Goal: Task Accomplishment & Management: Manage account settings

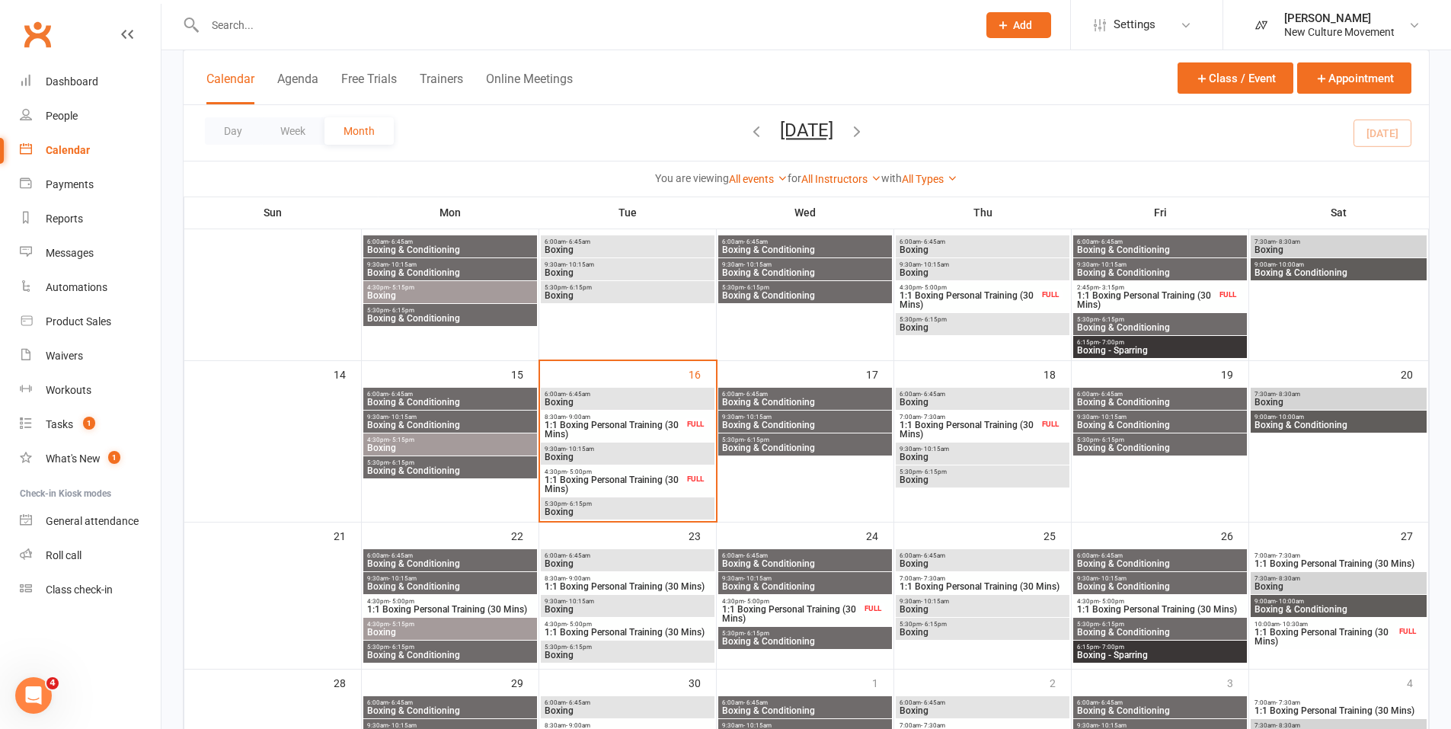
scroll to position [351, 0]
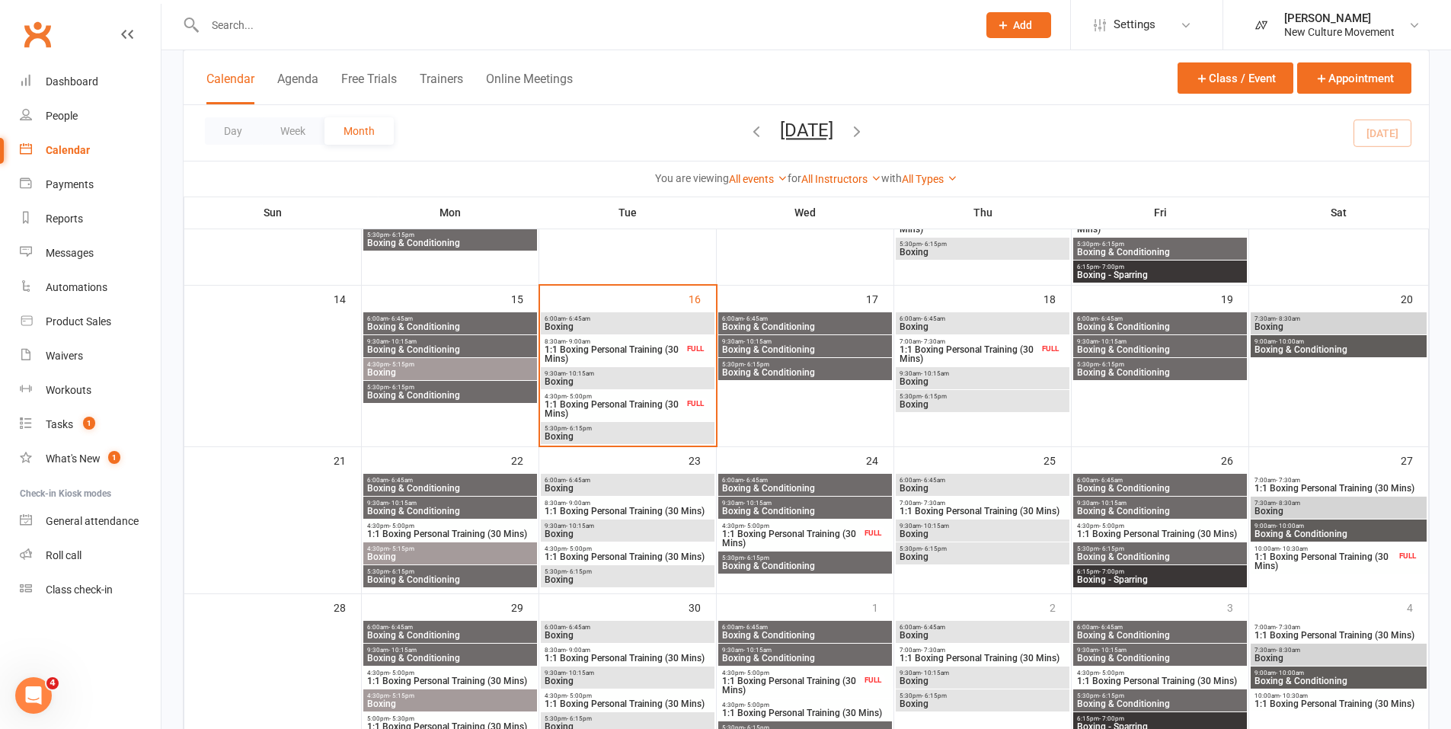
click at [76, 149] on div "Calendar" at bounding box center [68, 150] width 44 height 12
click at [604, 375] on span "Boxing" at bounding box center [628, 436] width 168 height 9
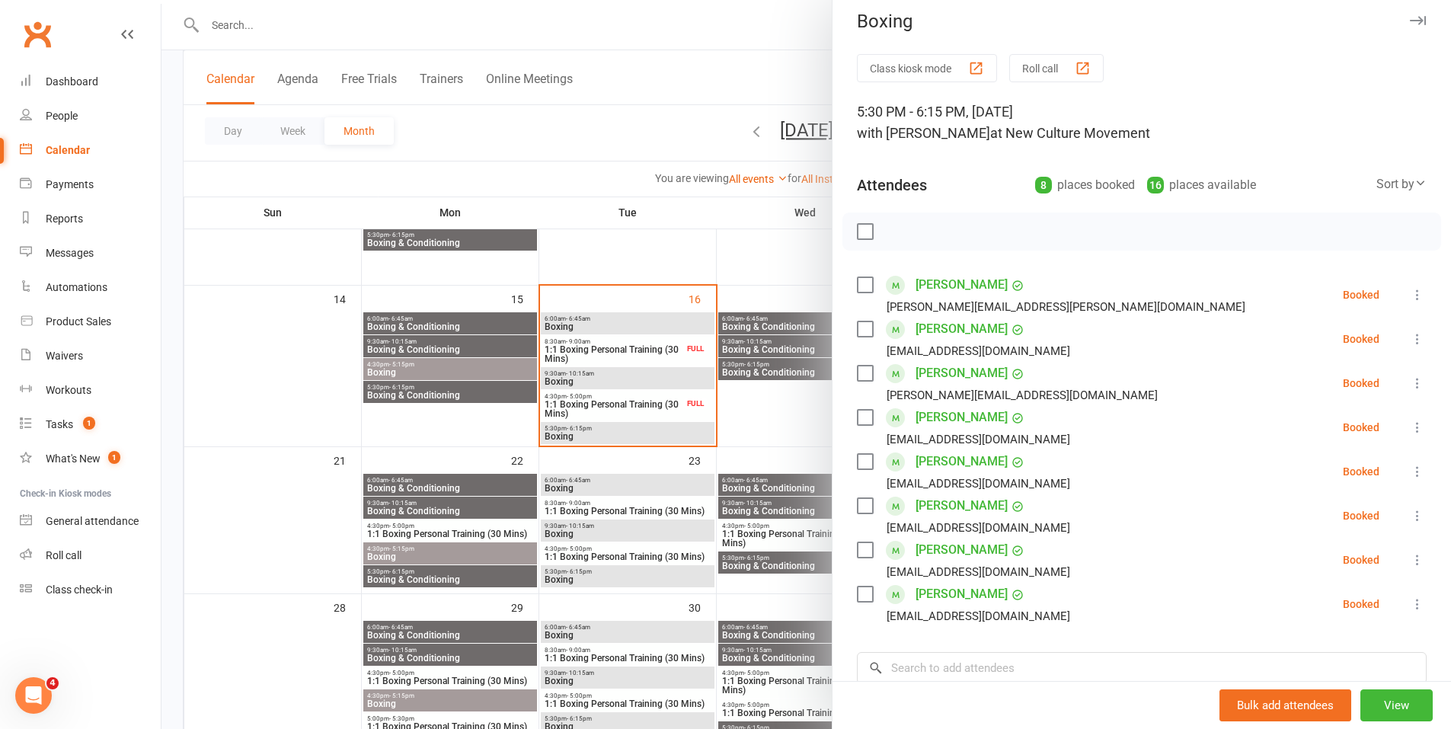
scroll to position [0, 0]
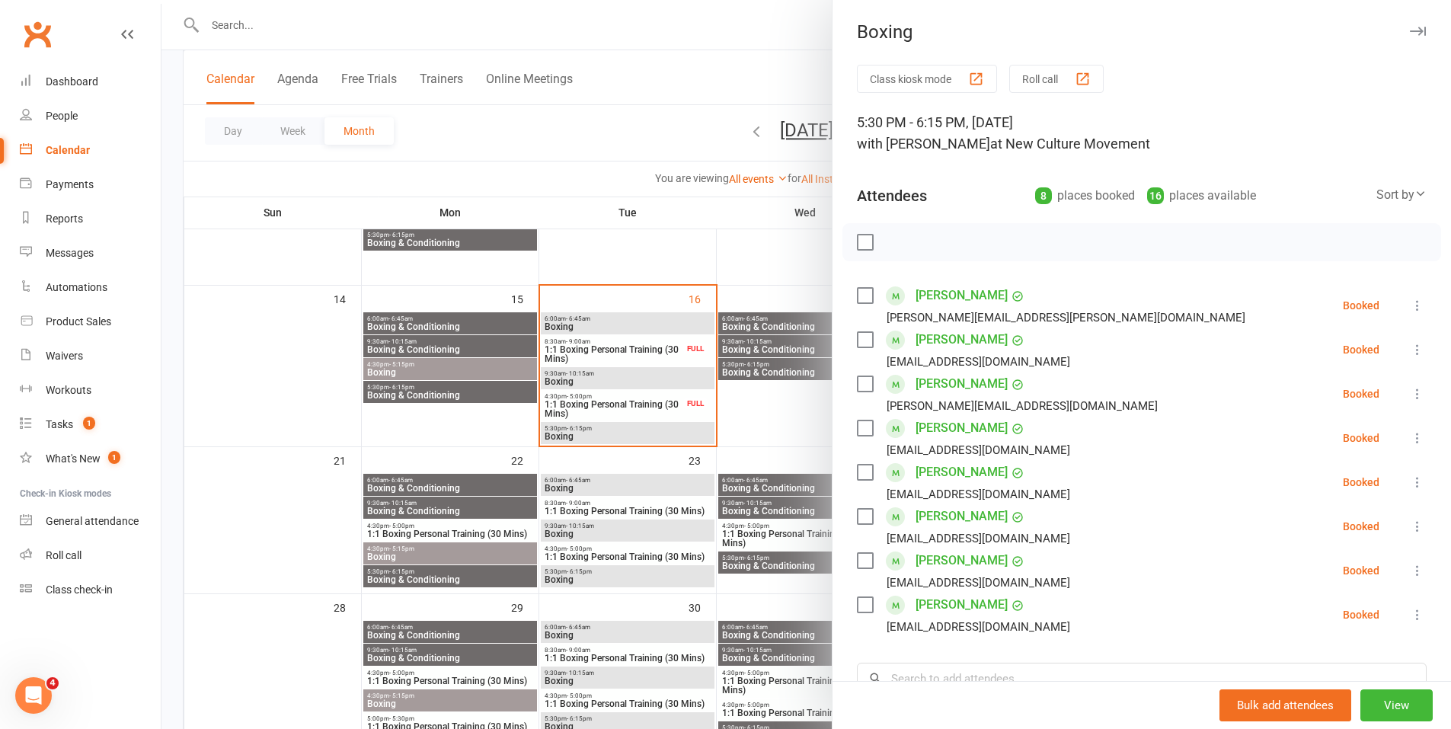
click at [576, 163] on div at bounding box center [805, 364] width 1289 height 729
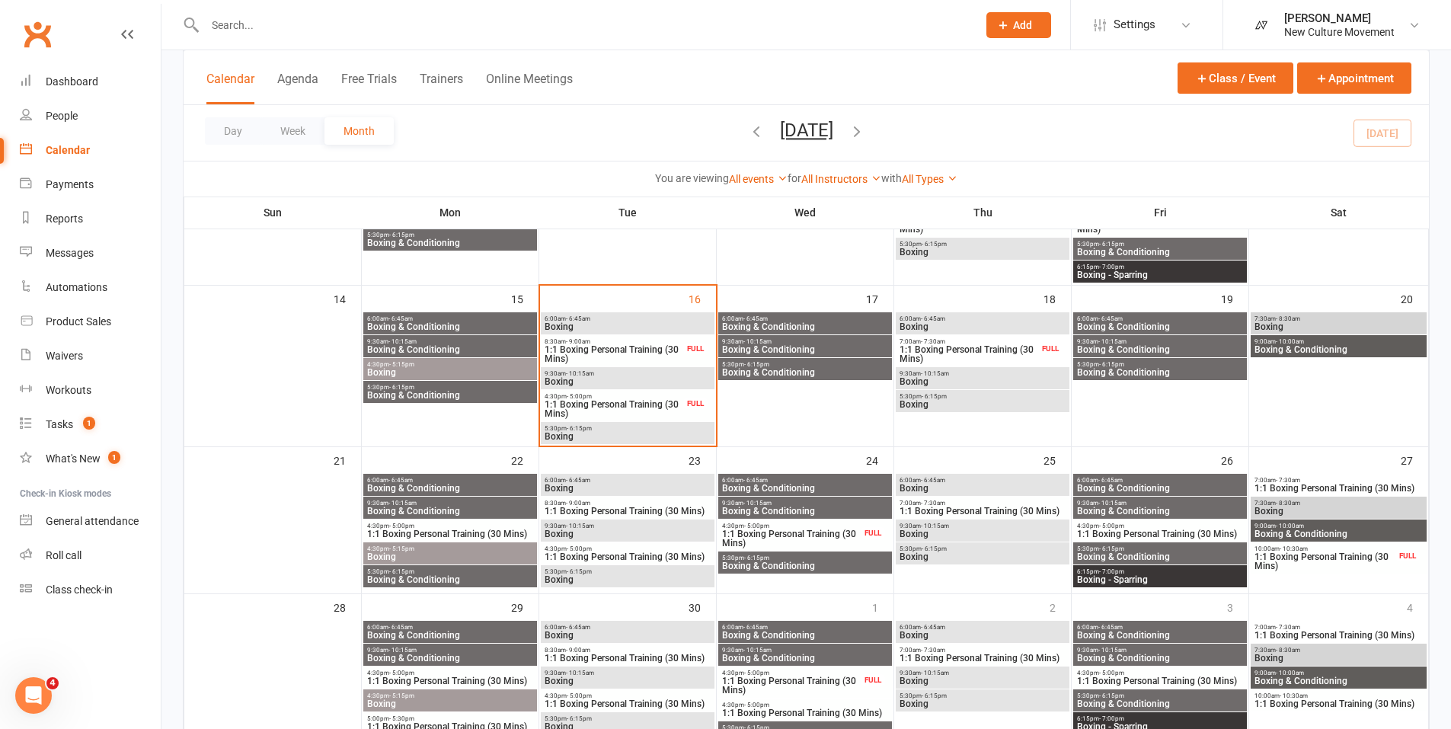
click at [765, 322] on span "Boxing & Conditioning" at bounding box center [805, 326] width 168 height 9
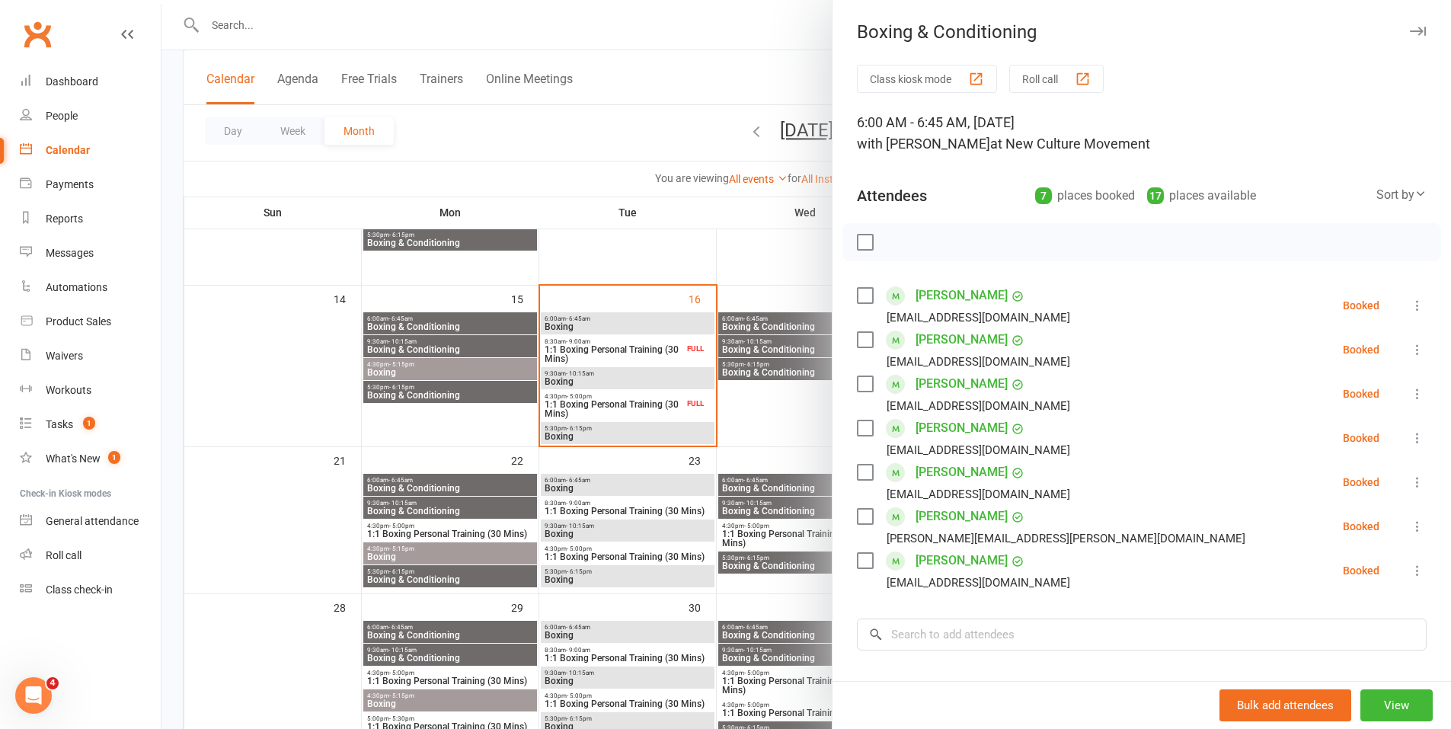
click at [769, 350] on div at bounding box center [805, 364] width 1289 height 729
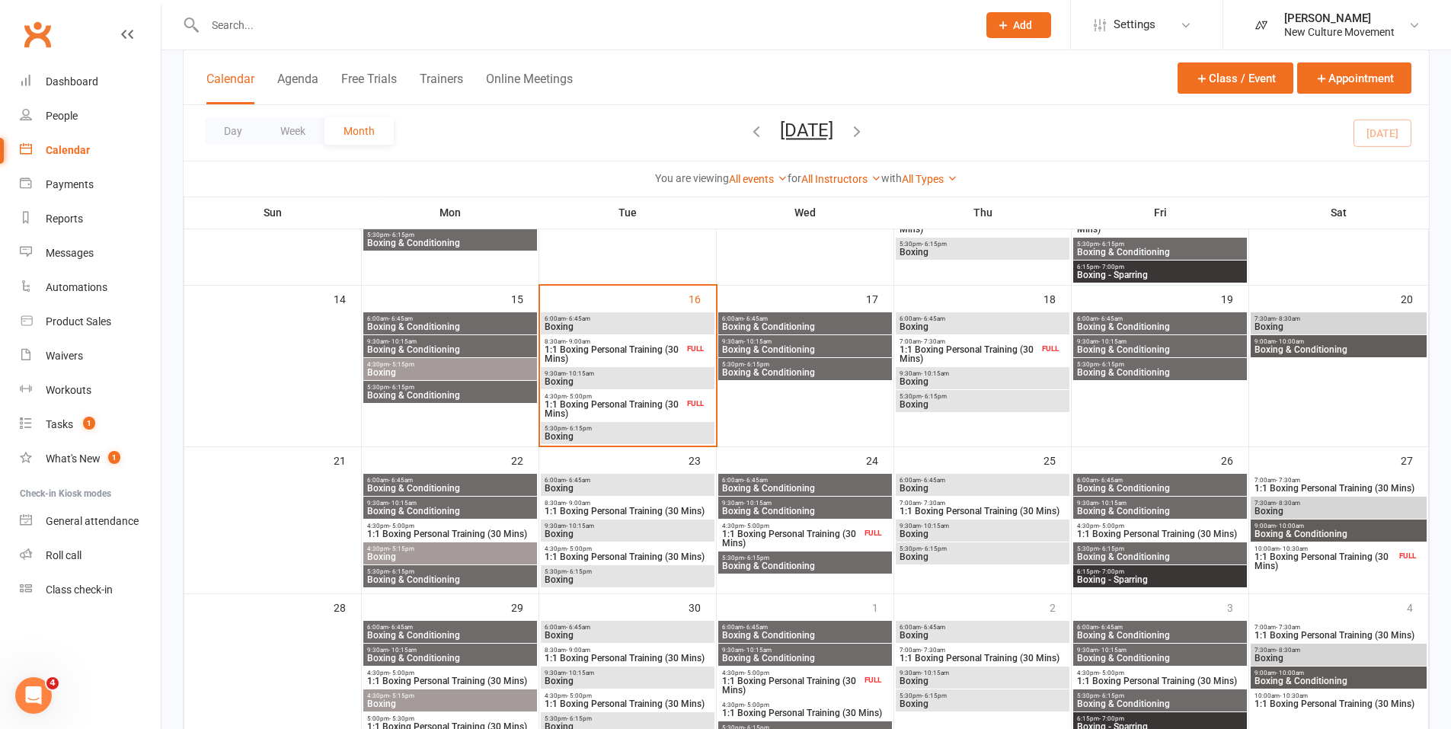
click at [769, 350] on span "Boxing & Conditioning" at bounding box center [805, 349] width 168 height 9
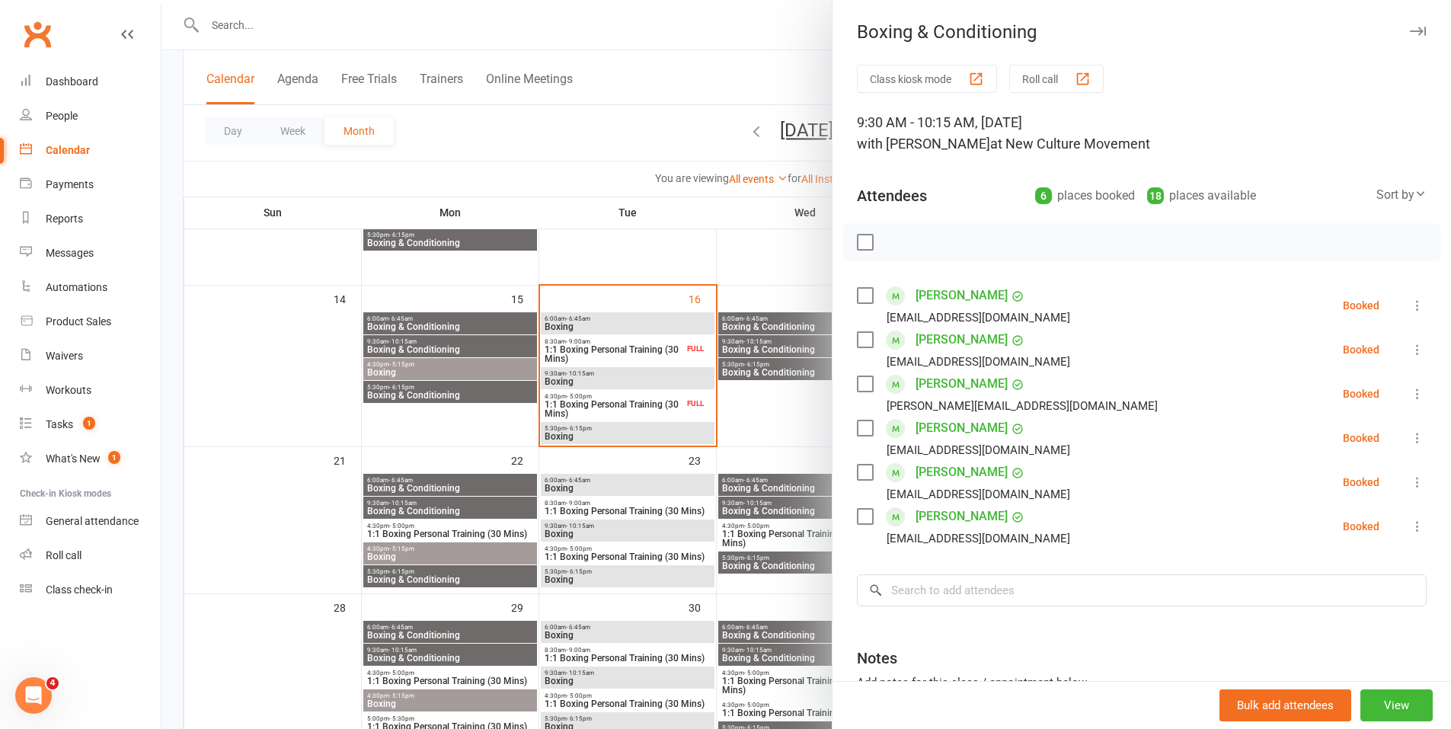
click at [778, 372] on div at bounding box center [805, 364] width 1289 height 729
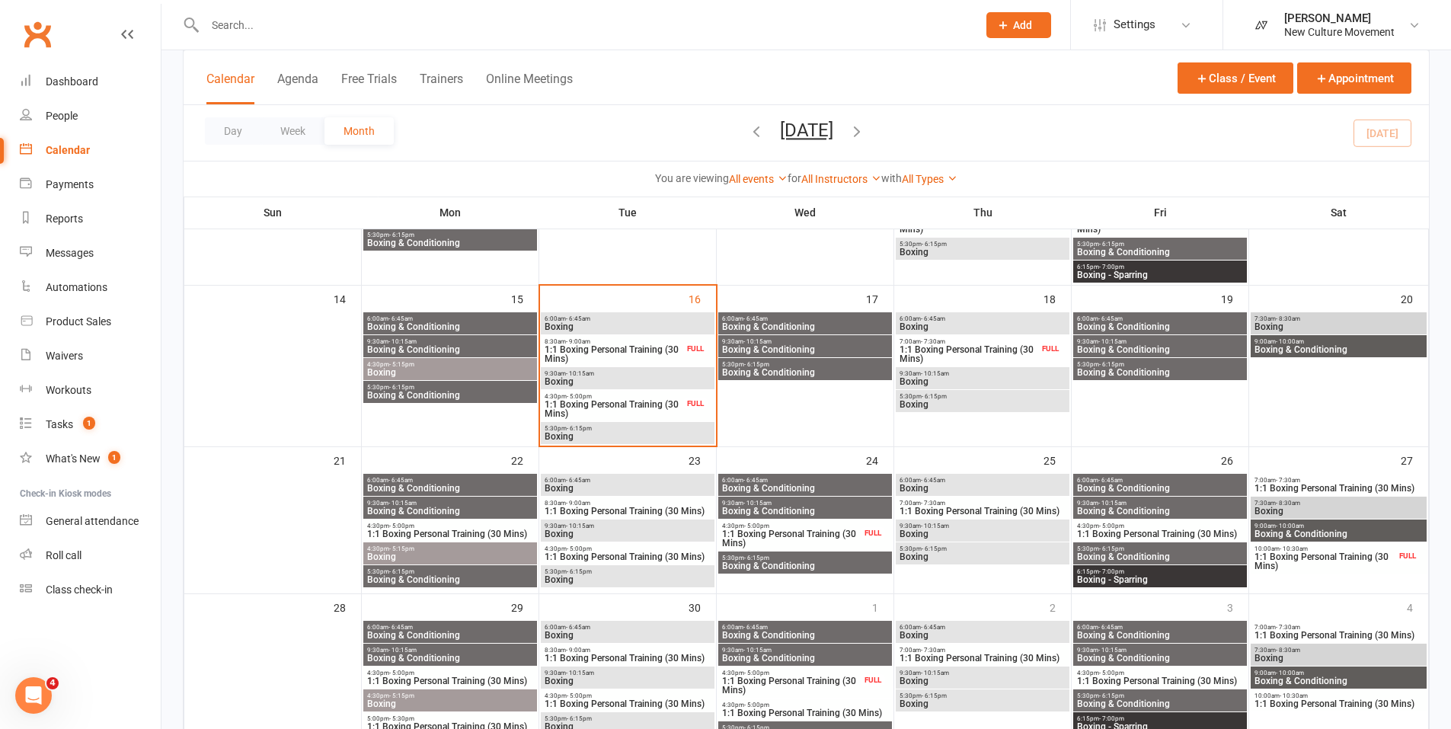
click at [778, 372] on span "Boxing & Conditioning" at bounding box center [805, 372] width 168 height 9
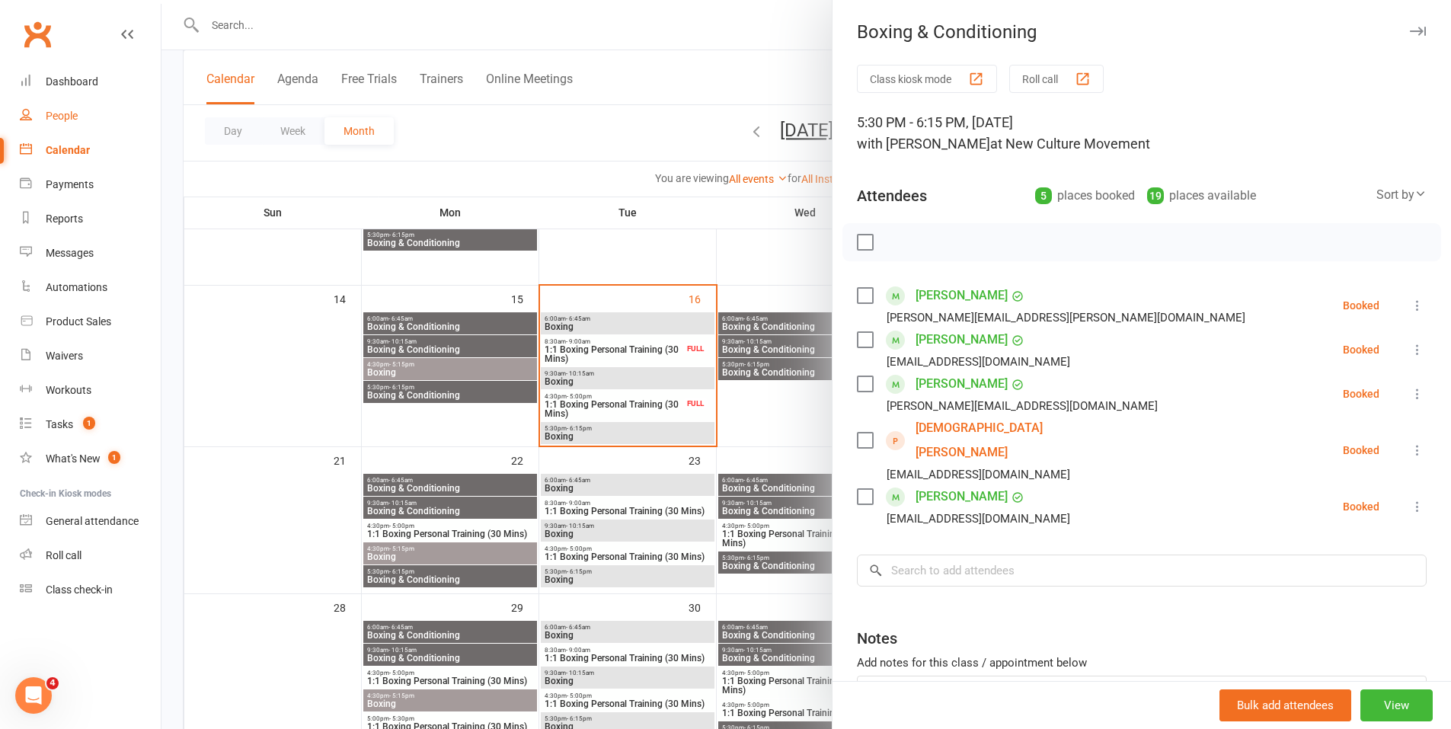
click at [59, 117] on div "People" at bounding box center [62, 116] width 32 height 12
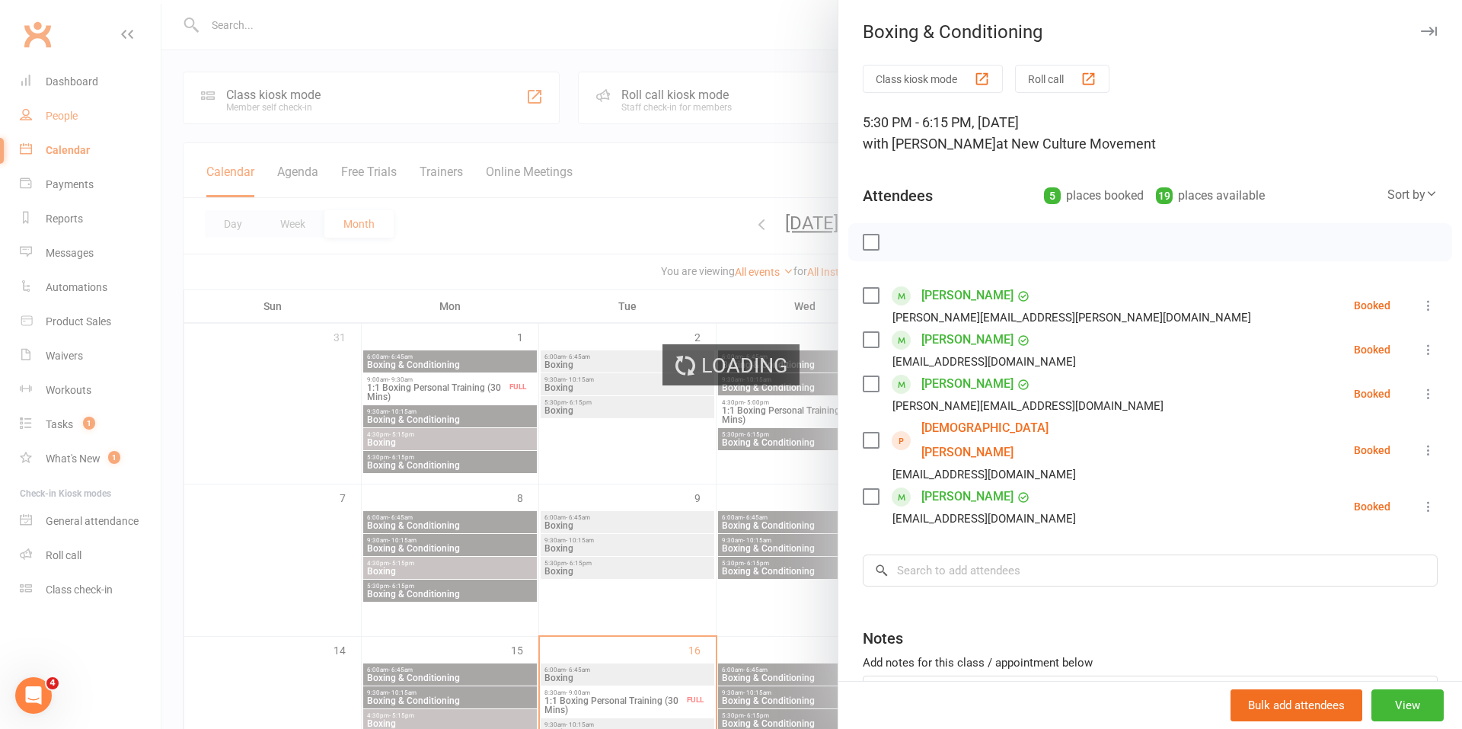
select select "100"
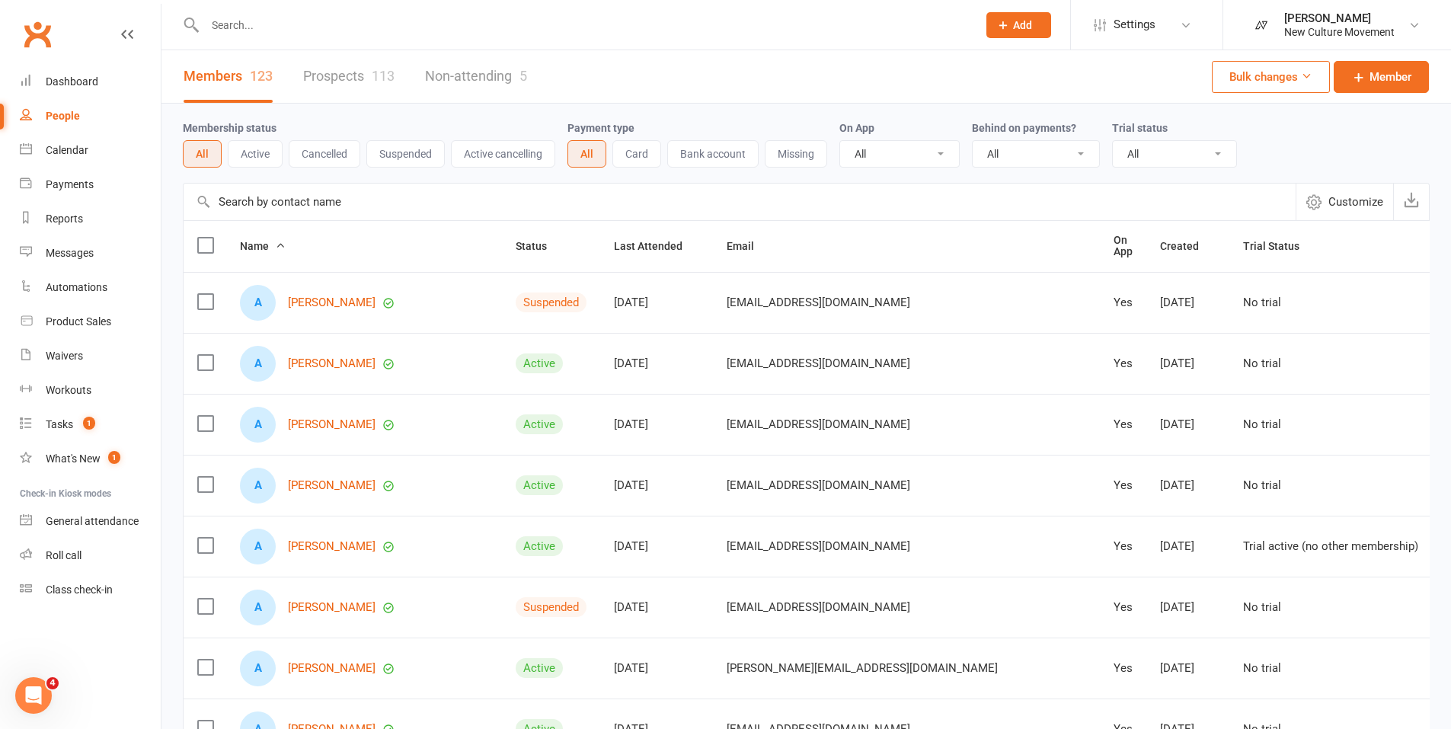
click at [457, 194] on input "text" at bounding box center [740, 202] width 1112 height 37
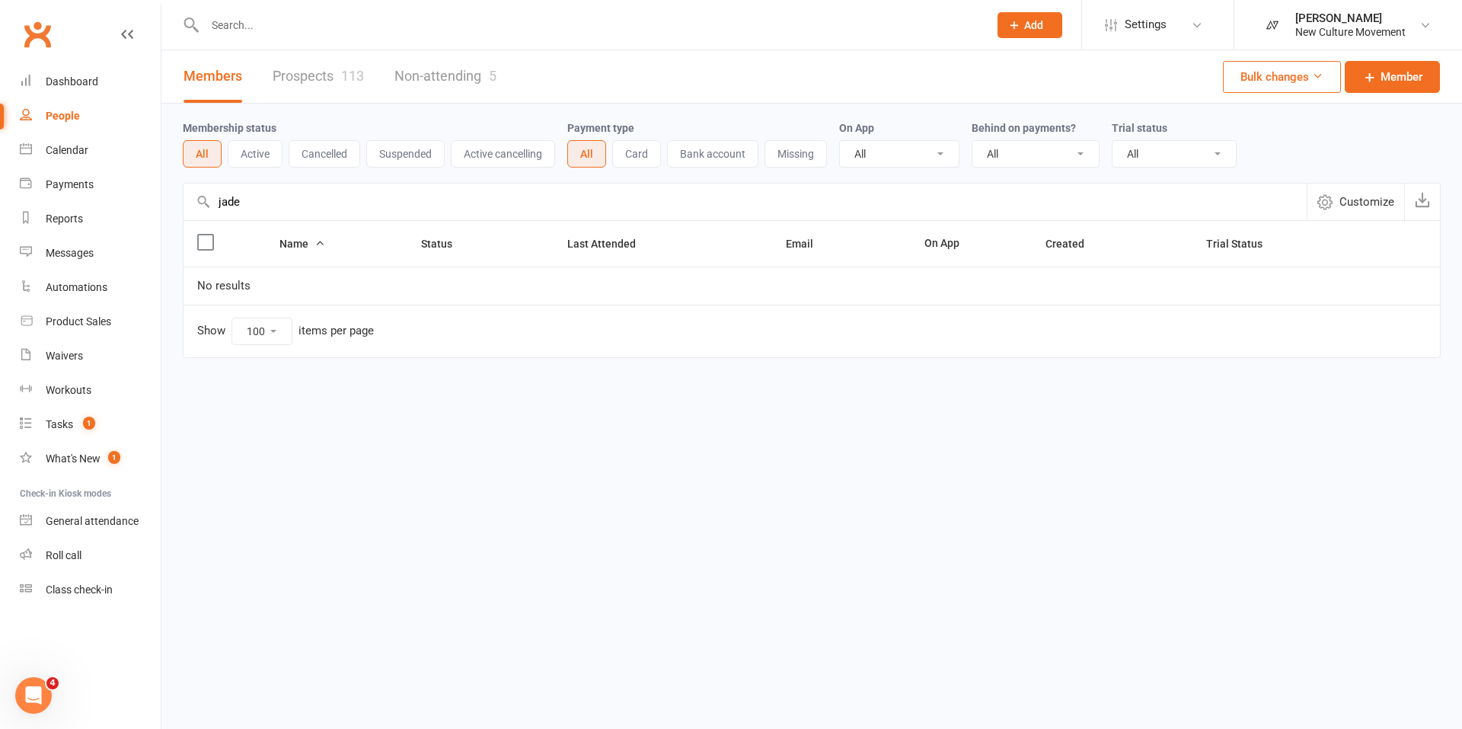
type input "jade"
click at [350, 65] on link "Prospects 113" at bounding box center [318, 76] width 91 height 53
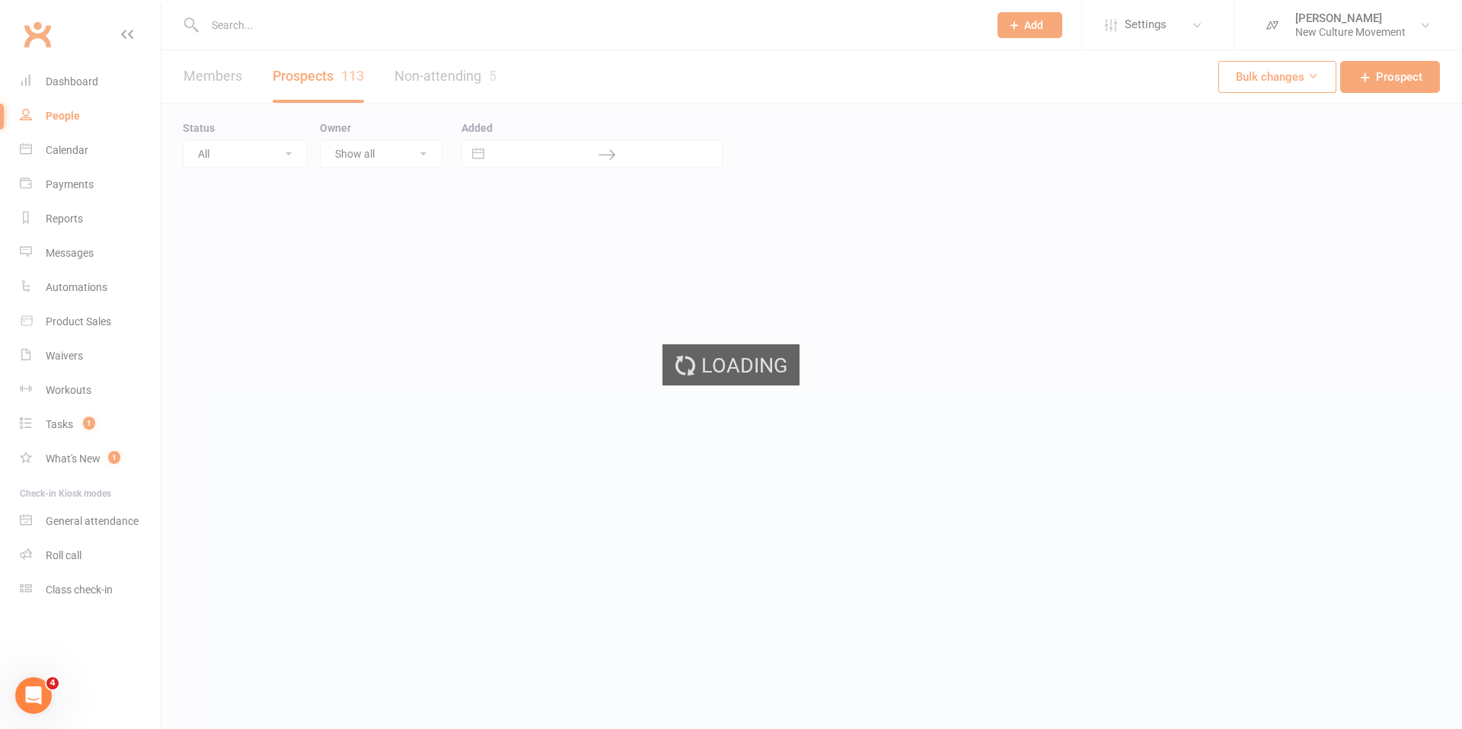
select select "100"
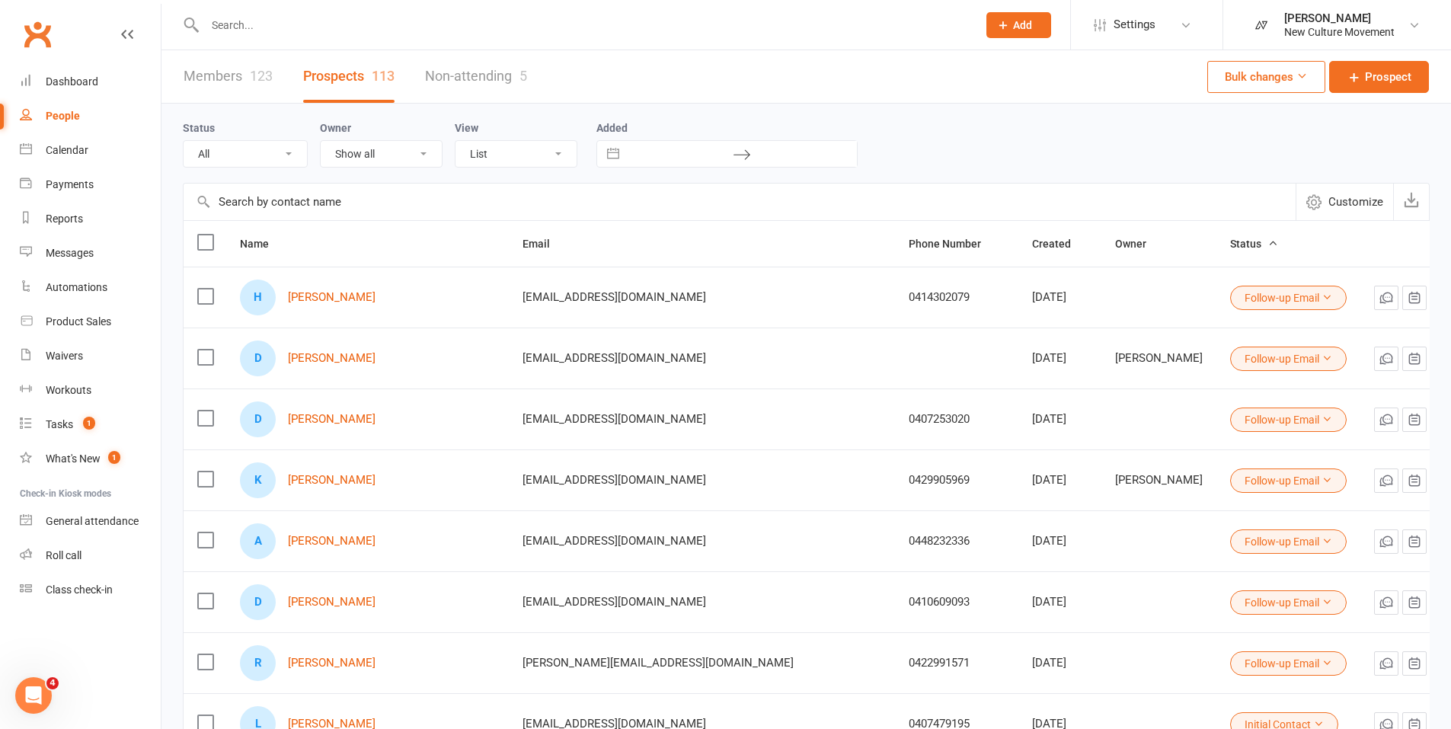
click at [328, 206] on input "text" at bounding box center [740, 202] width 1112 height 37
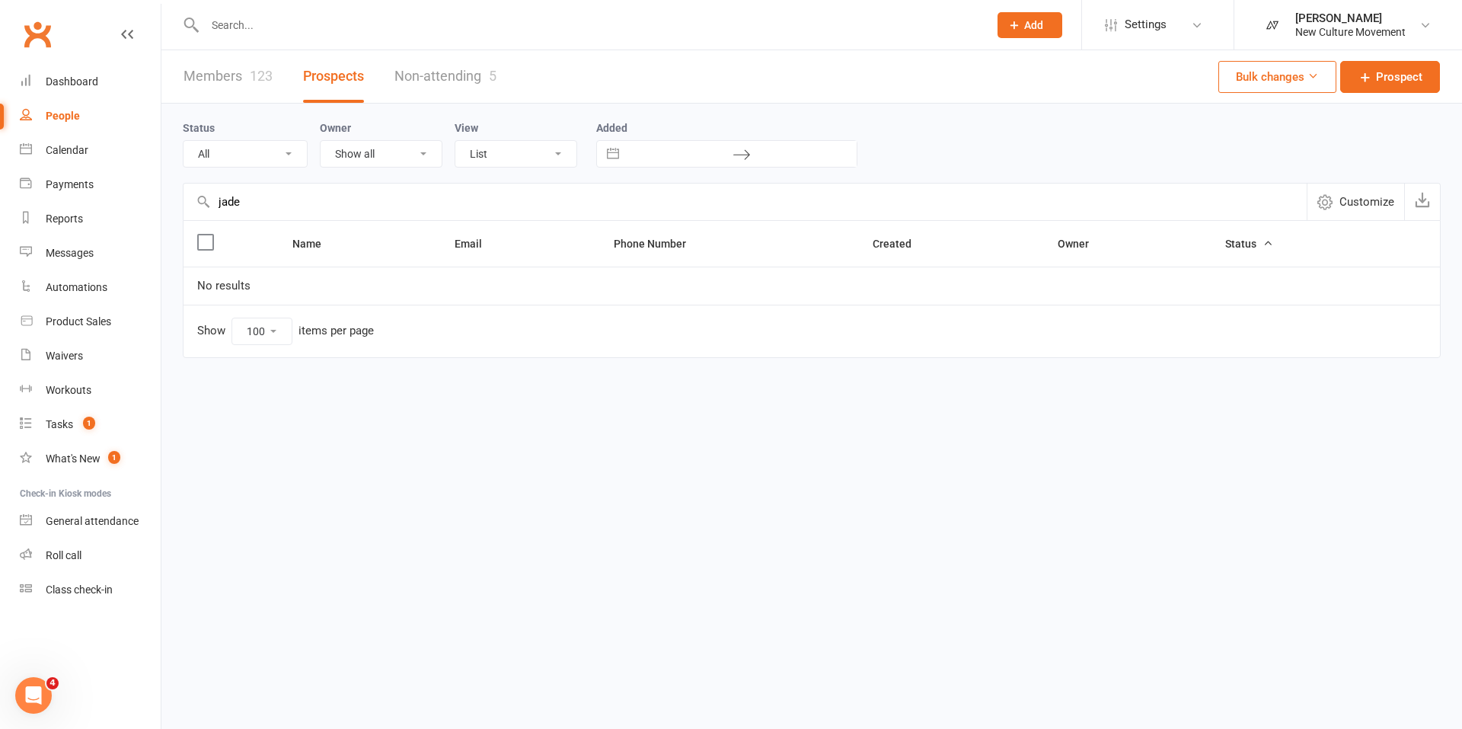
type input "jade"
click at [859, 75] on span "Prospect" at bounding box center [1399, 77] width 46 height 18
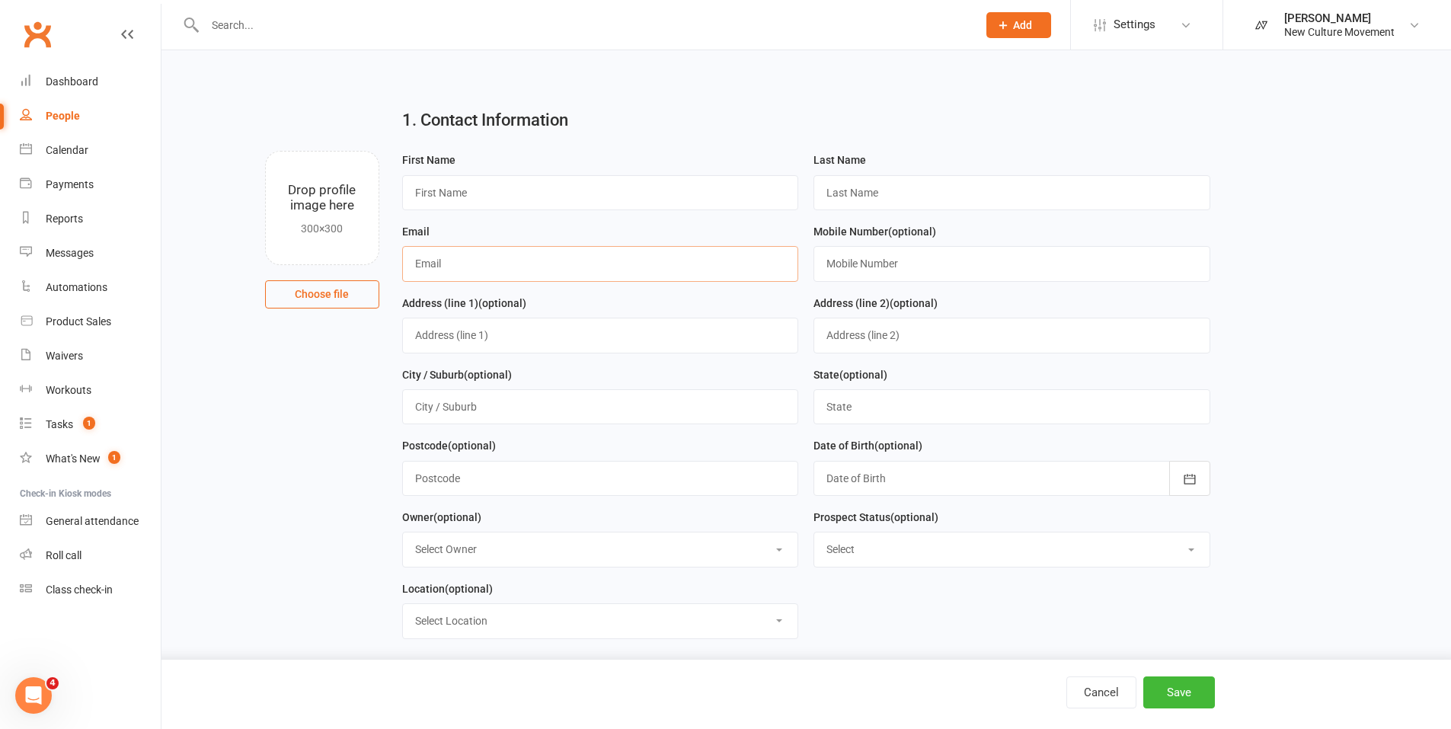
click at [487, 267] on input "text" at bounding box center [600, 263] width 397 height 35
click at [824, 198] on input "text" at bounding box center [1011, 192] width 397 height 35
type input "O'Donovan"
click at [584, 265] on input "text" at bounding box center [600, 263] width 397 height 35
click at [516, 193] on input "text" at bounding box center [600, 192] width 397 height 35
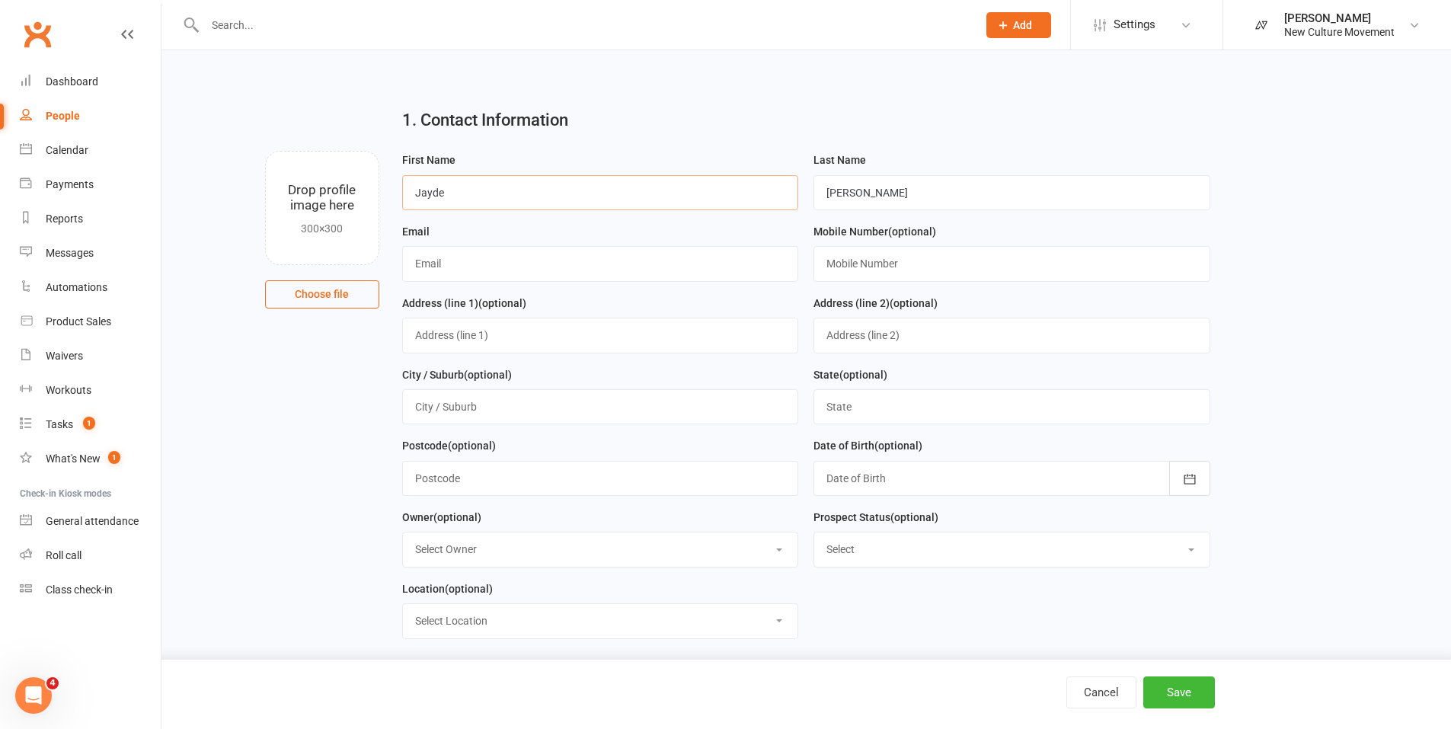
click at [433, 192] on input "Jayde" at bounding box center [600, 192] width 397 height 35
type input "Jade"
click at [436, 267] on input "text" at bounding box center [600, 263] width 397 height 35
click at [436, 267] on input "jade" at bounding box center [600, 263] width 397 height 35
click at [501, 260] on input "jade@adventureandnature.com.au" at bounding box center [600, 263] width 397 height 35
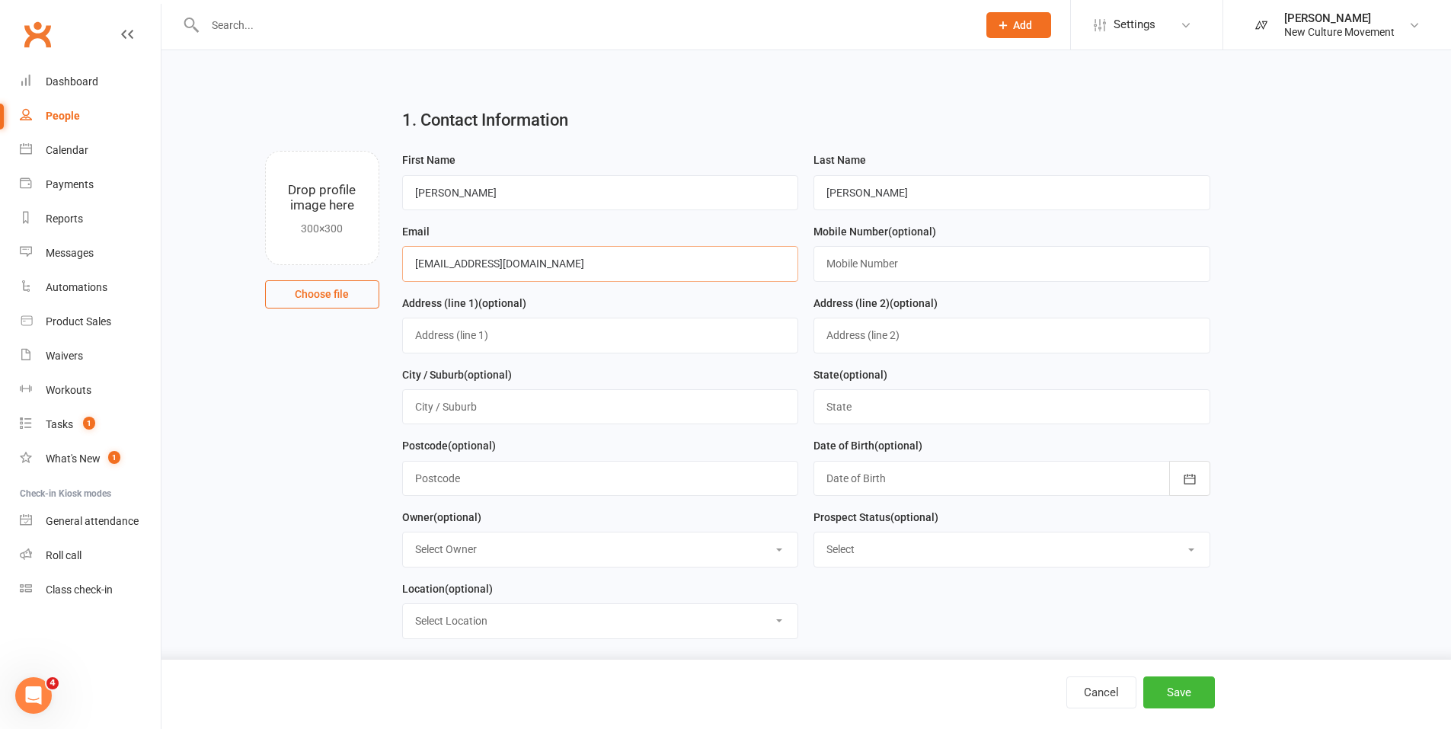
click at [608, 271] on input "jade@adventureinnature.com.au" at bounding box center [600, 263] width 397 height 35
type input "jade@adventureinnature.com.au"
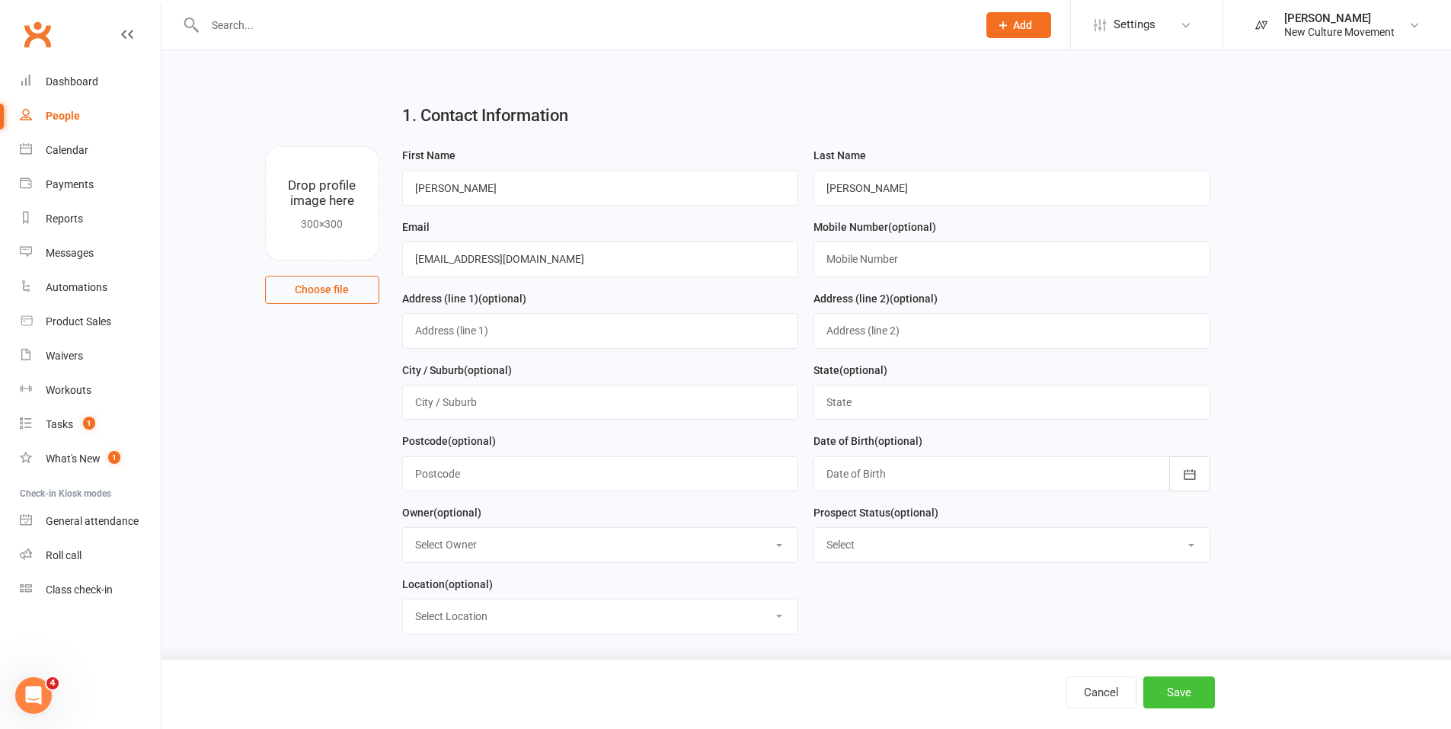
click at [859, 375] on button "Save" at bounding box center [1179, 692] width 72 height 32
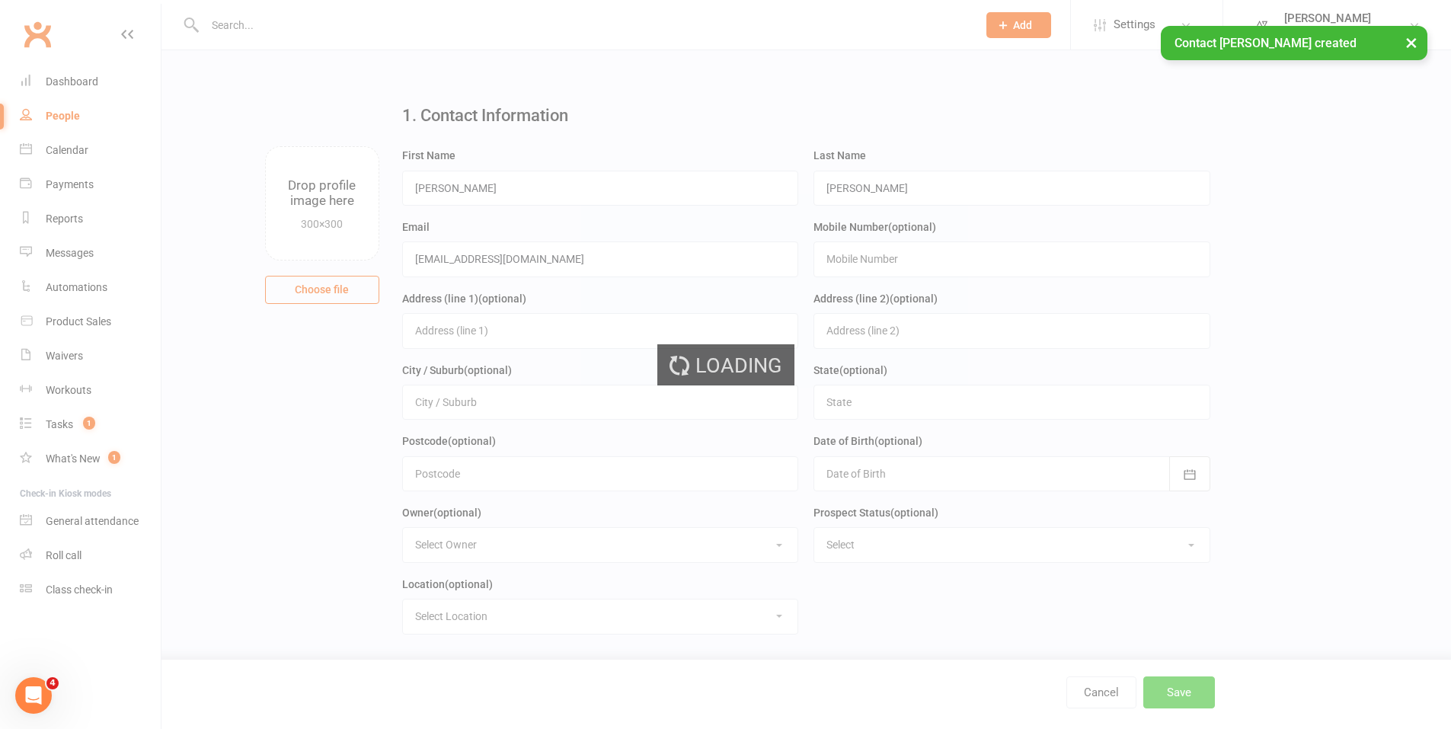
scroll to position [0, 0]
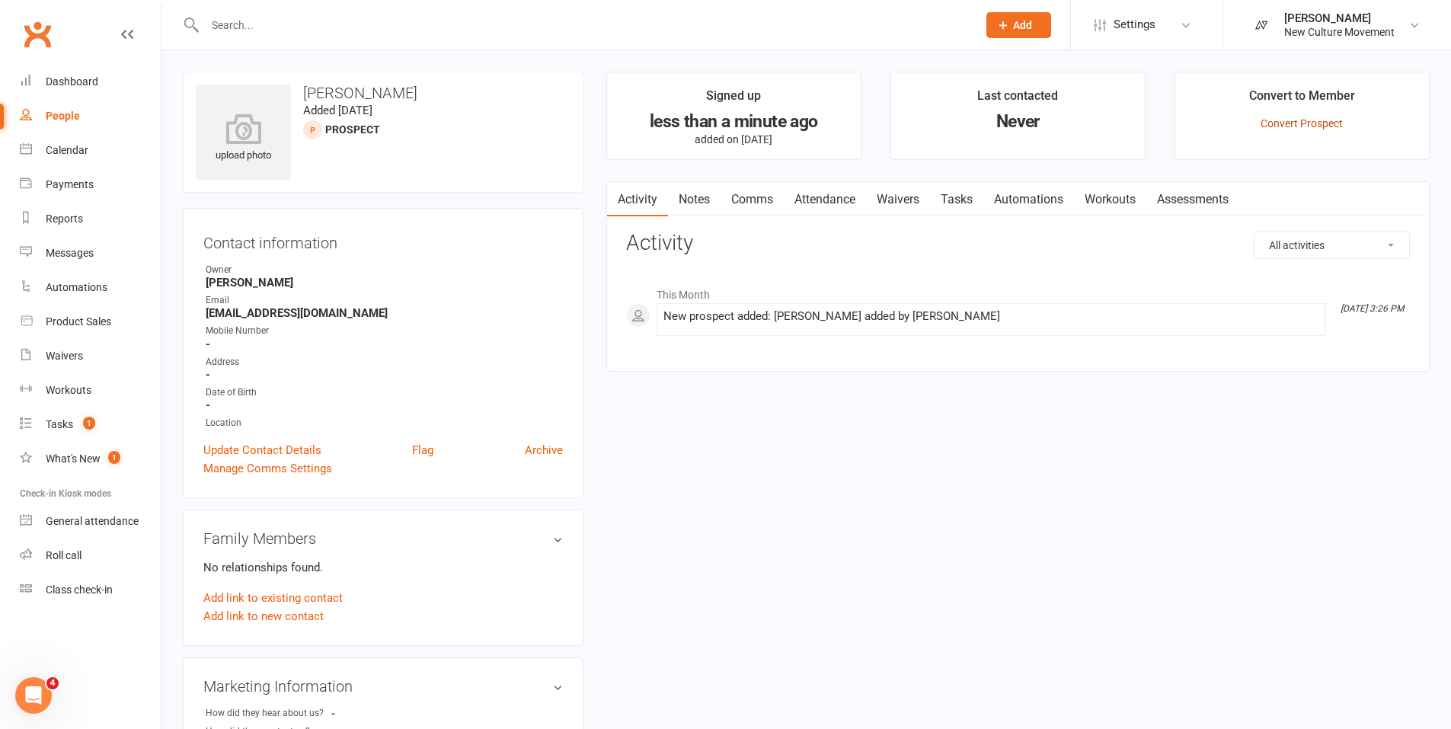
click at [859, 126] on link "Convert Prospect" at bounding box center [1301, 123] width 82 height 12
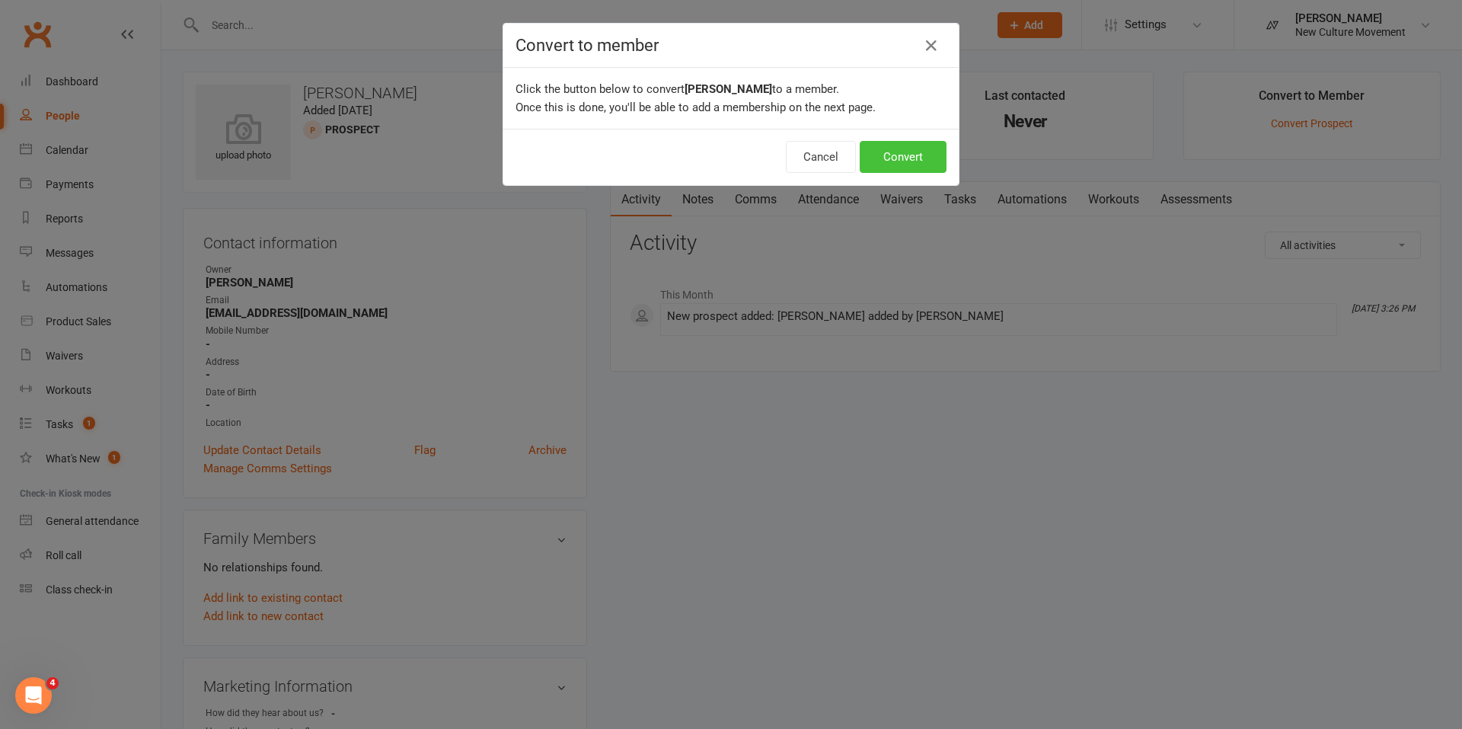
click at [859, 157] on button "Convert" at bounding box center [903, 157] width 87 height 32
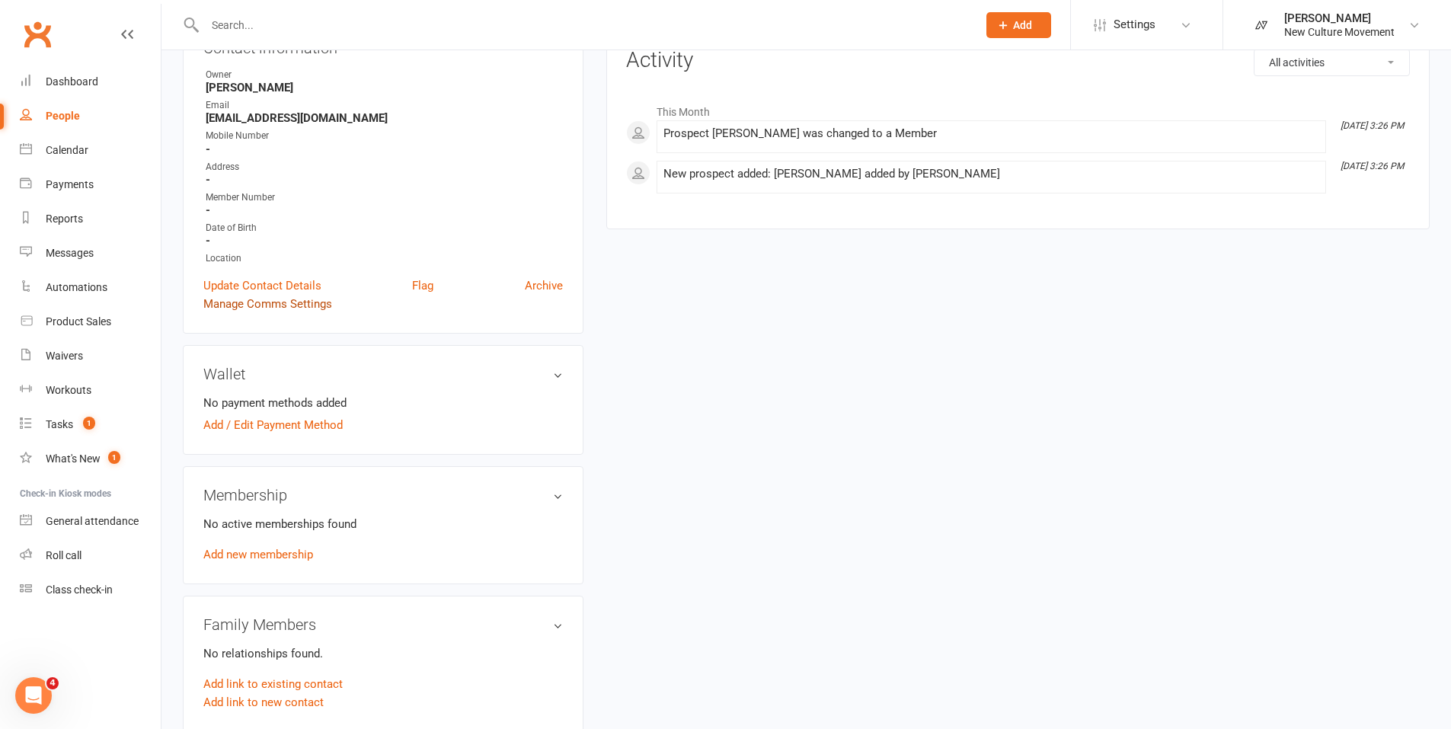
scroll to position [195, 0]
drag, startPoint x: 297, startPoint y: 490, endPoint x: 300, endPoint y: 688, distance: 197.3
click at [300, 375] on link "Add link to existing contact" at bounding box center [272, 684] width 139 height 18
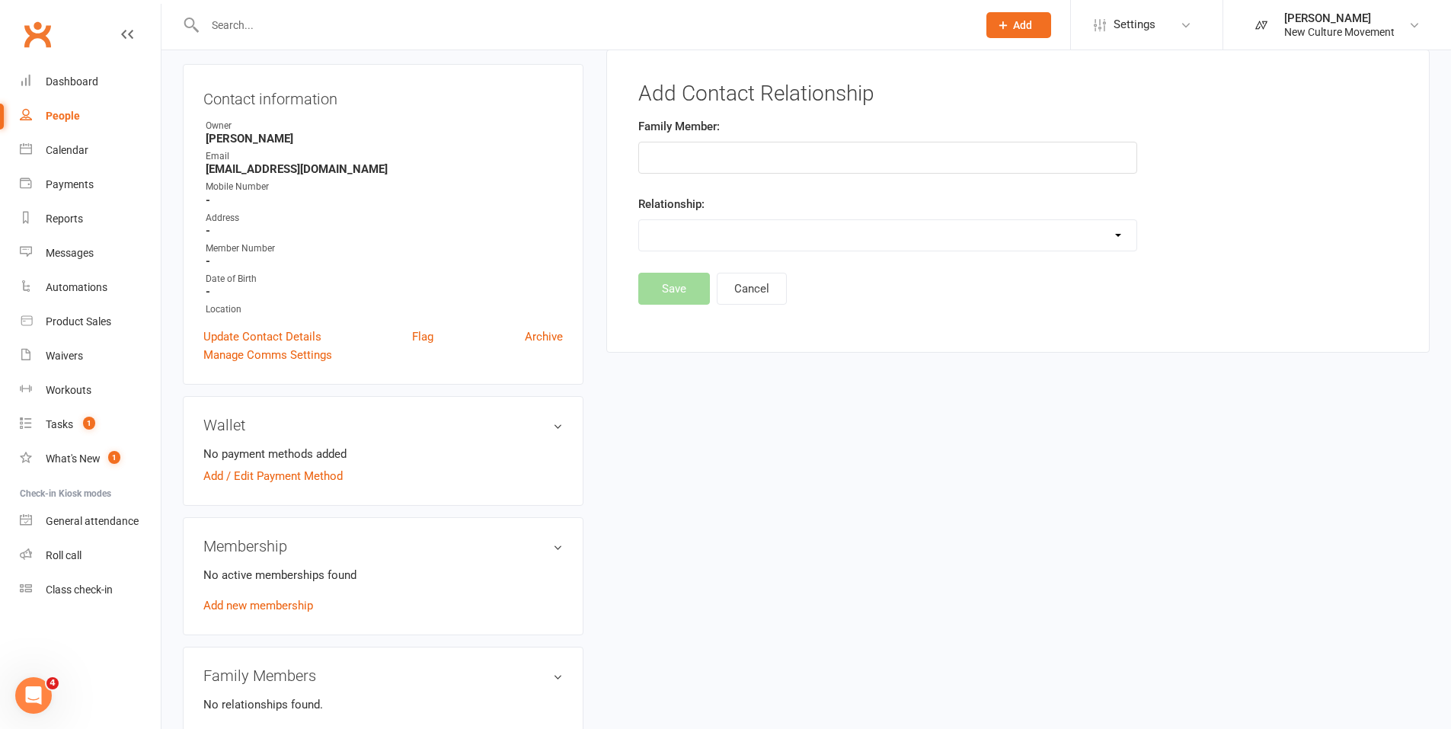
scroll to position [117, 0]
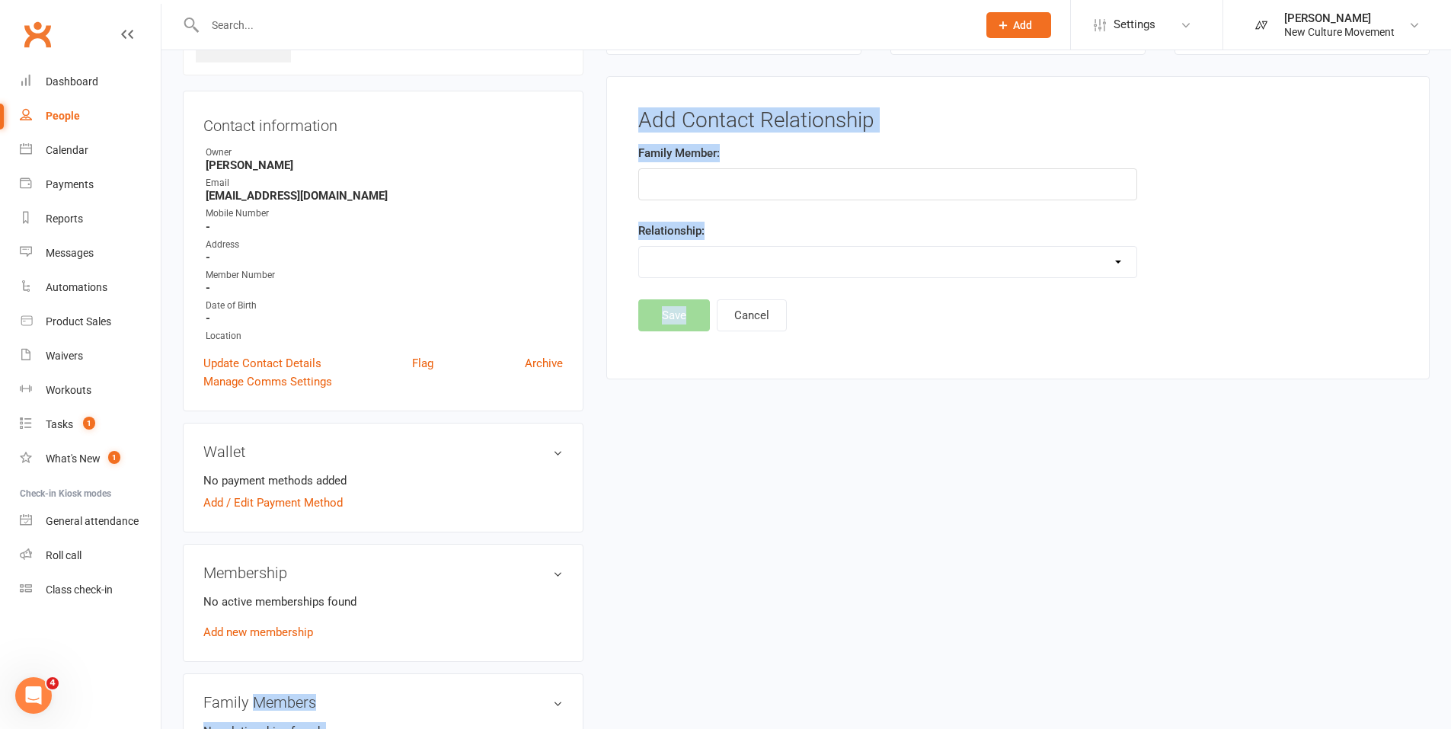
drag, startPoint x: 300, startPoint y: 688, endPoint x: 640, endPoint y: 189, distance: 603.9
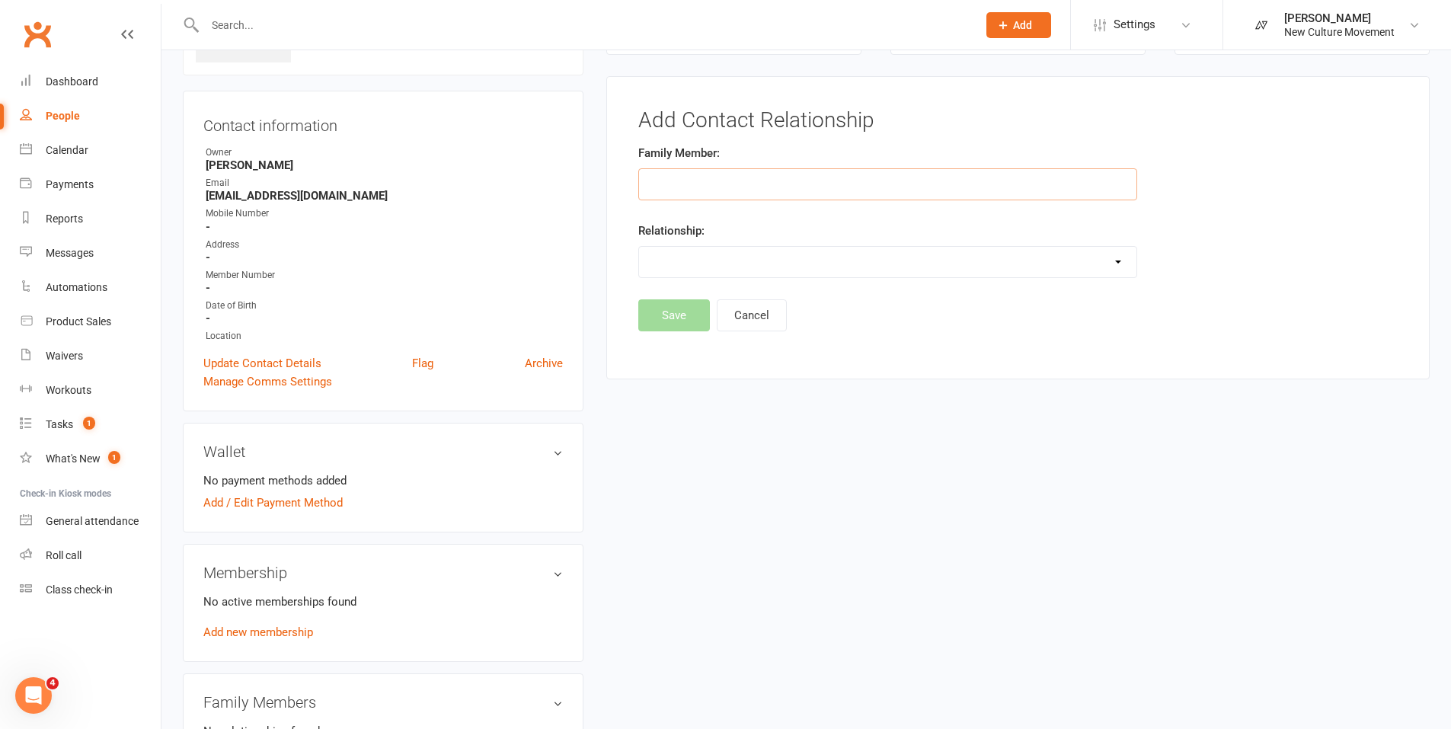
click at [768, 190] on input "text" at bounding box center [887, 184] width 499 height 32
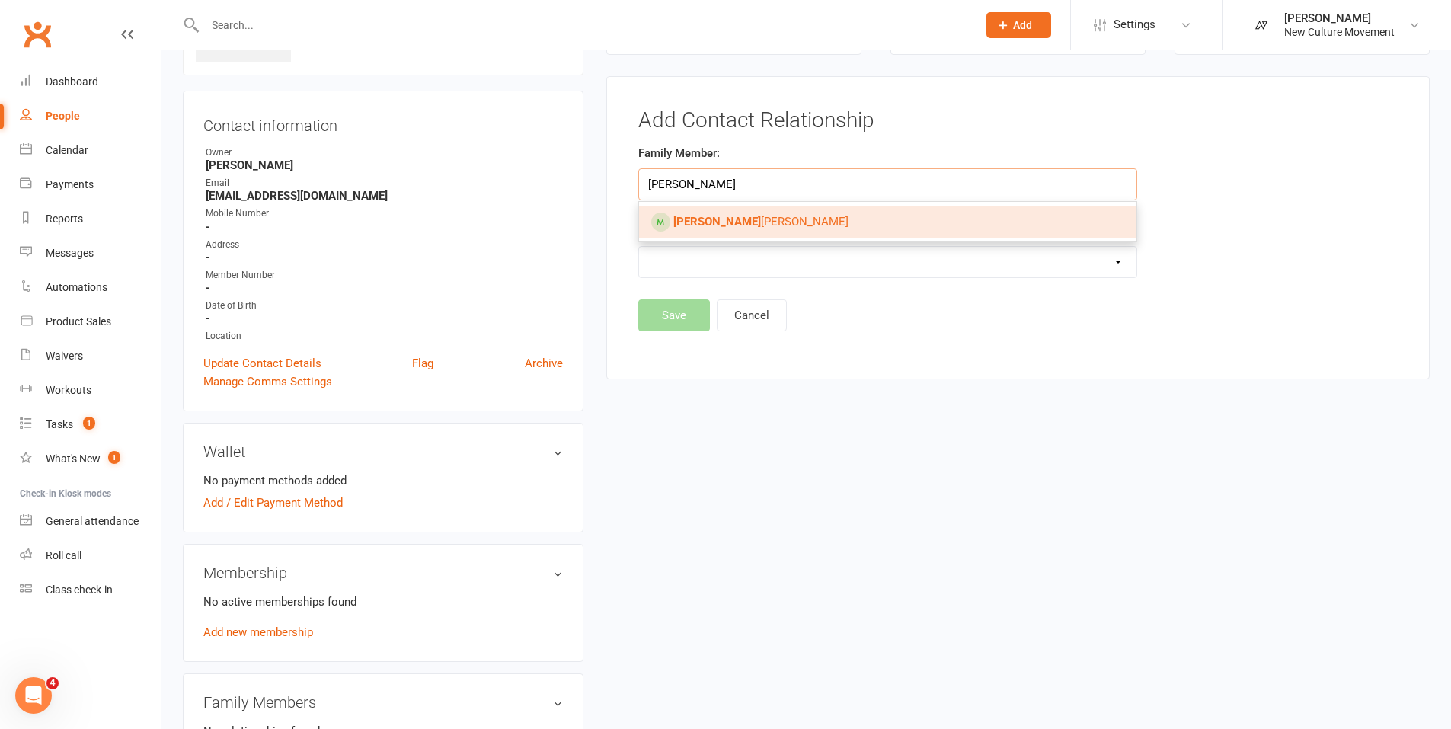
type input "curtis"
click at [739, 222] on span "Curtis MacLean" at bounding box center [760, 222] width 175 height 14
type input "Curtis MacLean"
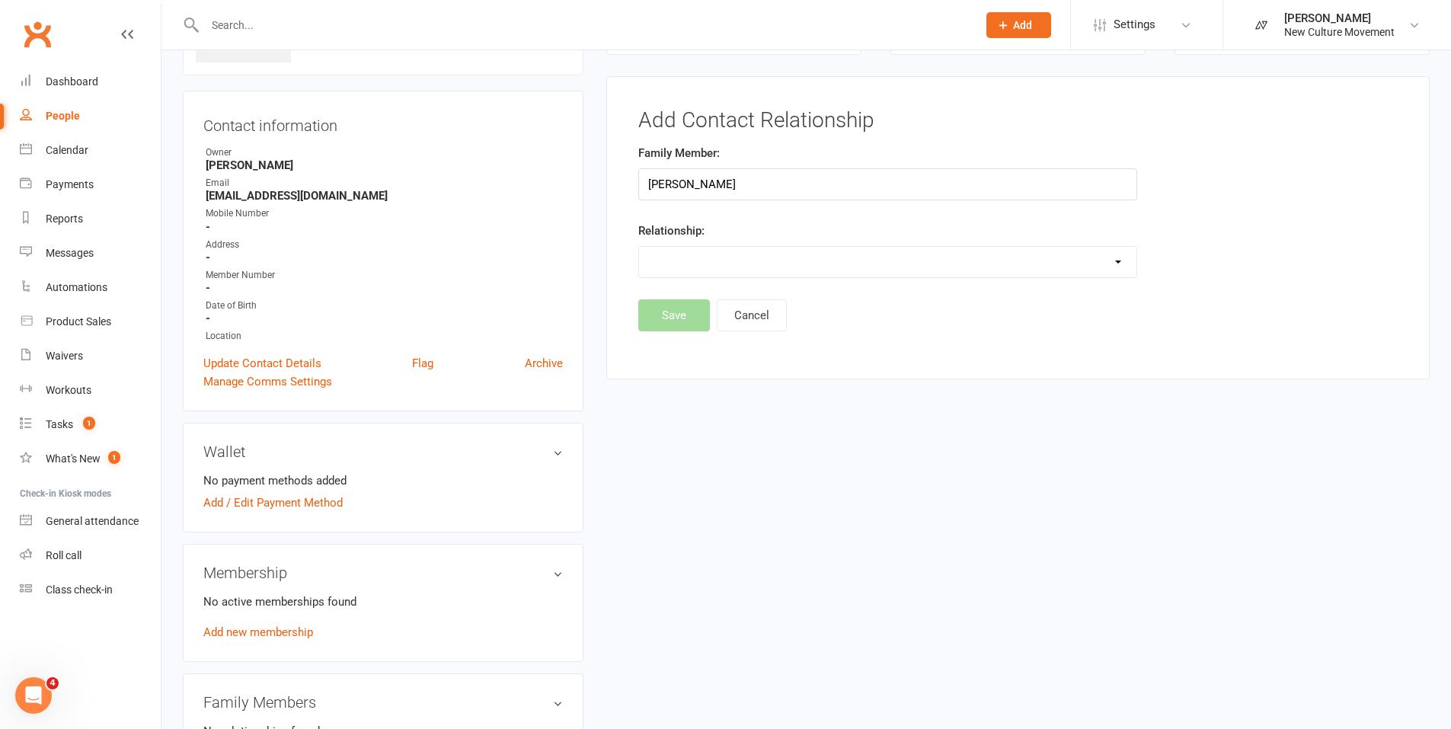
click at [741, 267] on select "Parent / Guardian Child Sibling (parent not in system) Spouse / Partner Cousin …" at bounding box center [887, 262] width 497 height 30
select select "3"
click at [639, 247] on select "Parent / Guardian Child Sibling (parent not in system) Spouse / Partner Cousin …" at bounding box center [887, 262] width 497 height 30
click at [668, 355] on button "Save" at bounding box center [674, 355] width 72 height 32
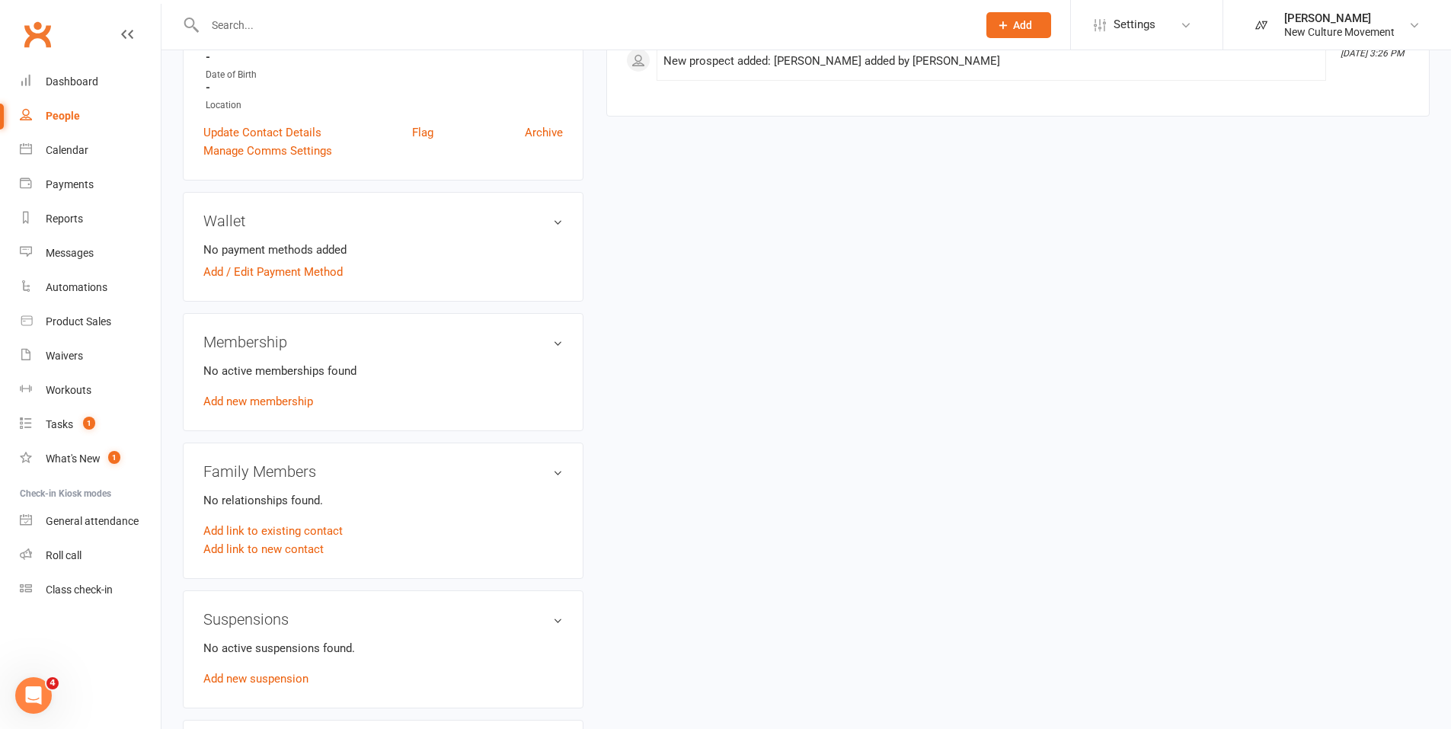
scroll to position [347, 0]
click at [277, 375] on link "Add new membership" at bounding box center [258, 402] width 110 height 14
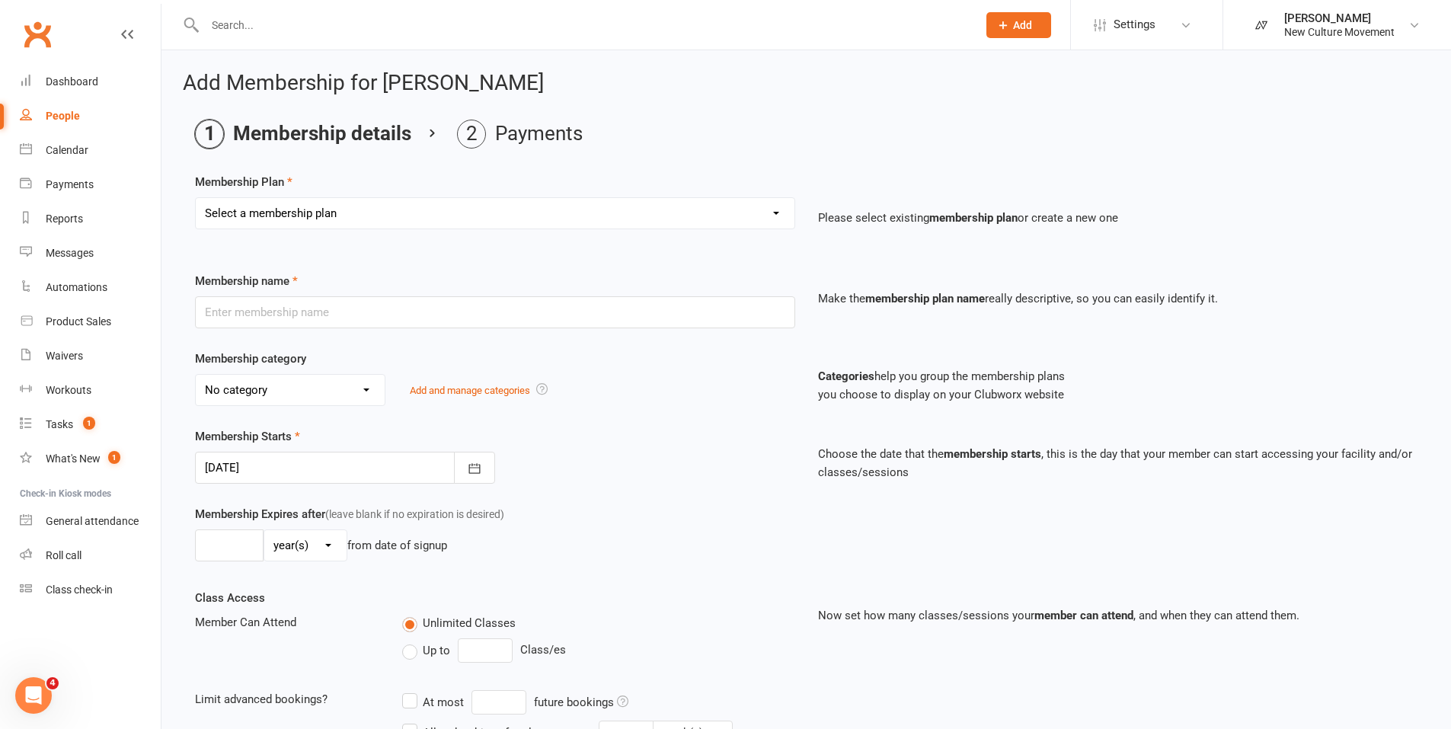
click at [434, 215] on select "Select a membership plan Create new Membership Plan 7 Day Free Trial Unlimited …" at bounding box center [495, 213] width 599 height 30
click at [556, 177] on div "Membership Plan Select a membership plan Create new Membership Plan 7 Day Free …" at bounding box center [806, 212] width 1222 height 78
click at [477, 208] on select "Select a membership plan Create new Membership Plan 7 Day Free Trial Unlimited …" at bounding box center [495, 213] width 599 height 30
click at [283, 206] on select "Select a membership plan Create new Membership Plan 7 Day Free Trial Unlimited …" at bounding box center [495, 213] width 599 height 30
select select "6"
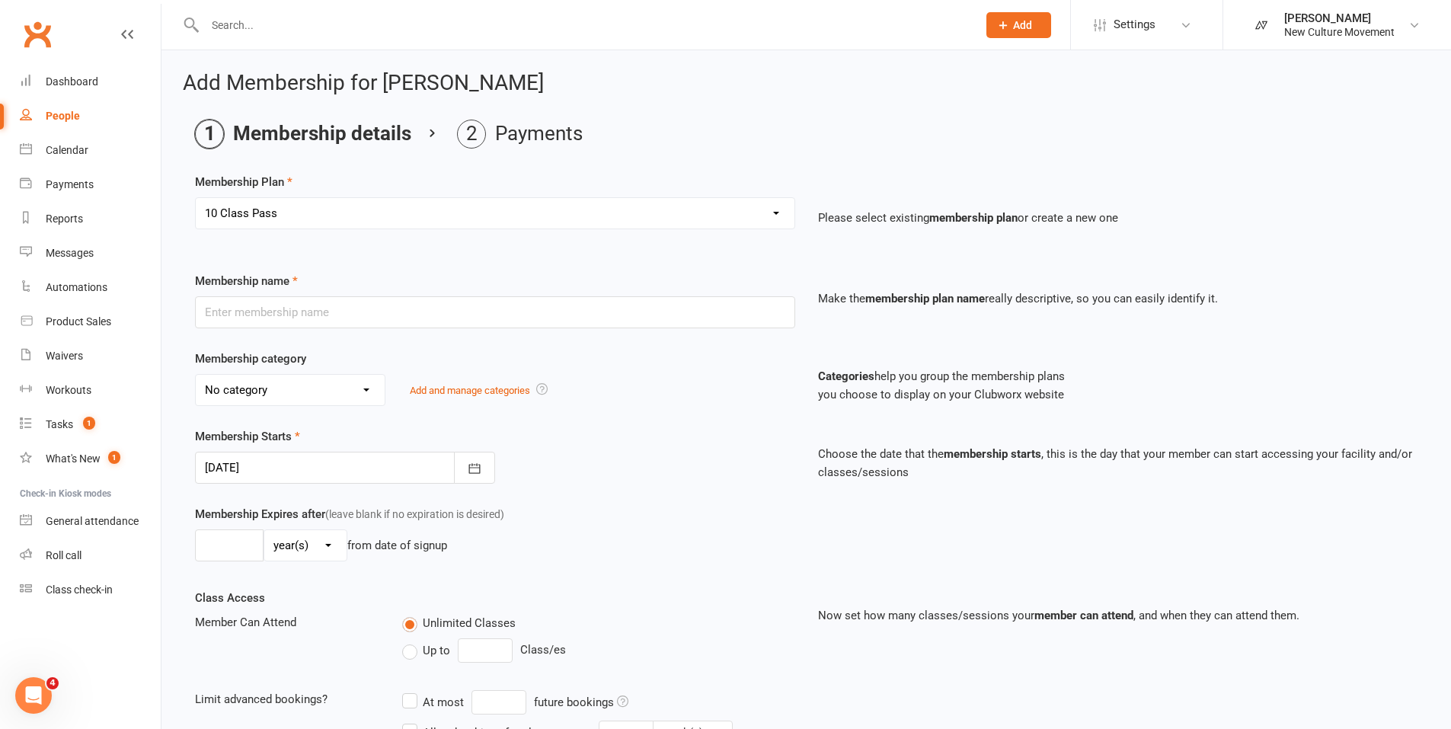
click at [196, 198] on select "Select a membership plan Create new Membership Plan 7 Day Free Trial Unlimited …" at bounding box center [495, 213] width 599 height 30
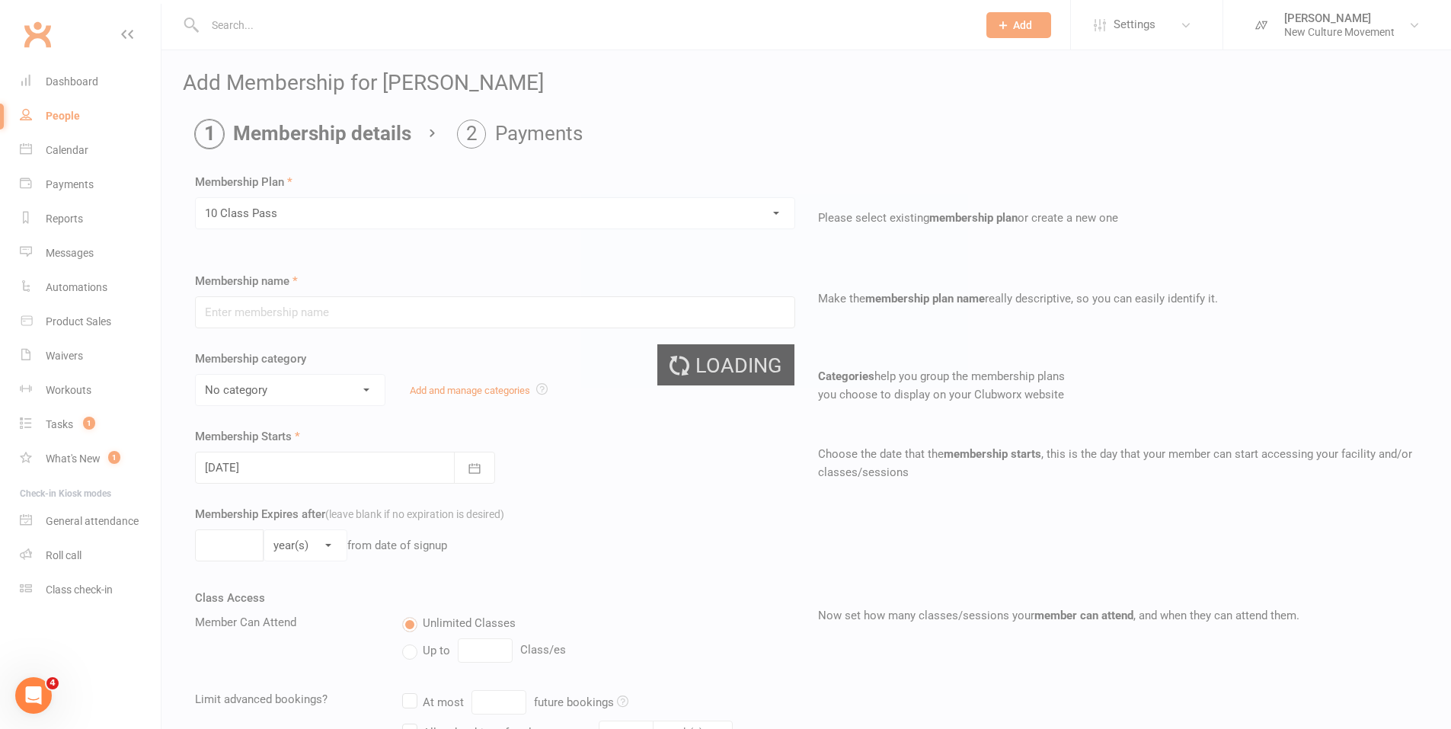
type input "10 Class Pass"
select select "1"
type input "3"
select select "2"
type input "10"
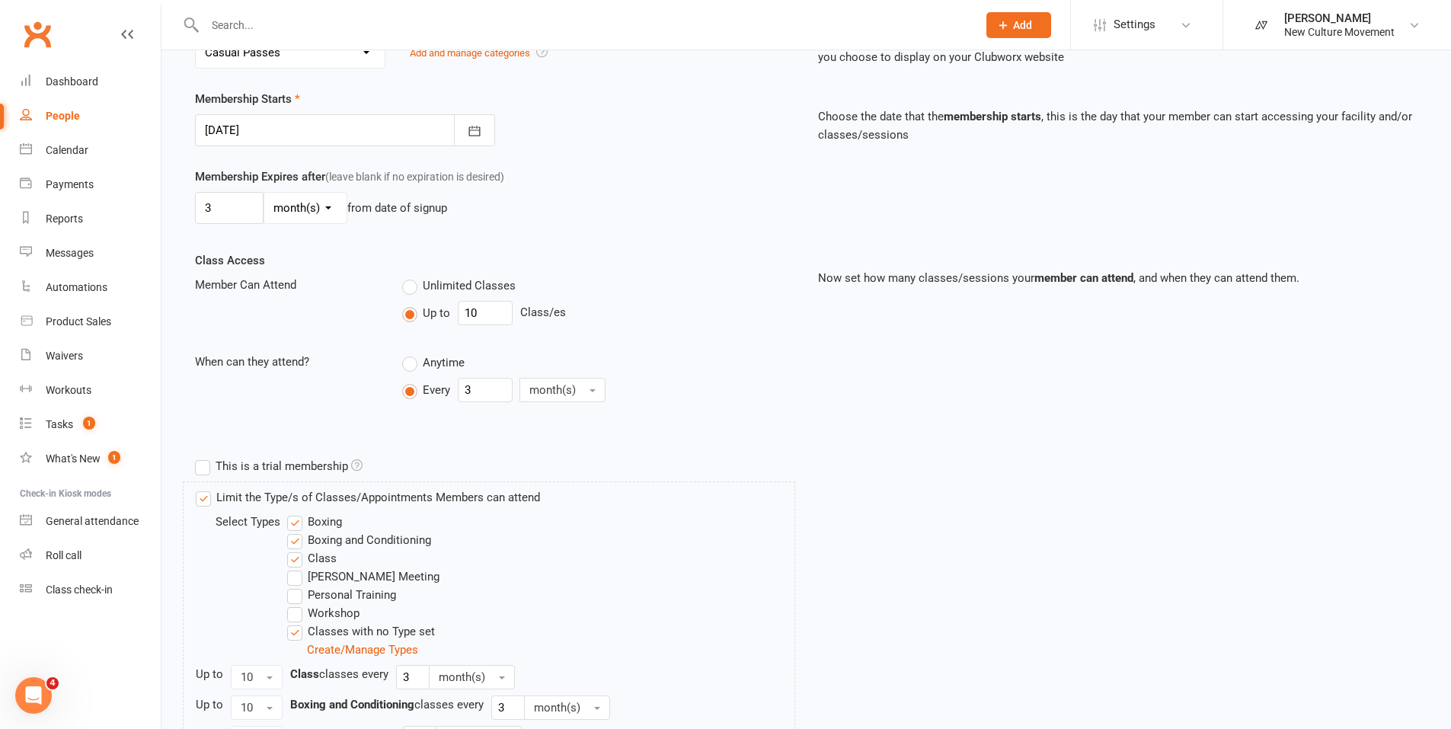
scroll to position [544, 0]
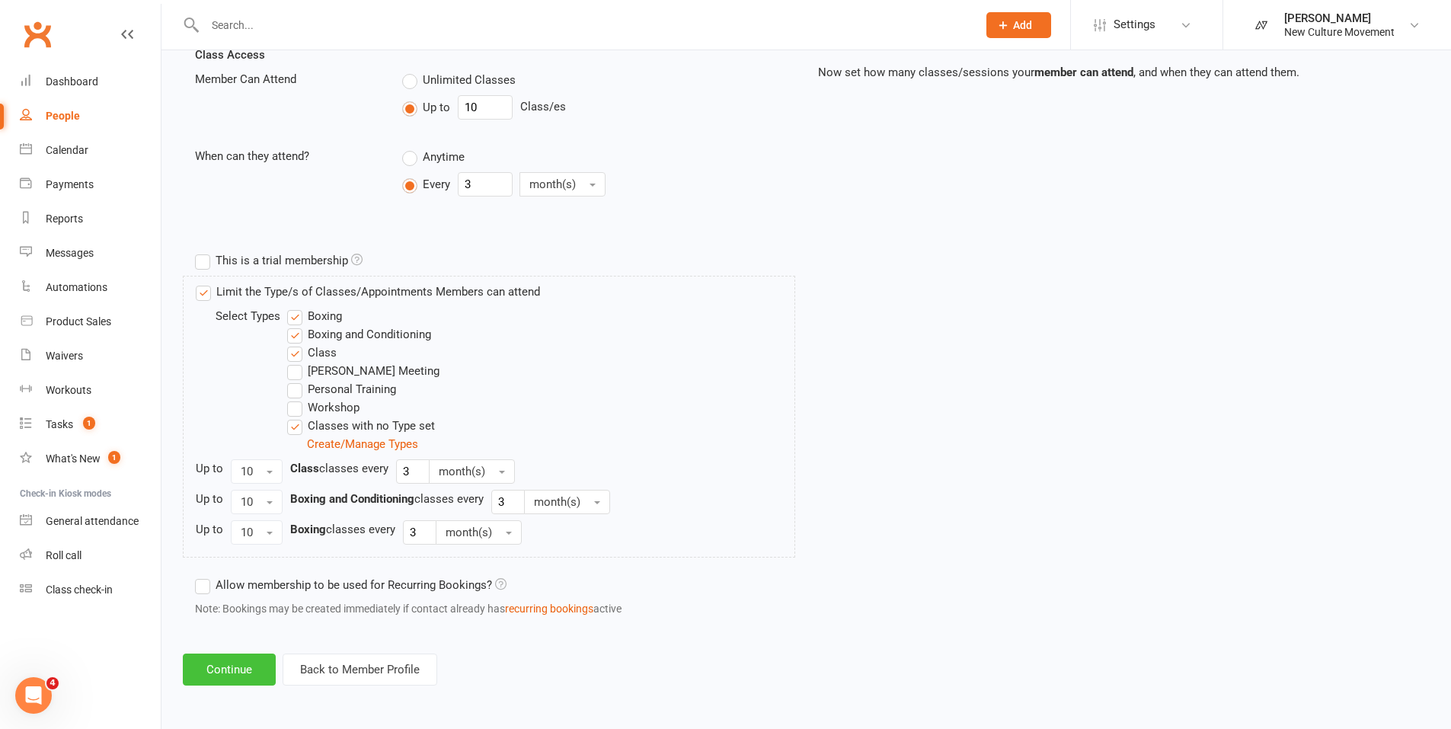
click at [227, 375] on button "Continue" at bounding box center [229, 669] width 93 height 32
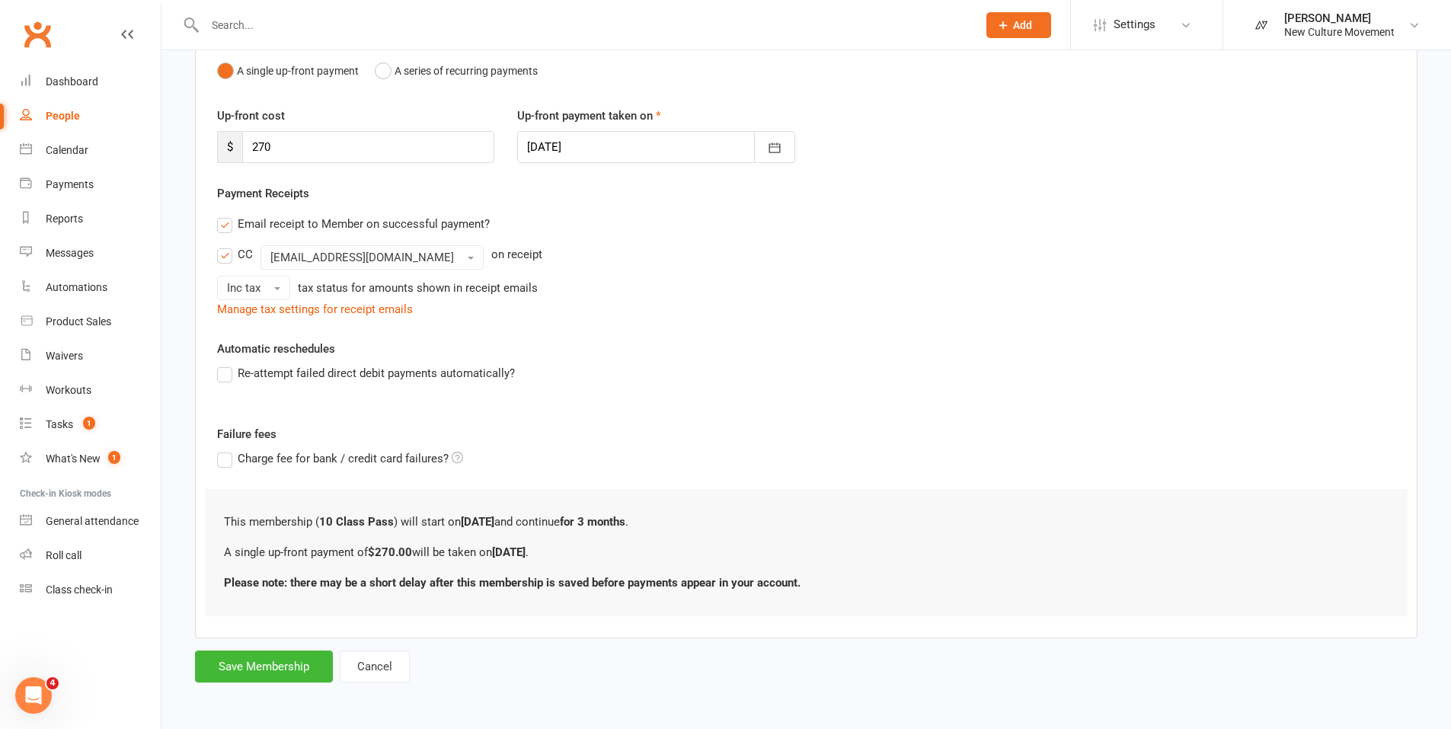
scroll to position [0, 0]
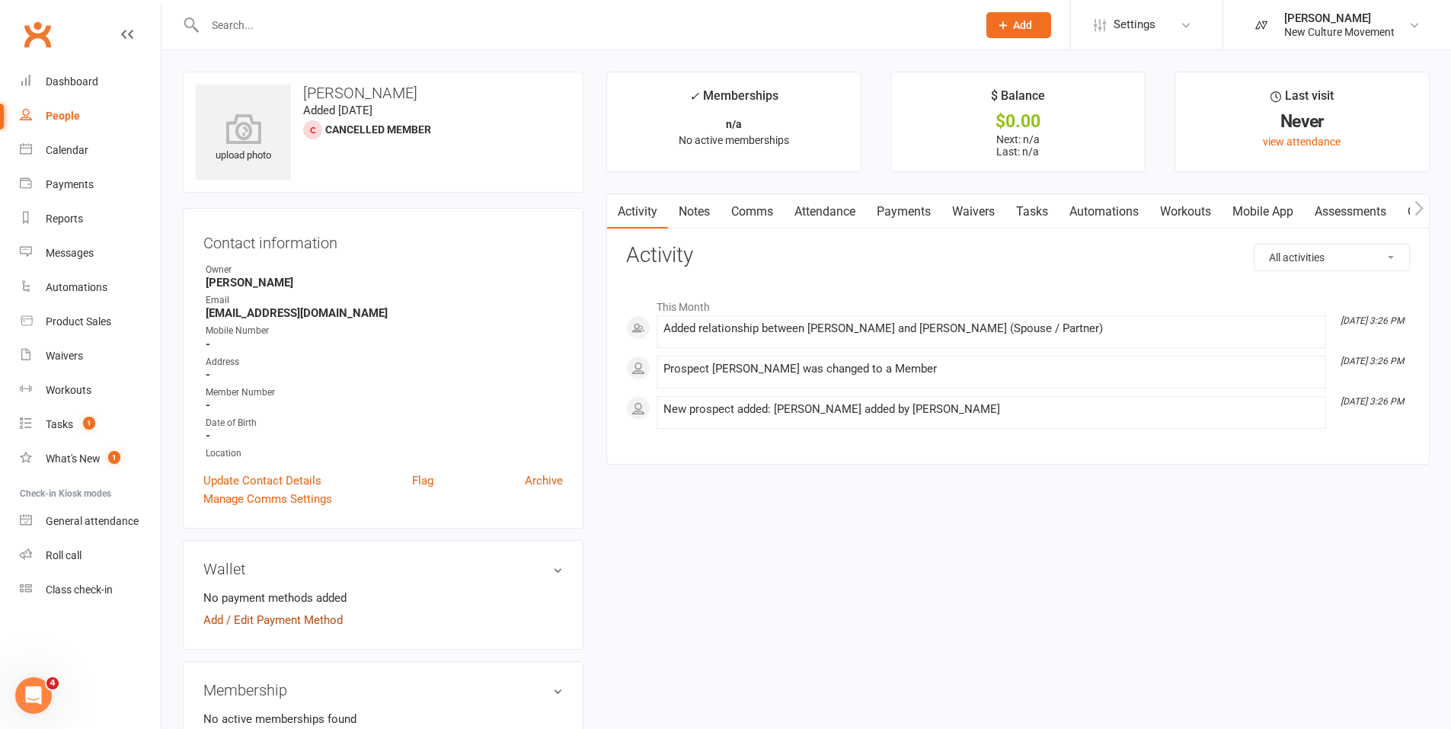
click at [297, 375] on link "Add / Edit Payment Method" at bounding box center [272, 620] width 139 height 18
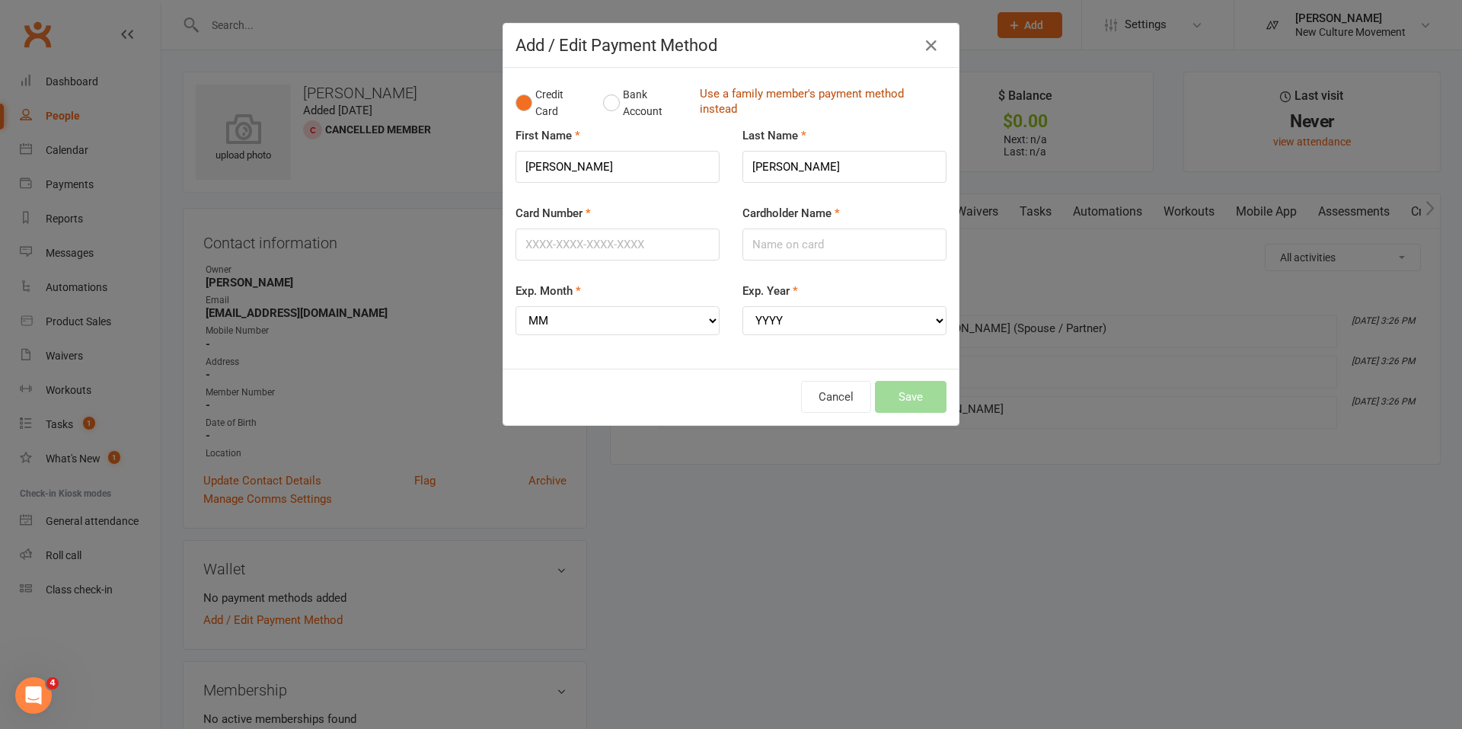
click at [723, 94] on link "Use a family member's payment method instead" at bounding box center [819, 103] width 239 height 34
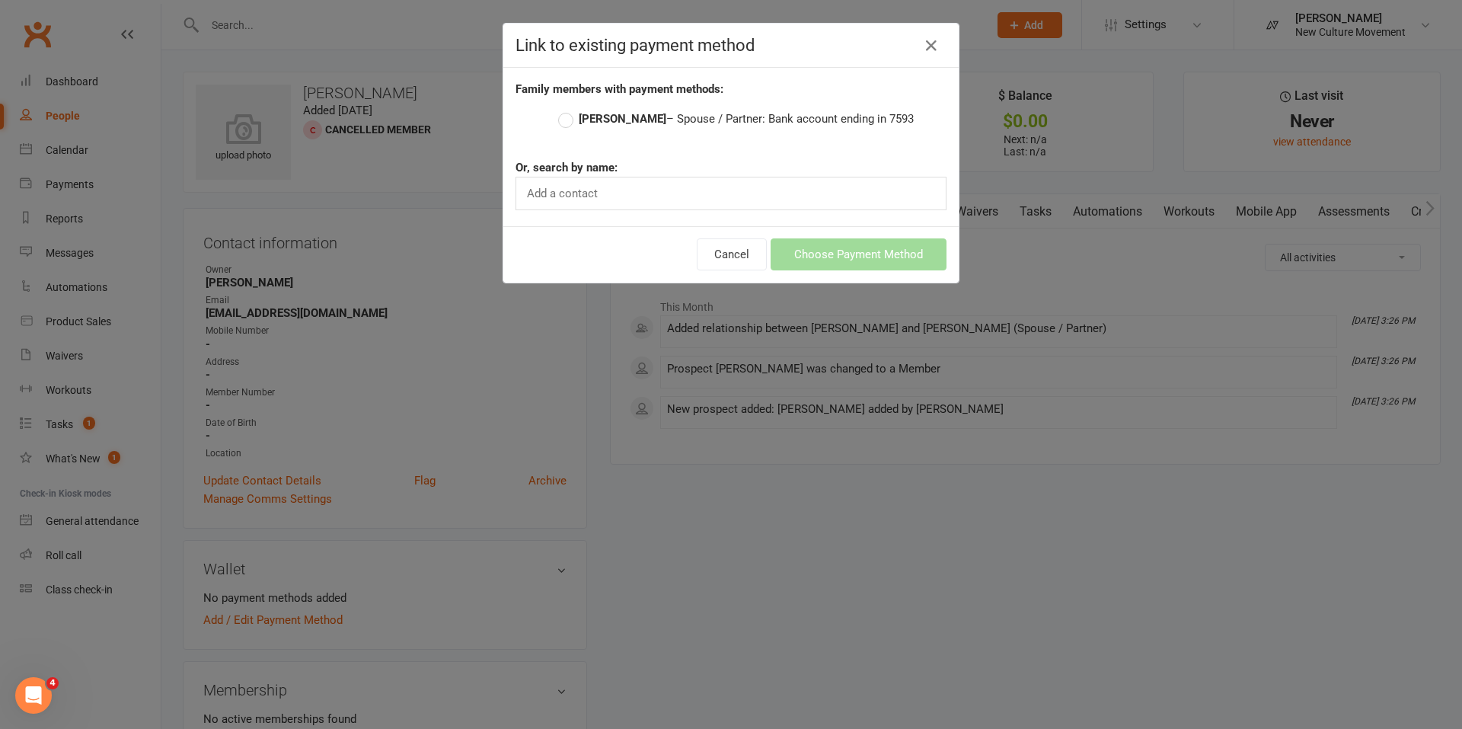
click at [563, 120] on label "Curtis MacLean – Spouse / Partner: Bank account ending in 7593" at bounding box center [736, 119] width 356 height 18
click at [563, 110] on input "Curtis MacLean – Spouse / Partner: Bank account ending in 7593" at bounding box center [563, 110] width 10 height 0
click at [859, 247] on button "Choose Payment Method" at bounding box center [859, 254] width 176 height 32
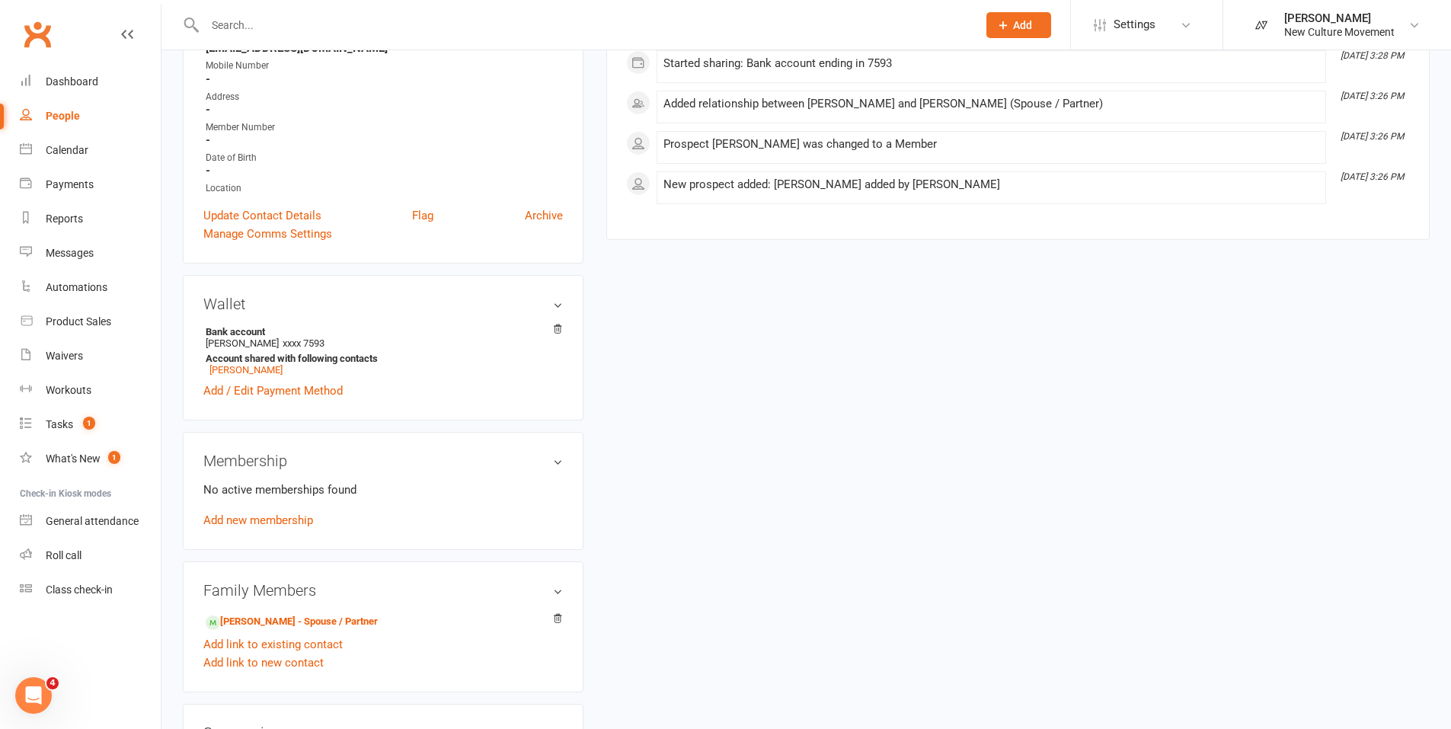
scroll to position [263, 0]
click at [283, 375] on link "Add new membership" at bounding box center [258, 523] width 110 height 14
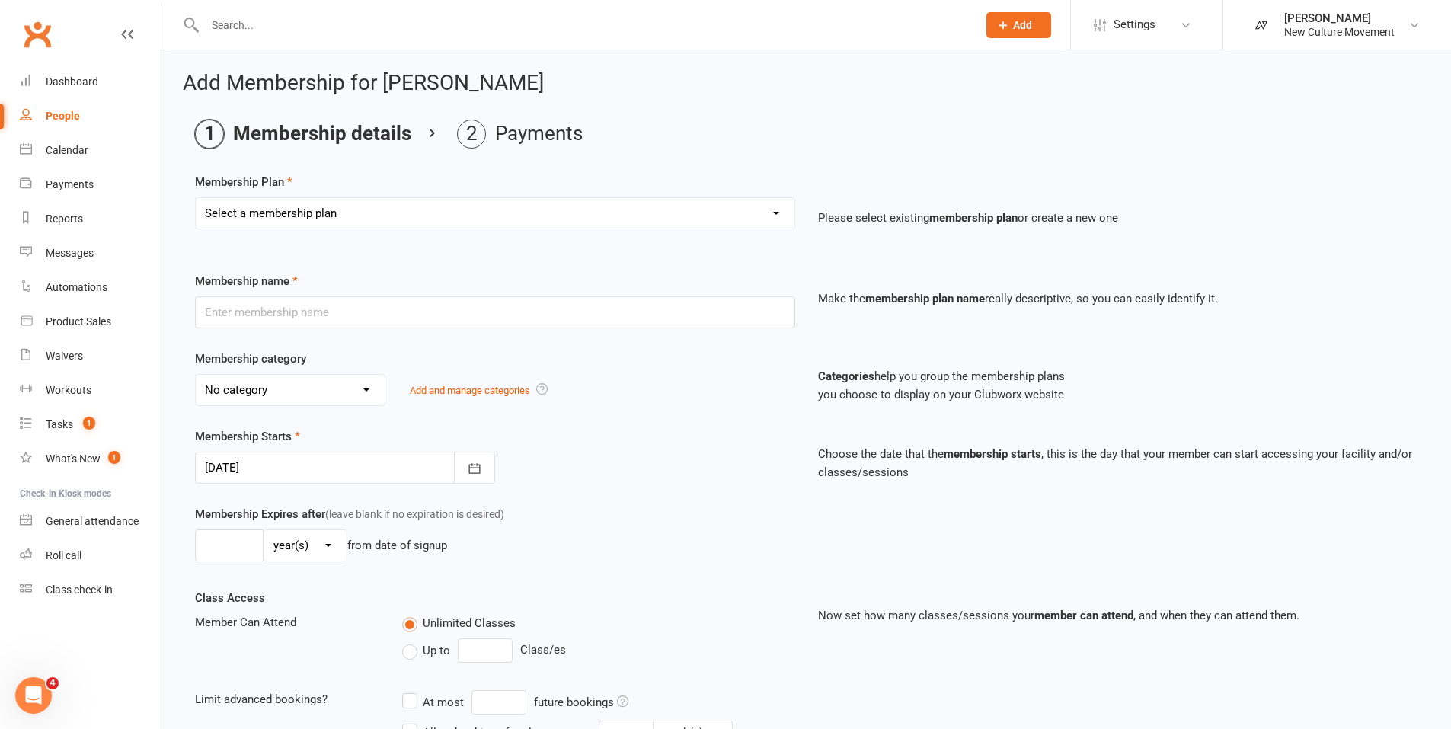
click at [339, 223] on select "Select a membership plan Create new Membership Plan 7 Day Free Trial Unlimited …" at bounding box center [495, 213] width 599 height 30
select select "6"
click at [196, 198] on select "Select a membership plan Create new Membership Plan 7 Day Free Trial Unlimited …" at bounding box center [495, 213] width 599 height 30
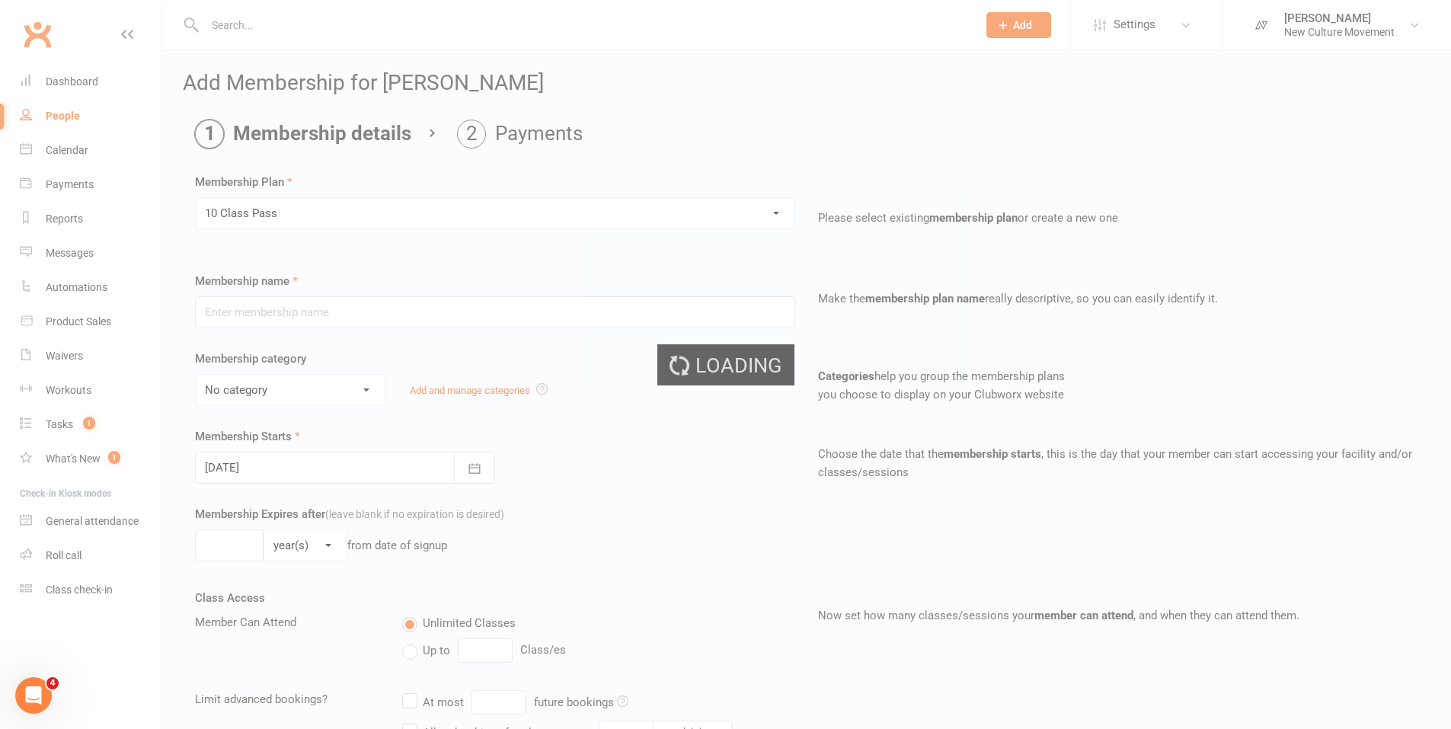
type input "10 Class Pass"
select select "1"
type input "3"
select select "2"
type input "10"
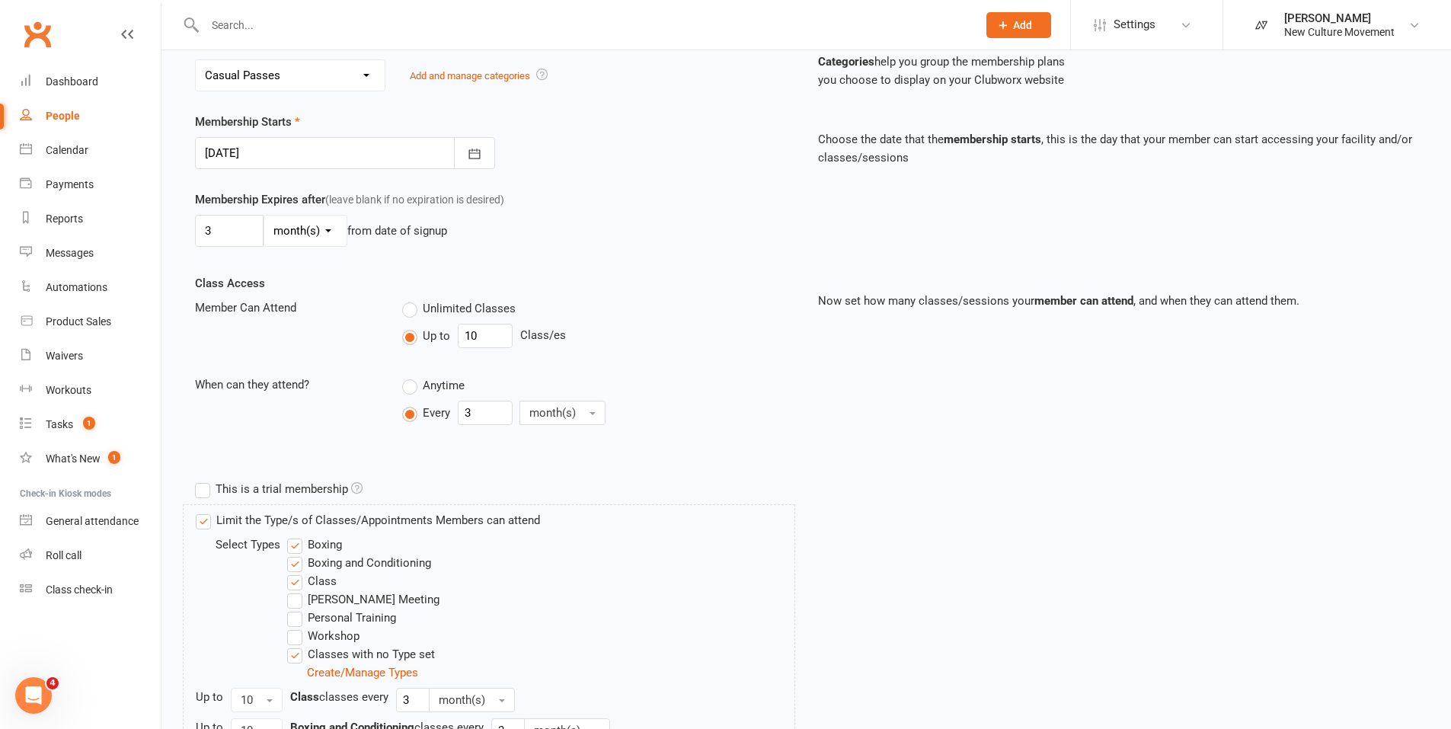
scroll to position [544, 0]
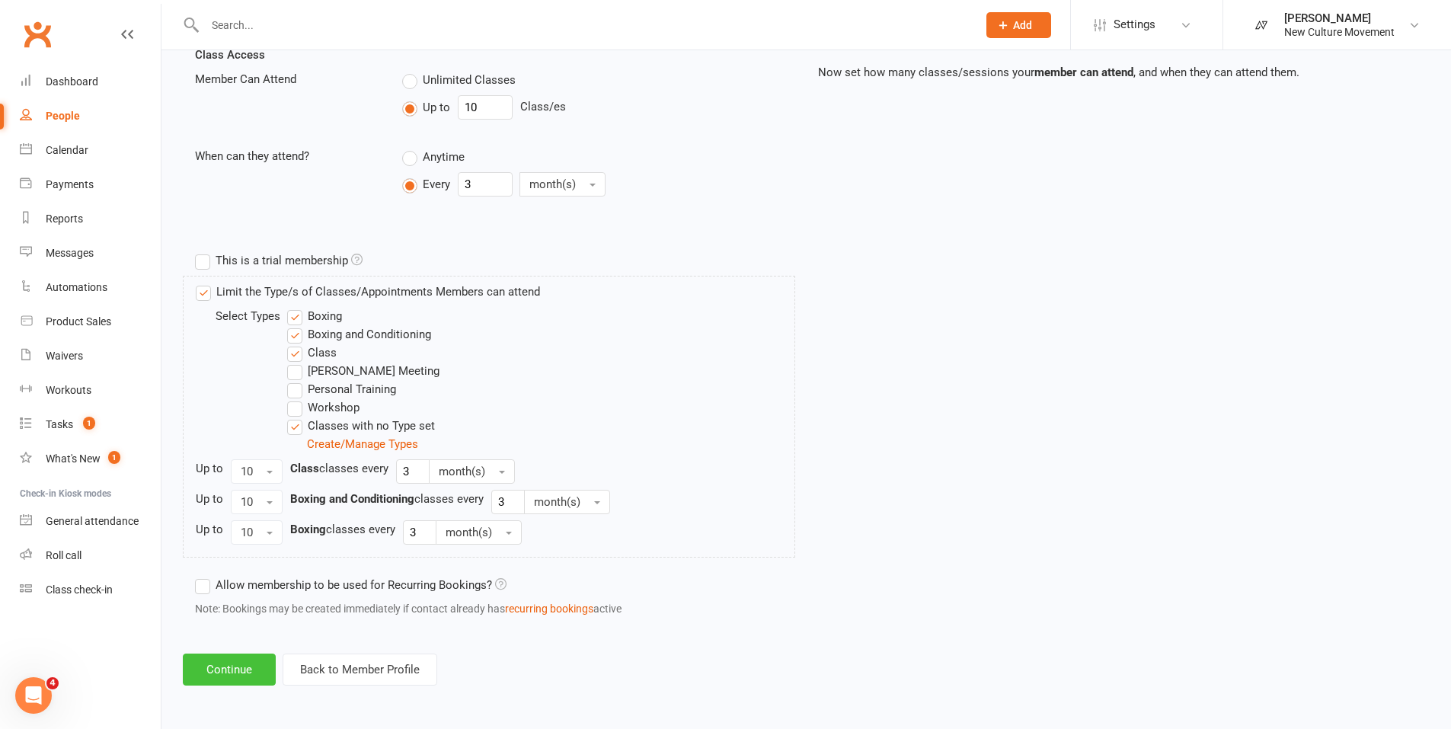
click at [253, 375] on button "Continue" at bounding box center [229, 669] width 93 height 32
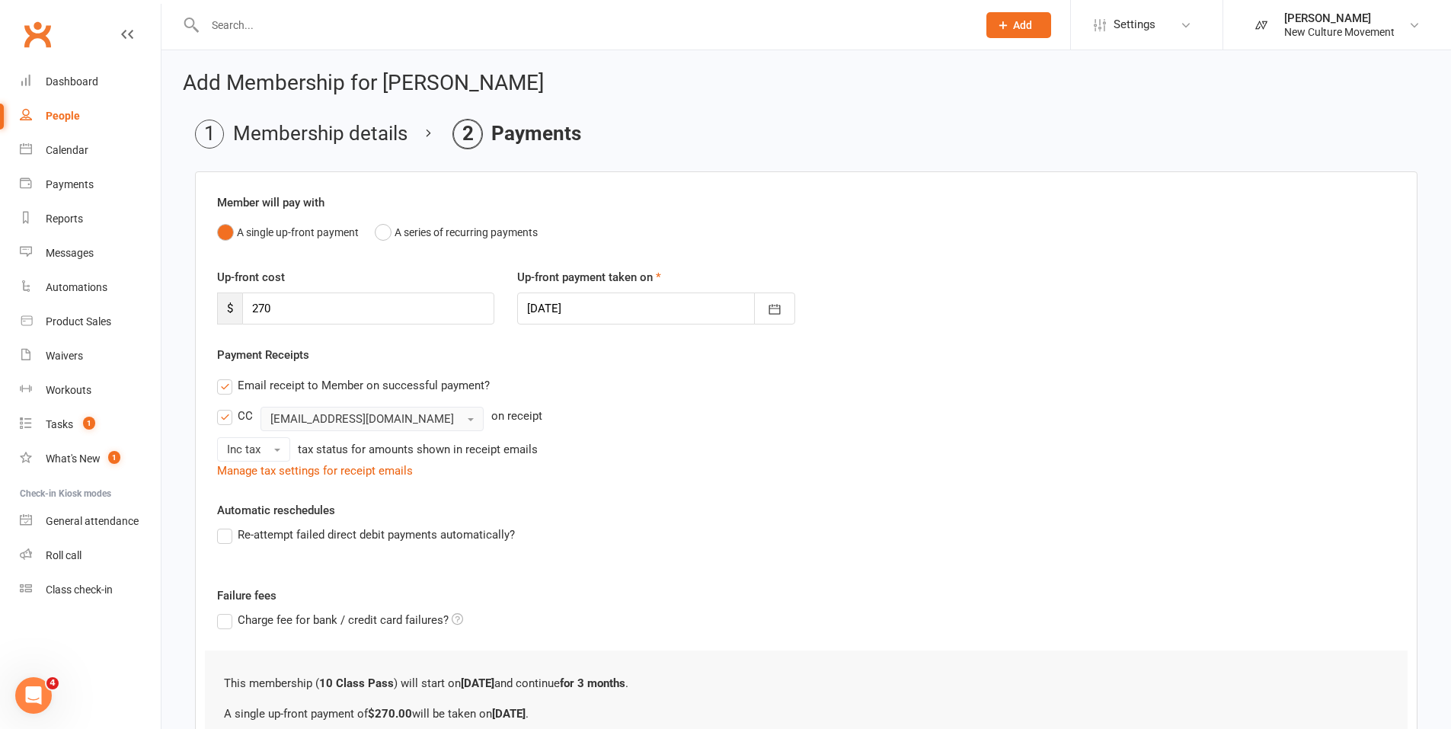
scroll to position [161, 0]
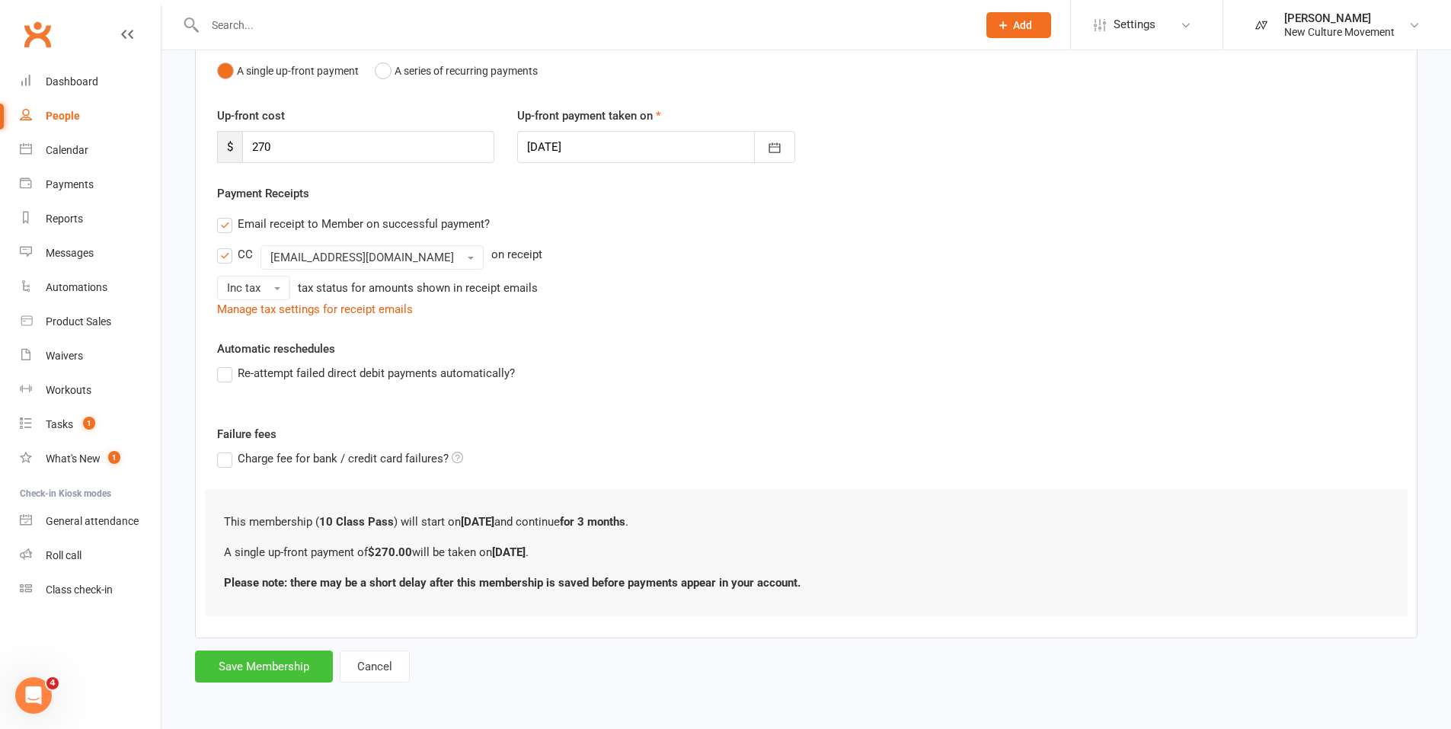
click at [280, 375] on button "Save Membership" at bounding box center [264, 666] width 138 height 32
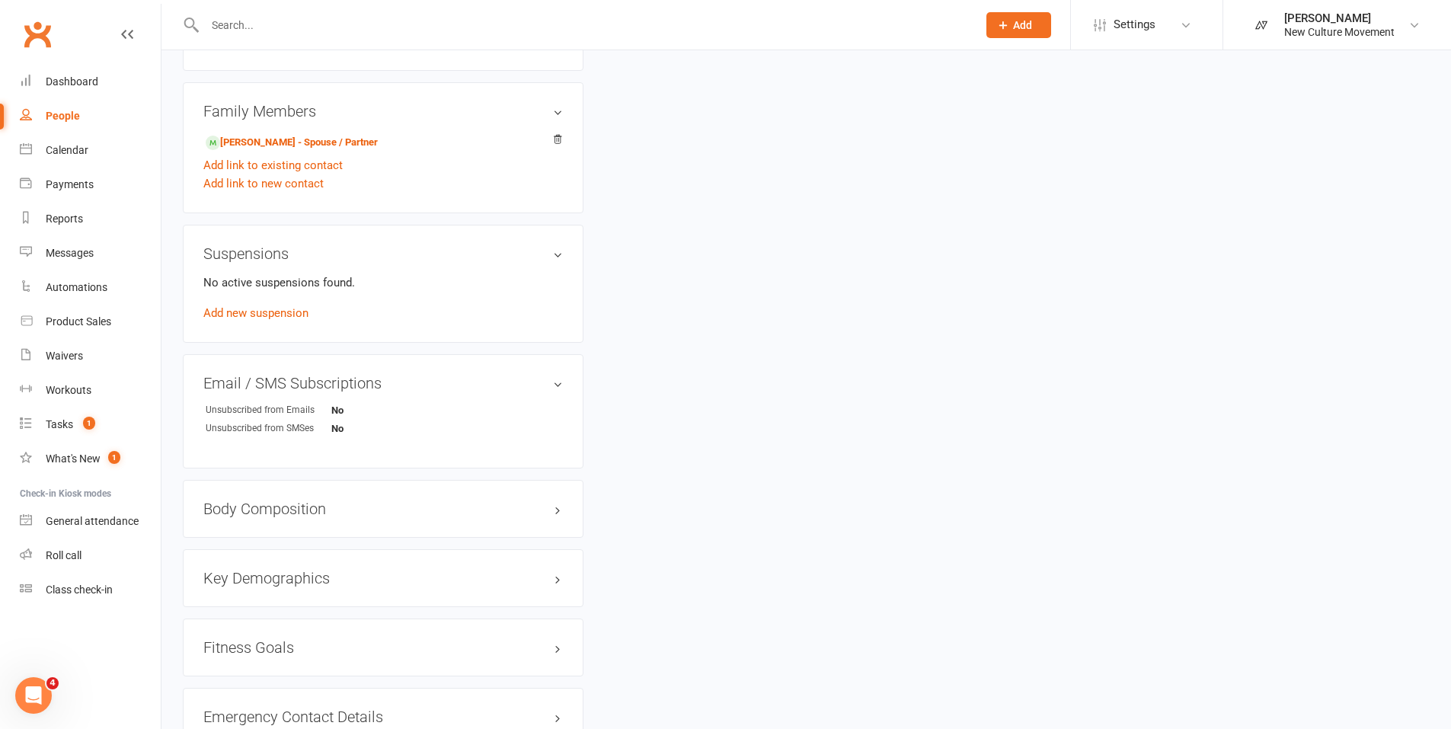
scroll to position [1097, 0]
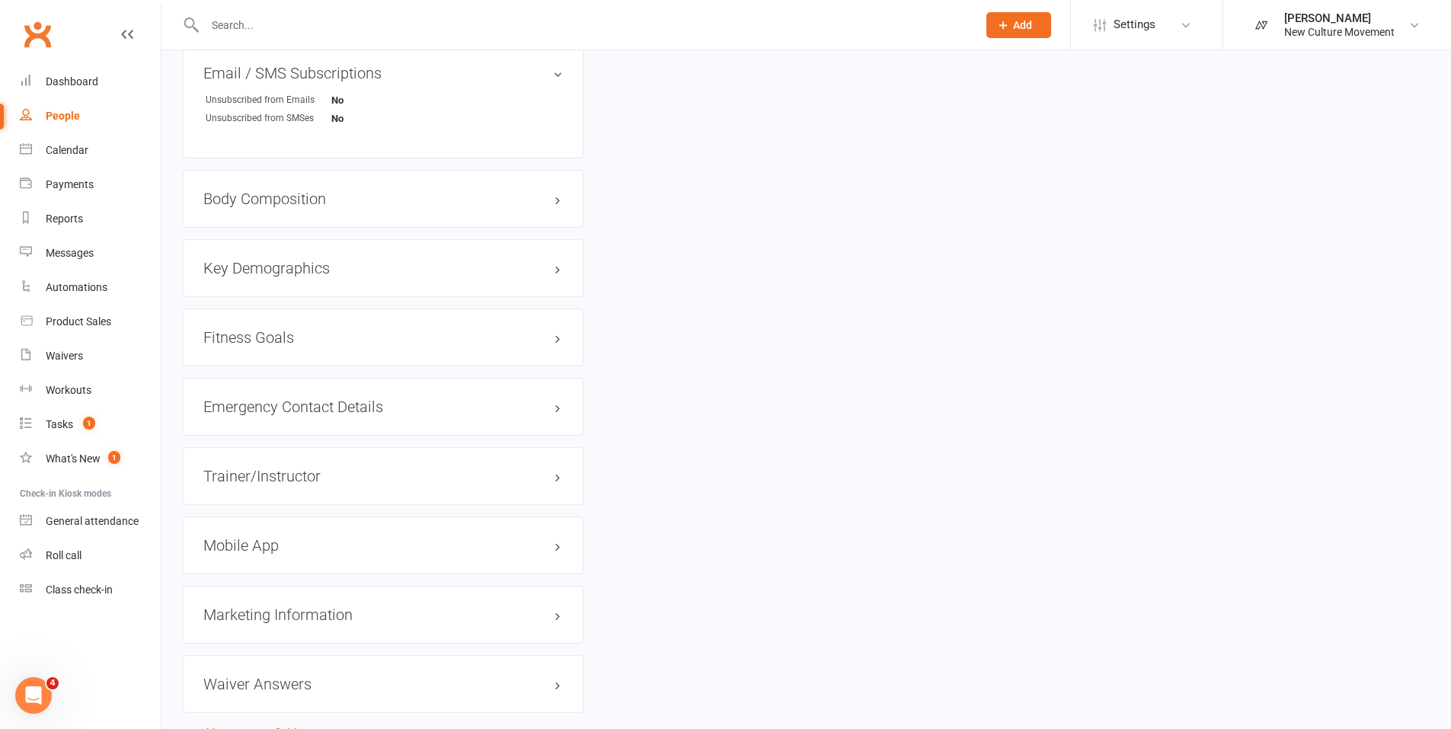
click at [474, 375] on div "Mobile App" at bounding box center [383, 545] width 401 height 58
click at [439, 375] on h3 "Mobile App" at bounding box center [382, 545] width 359 height 17
click at [270, 375] on switch at bounding box center [261, 578] width 38 height 11
click at [273, 375] on div at bounding box center [261, 576] width 26 height 11
click at [248, 375] on input "checkbox" at bounding box center [248, 574] width 0 height 0
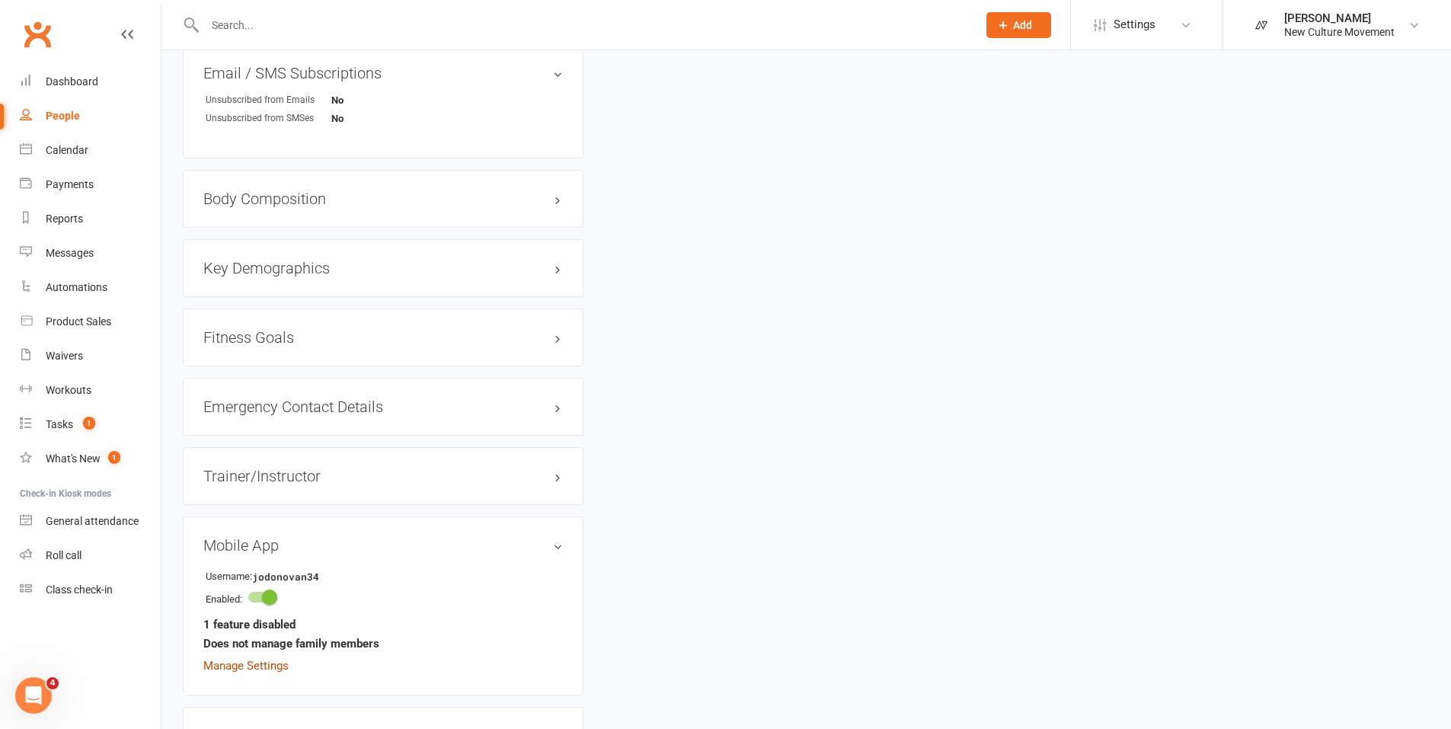
click at [273, 375] on link "Manage Settings" at bounding box center [245, 666] width 85 height 14
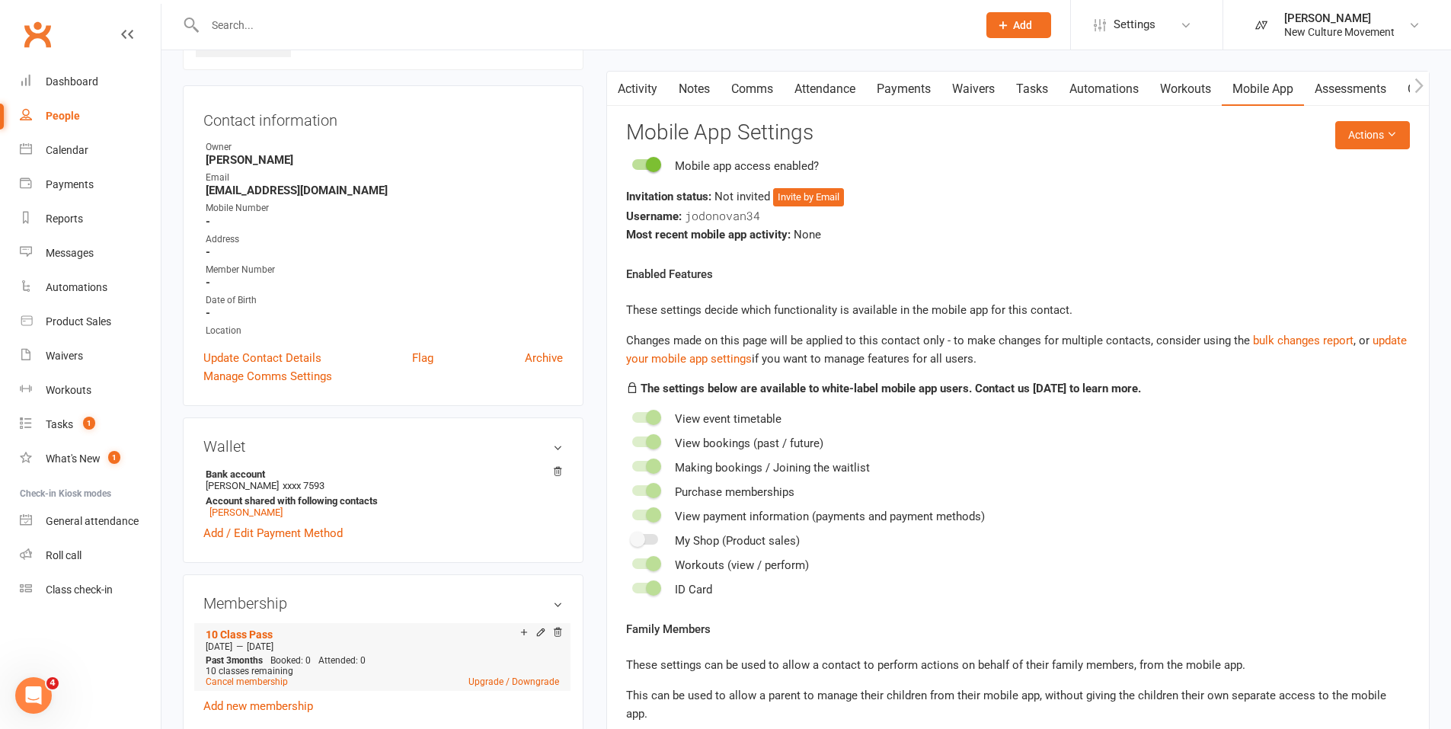
scroll to position [117, 0]
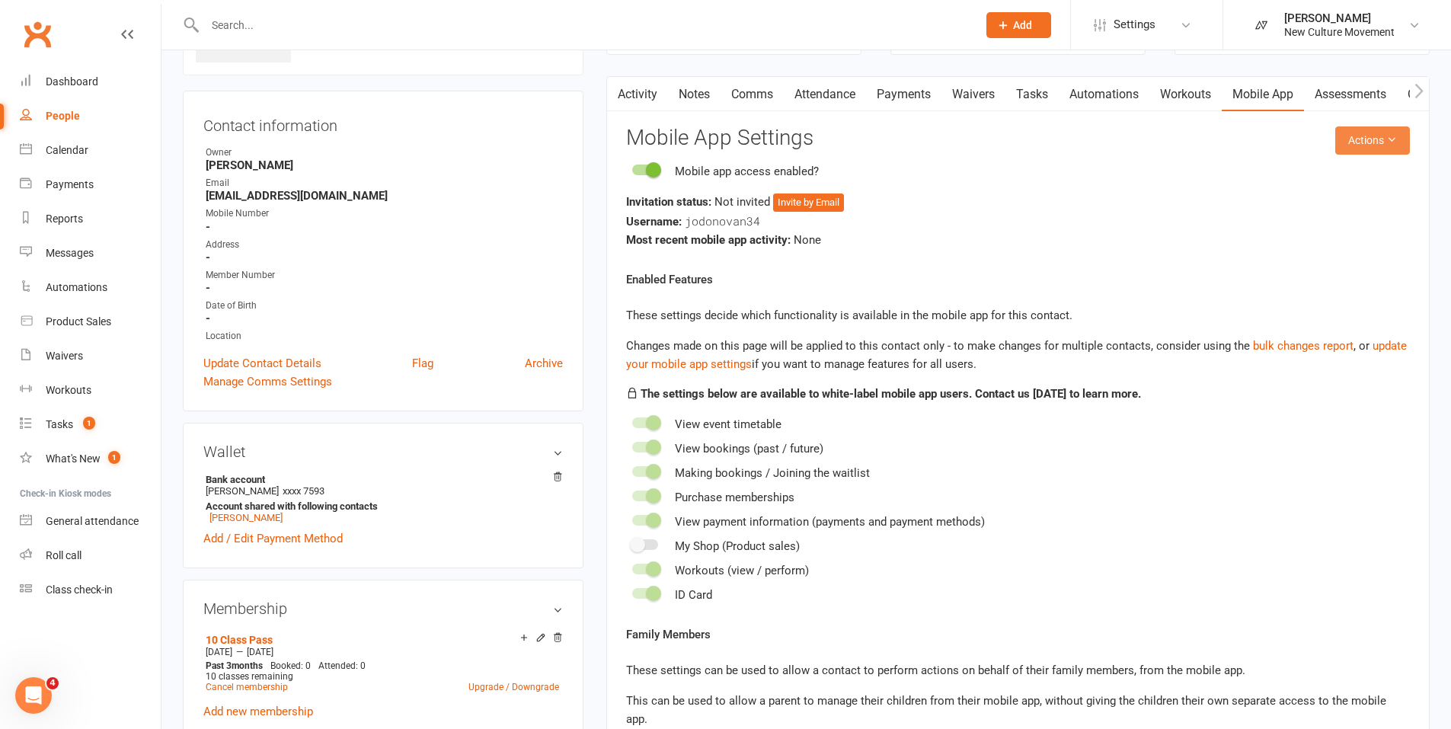
click at [859, 142] on button "Actions" at bounding box center [1372, 139] width 75 height 27
click at [859, 176] on link "Send invitation email" at bounding box center [1322, 175] width 151 height 30
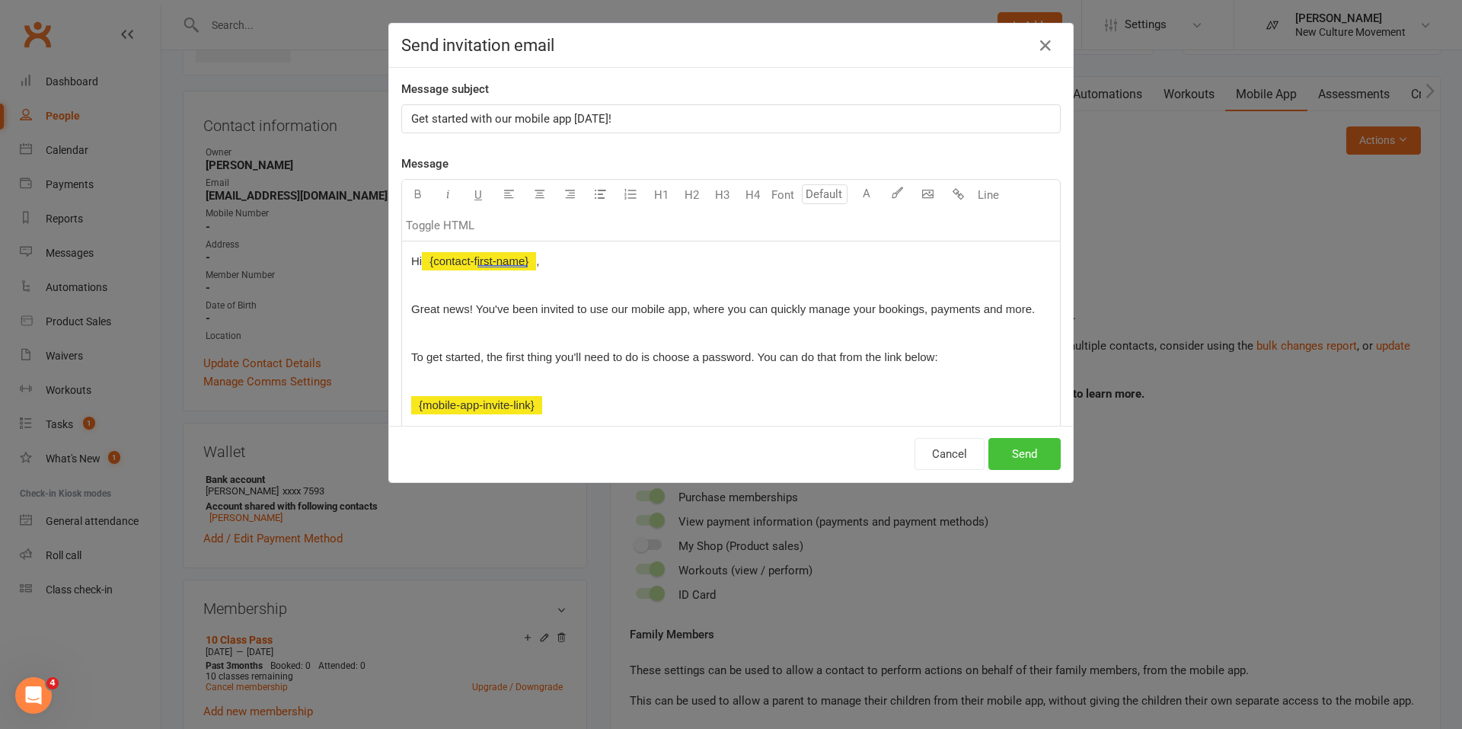
click at [859, 375] on button "Send" at bounding box center [1024, 454] width 72 height 32
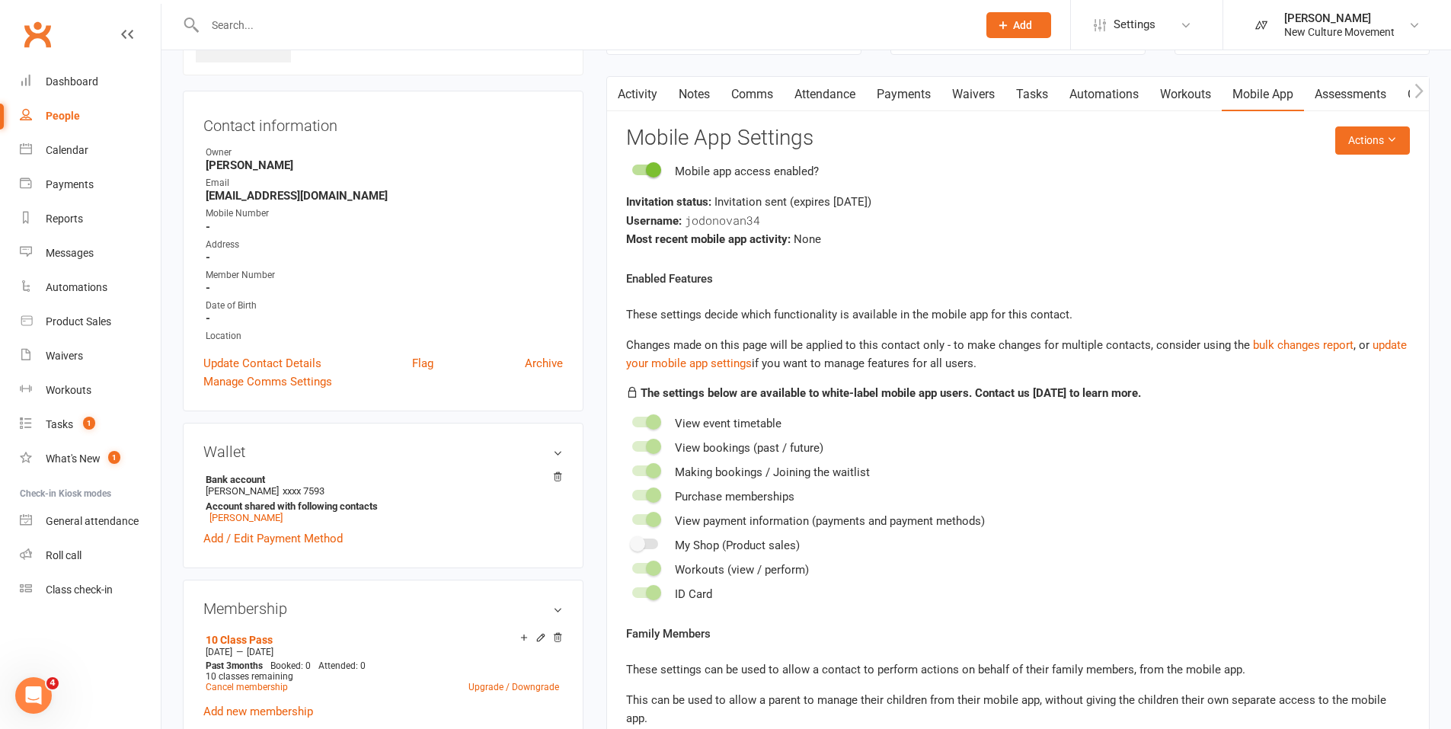
drag, startPoint x: 380, startPoint y: 199, endPoint x: 206, endPoint y: 197, distance: 174.4
click at [206, 197] on strong "jade@adventureinnature.com.au" at bounding box center [384, 196] width 357 height 14
copy strong "jade@adventureinnature.com.au"
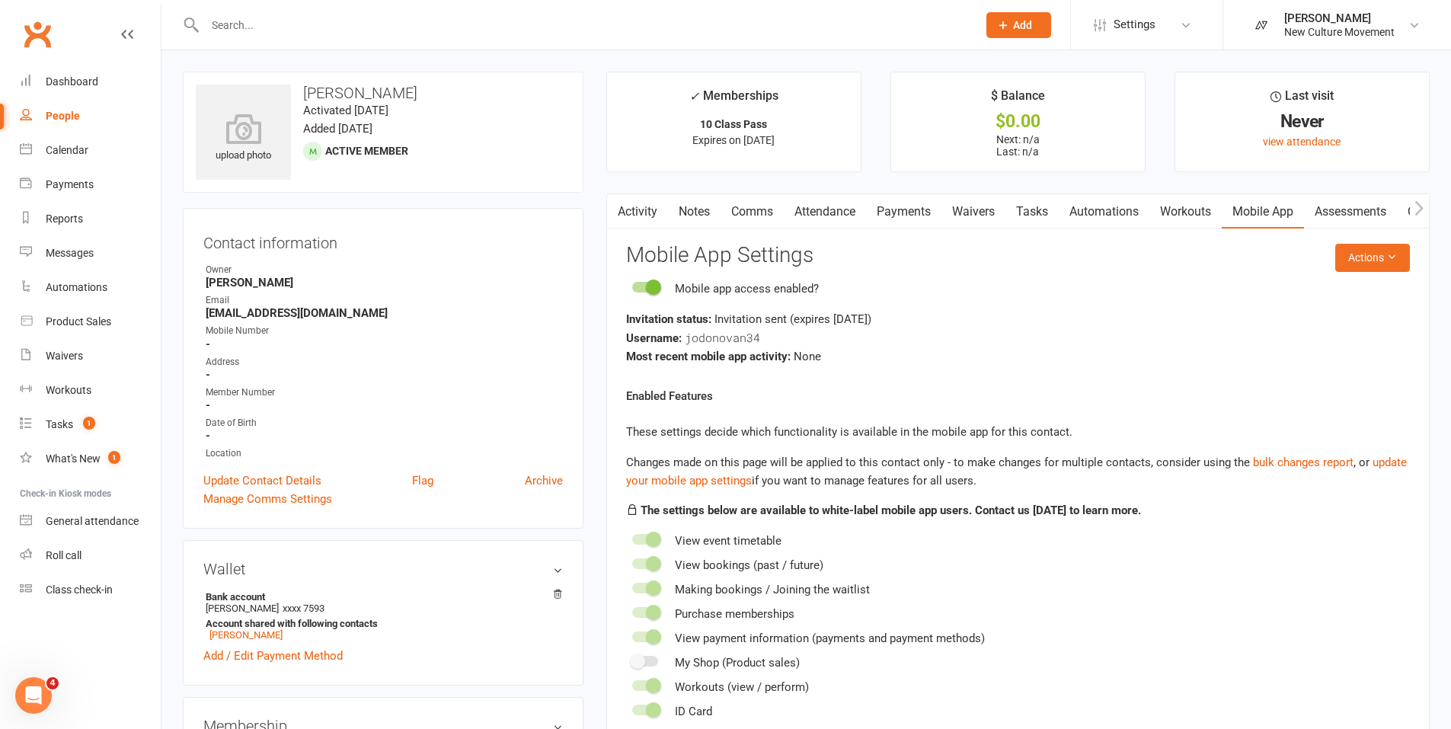
click at [75, 114] on div "People" at bounding box center [63, 116] width 34 height 12
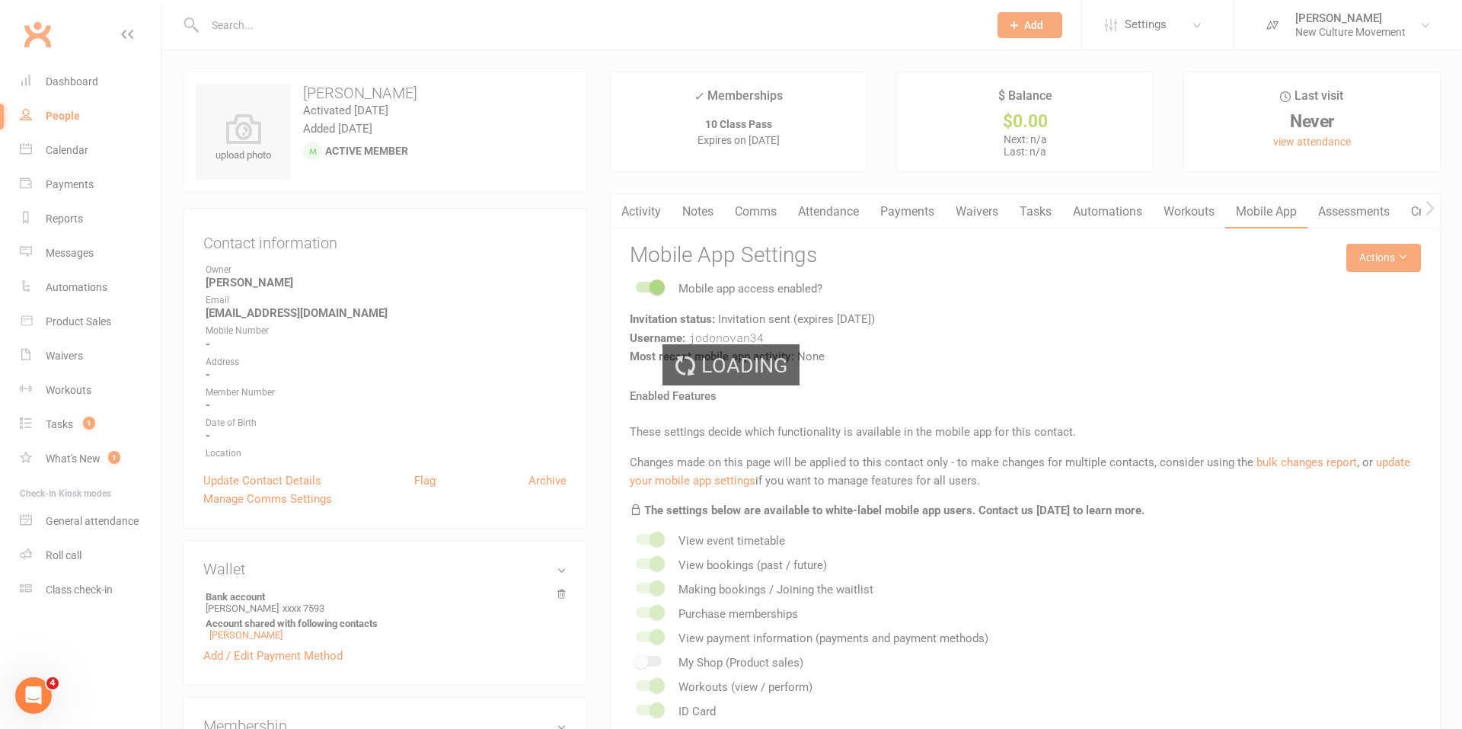
select select "100"
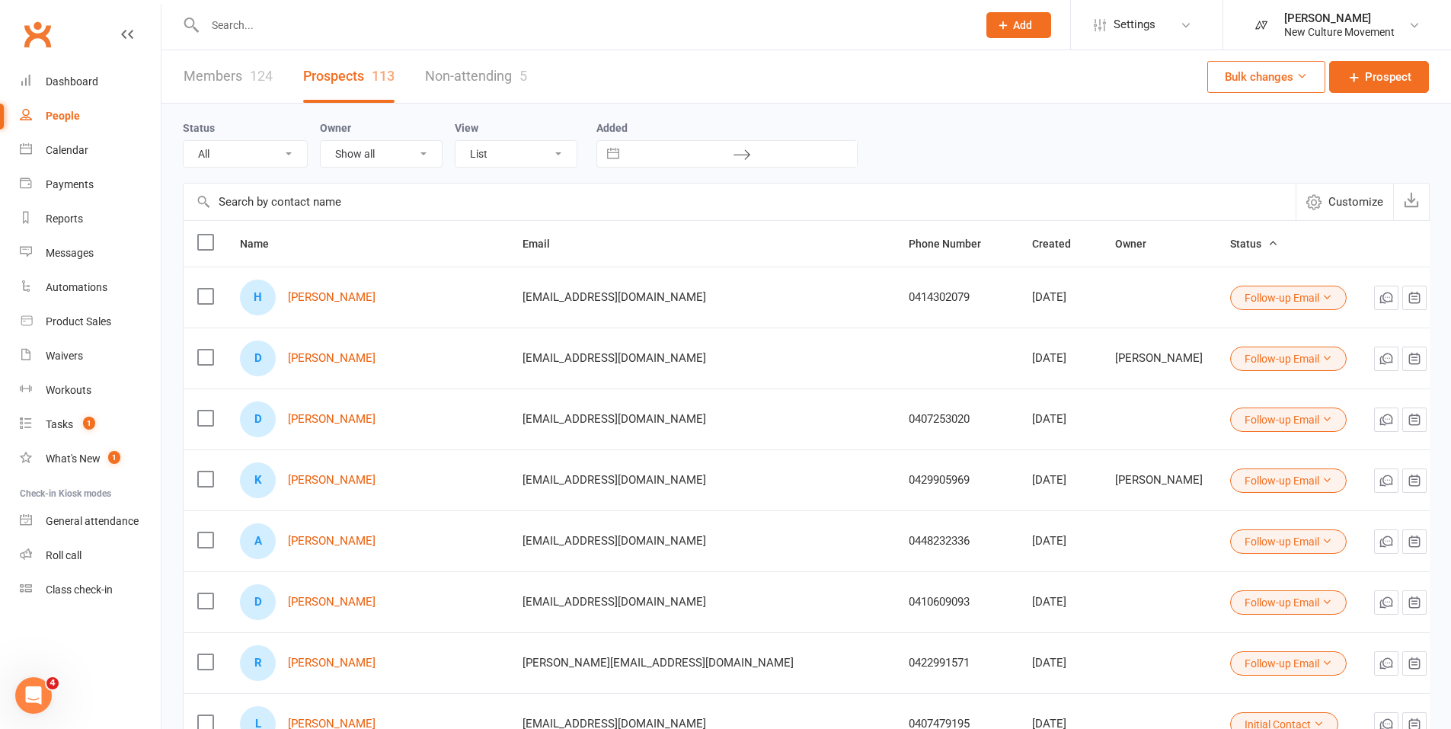
click at [298, 208] on input "text" at bounding box center [740, 202] width 1112 height 37
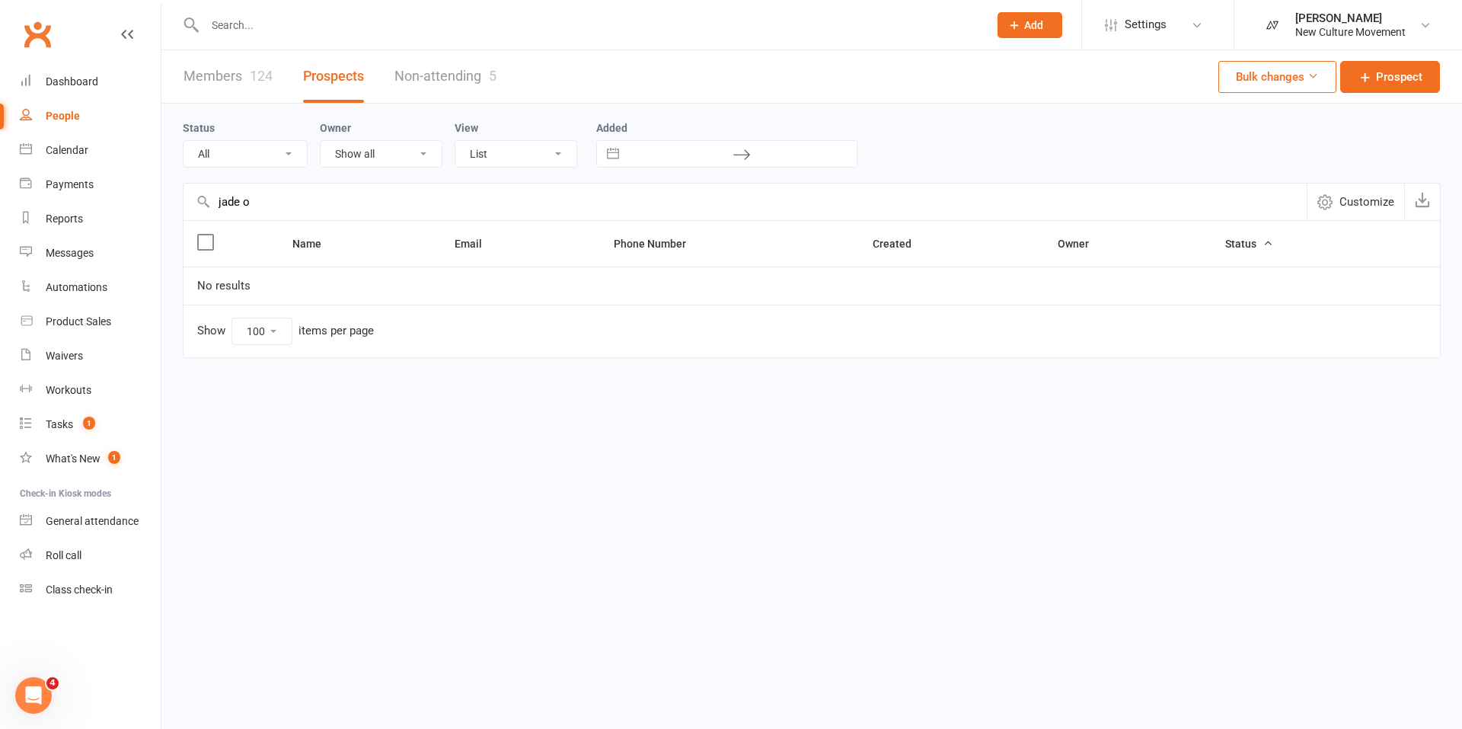
type input "jade o"
click at [234, 73] on link "Members 124" at bounding box center [228, 76] width 89 height 53
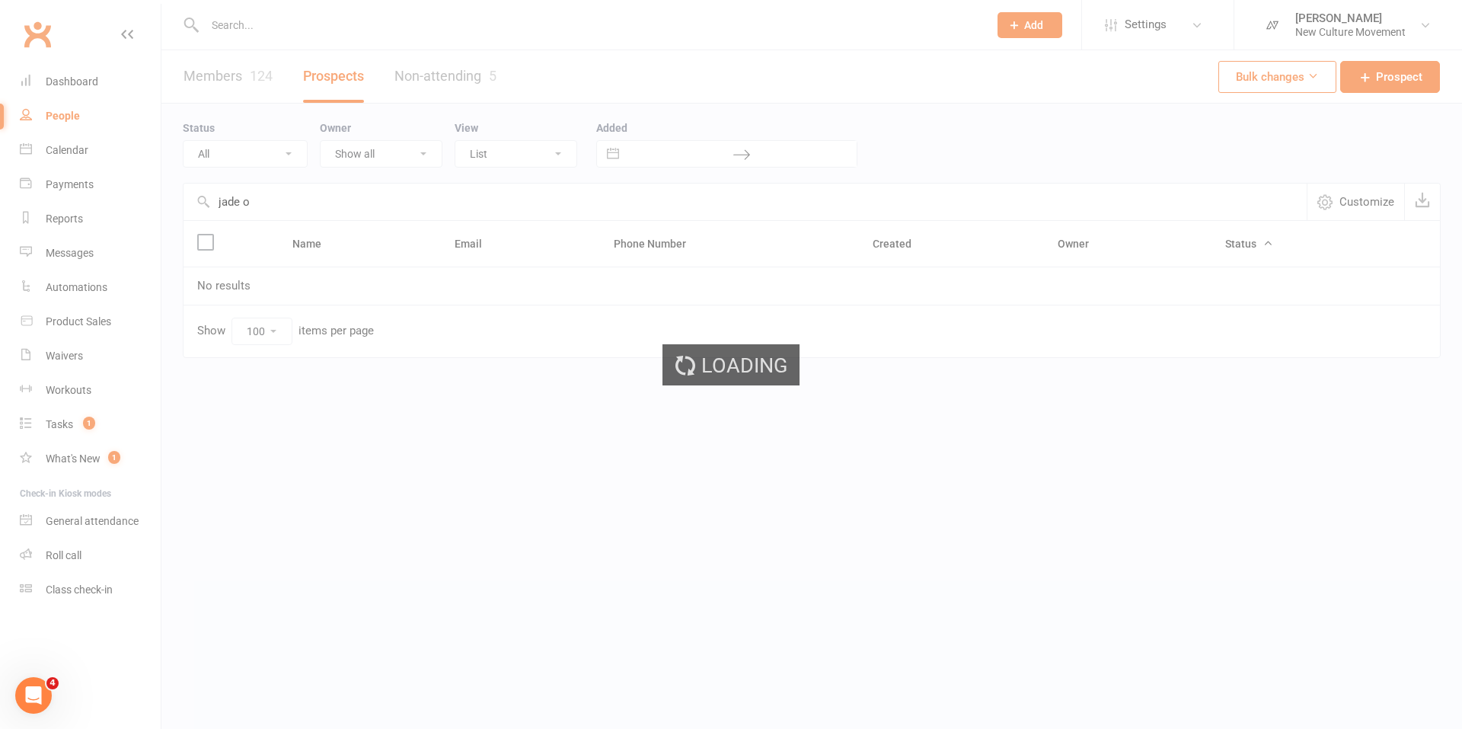
select select "100"
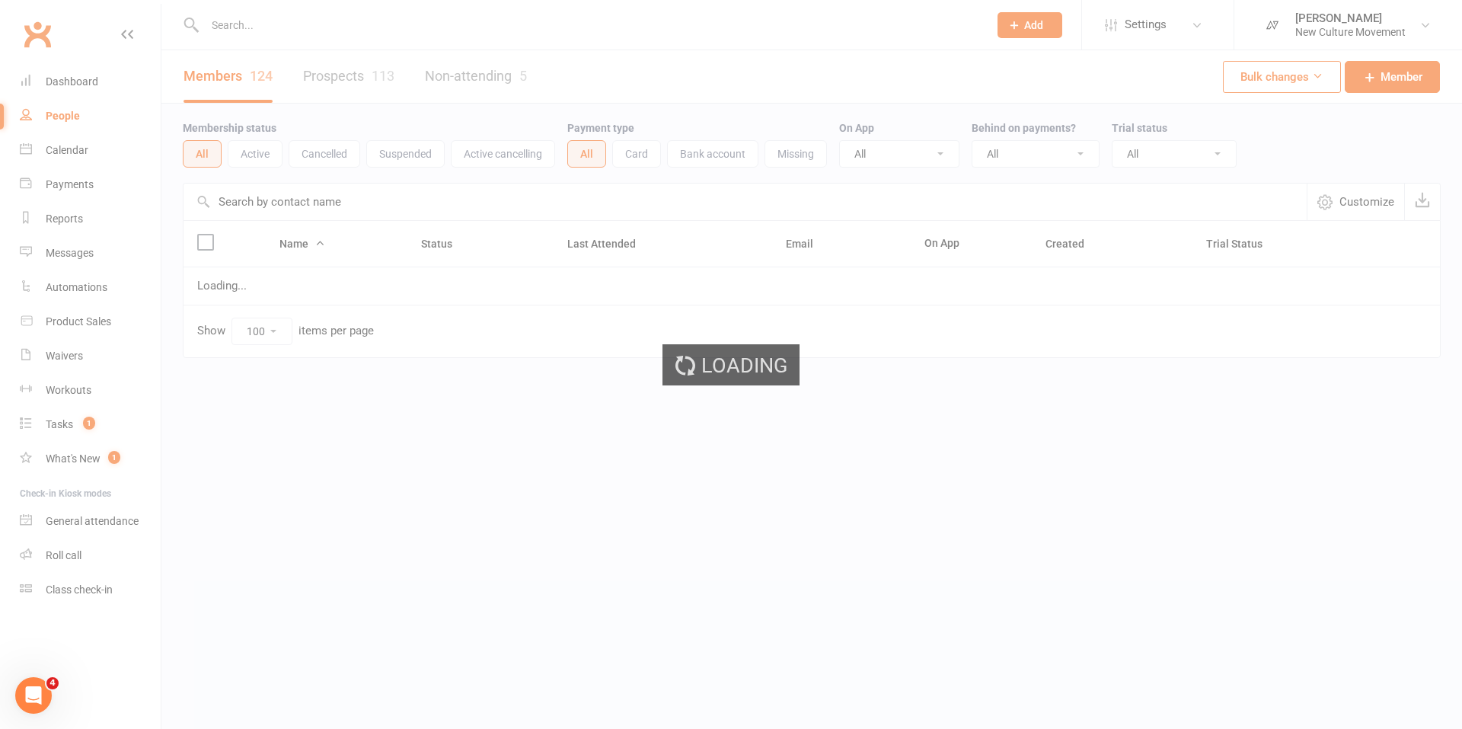
click at [285, 206] on input "text" at bounding box center [745, 202] width 1123 height 37
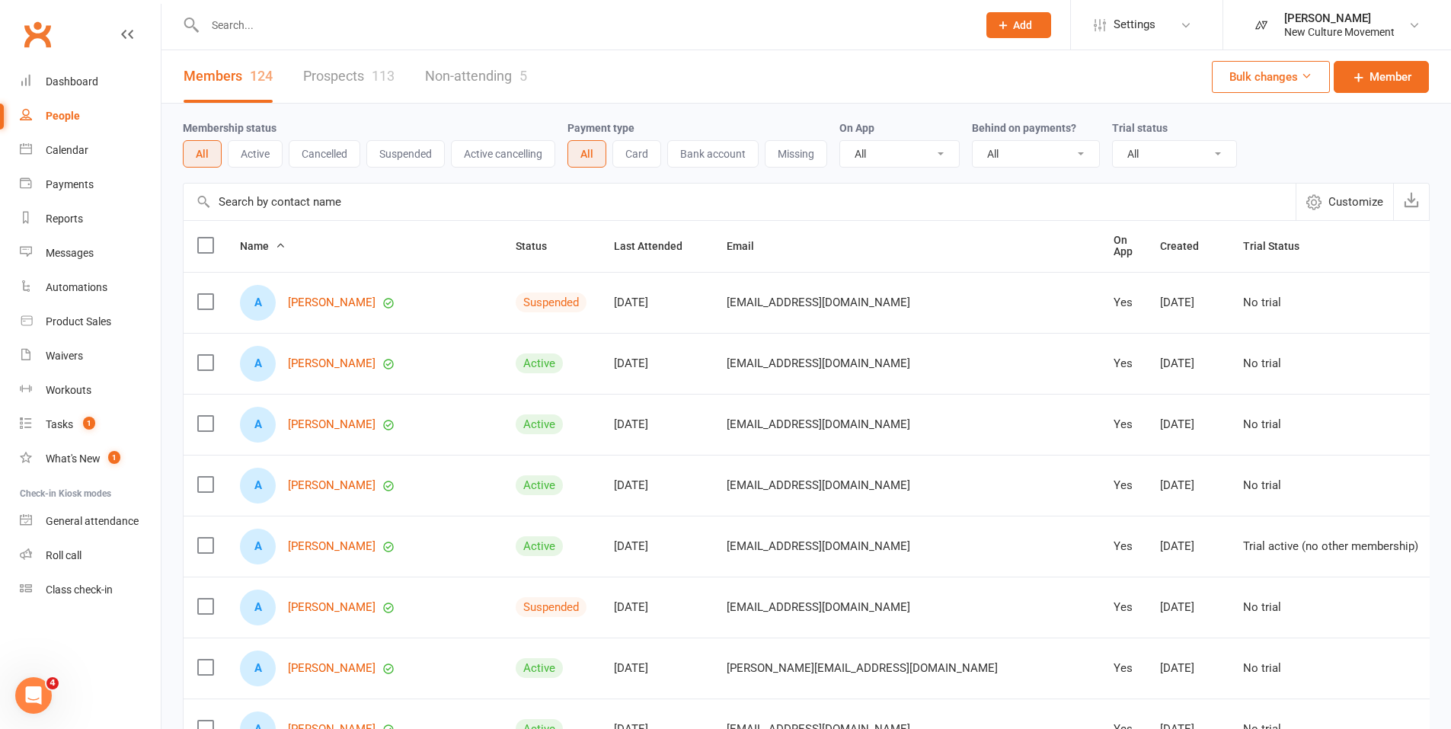
click at [285, 206] on input "text" at bounding box center [740, 202] width 1112 height 37
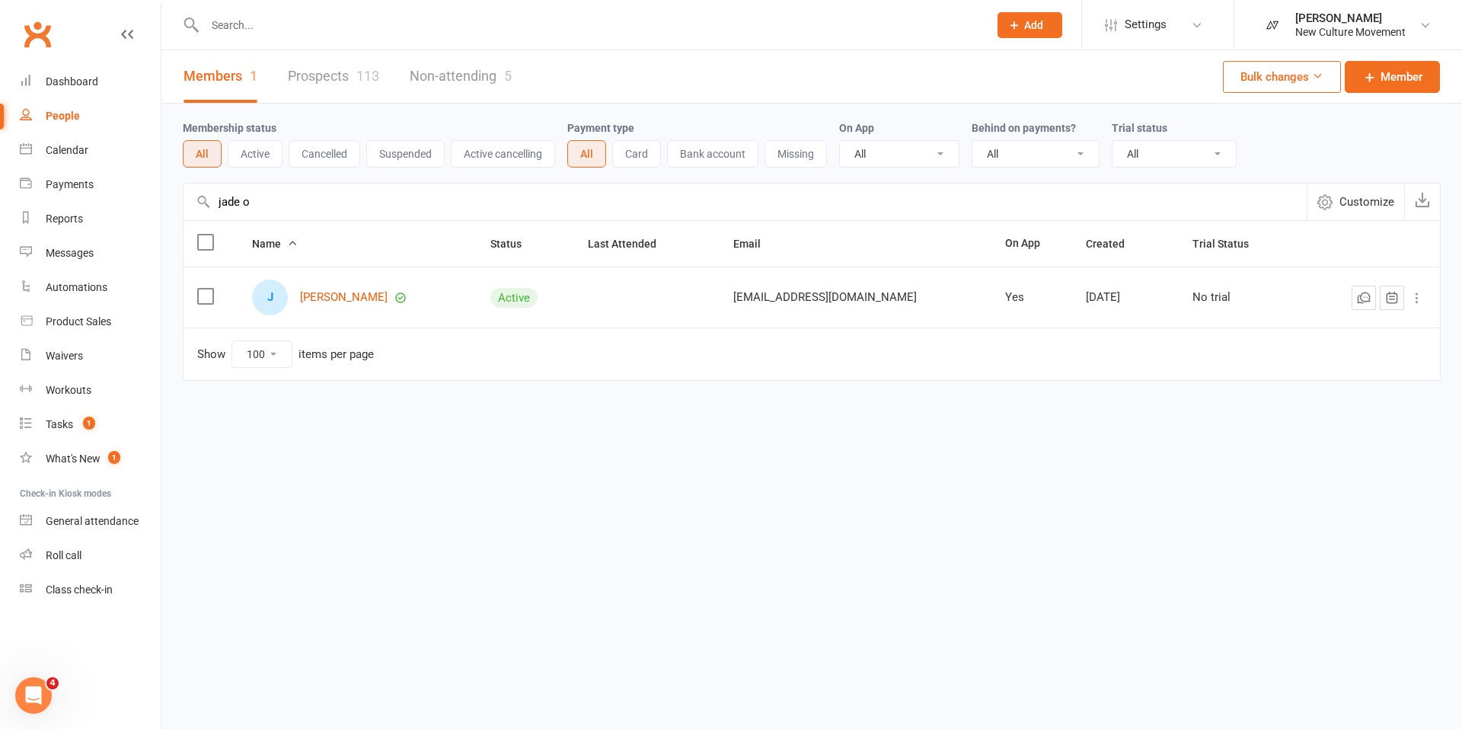
drag, startPoint x: 319, startPoint y: 211, endPoint x: 186, endPoint y: 201, distance: 133.6
click at [186, 201] on input "jade o" at bounding box center [745, 202] width 1123 height 37
type input "leah"
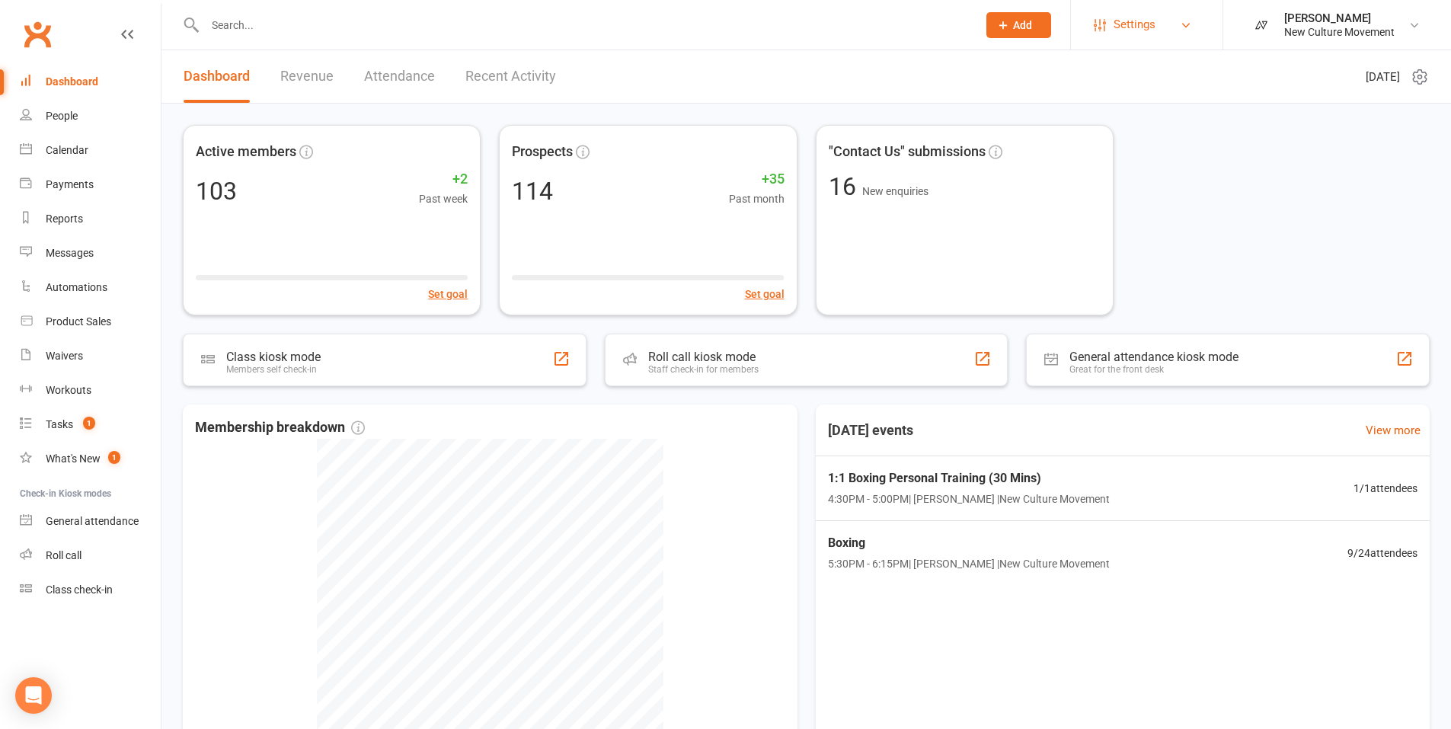
click at [1170, 24] on link "Settings" at bounding box center [1147, 25] width 106 height 34
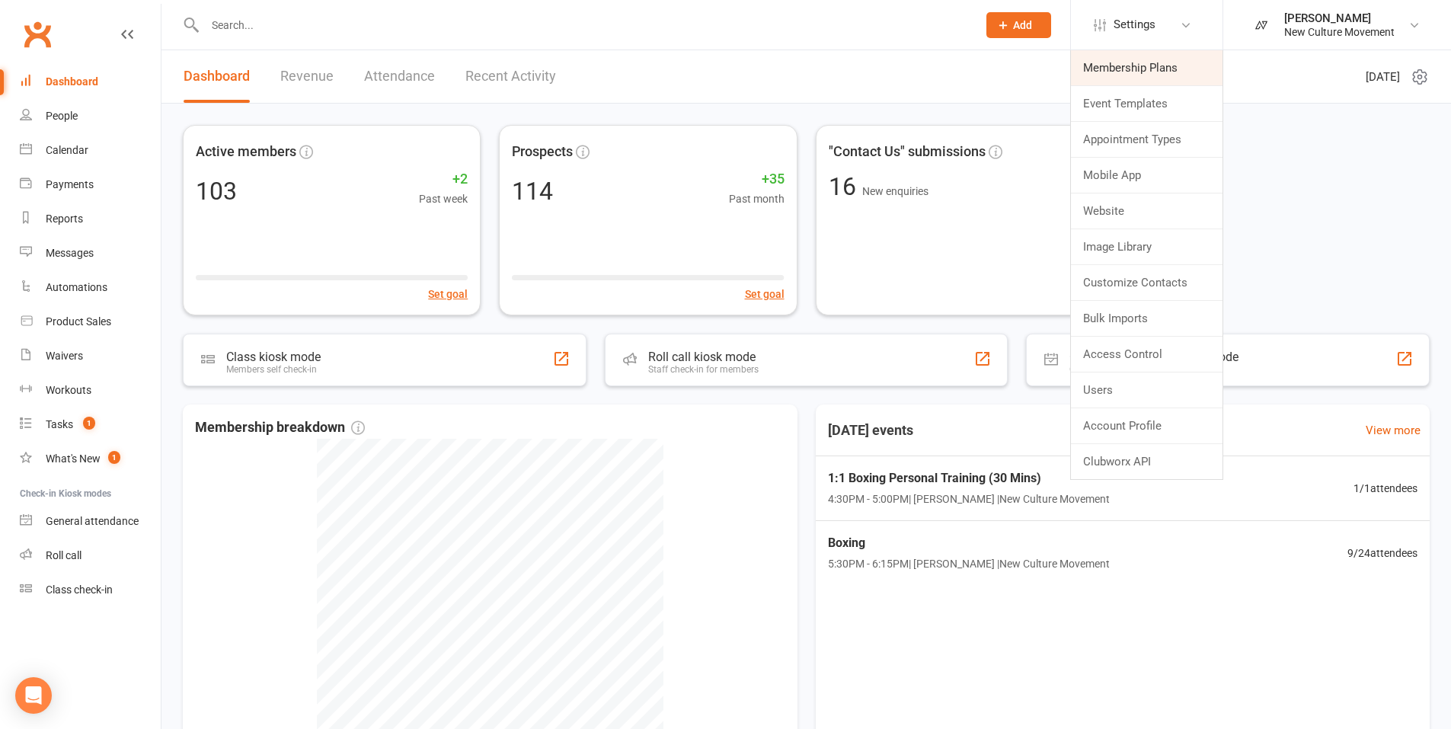
click at [1168, 67] on link "Membership Plans" at bounding box center [1147, 67] width 152 height 35
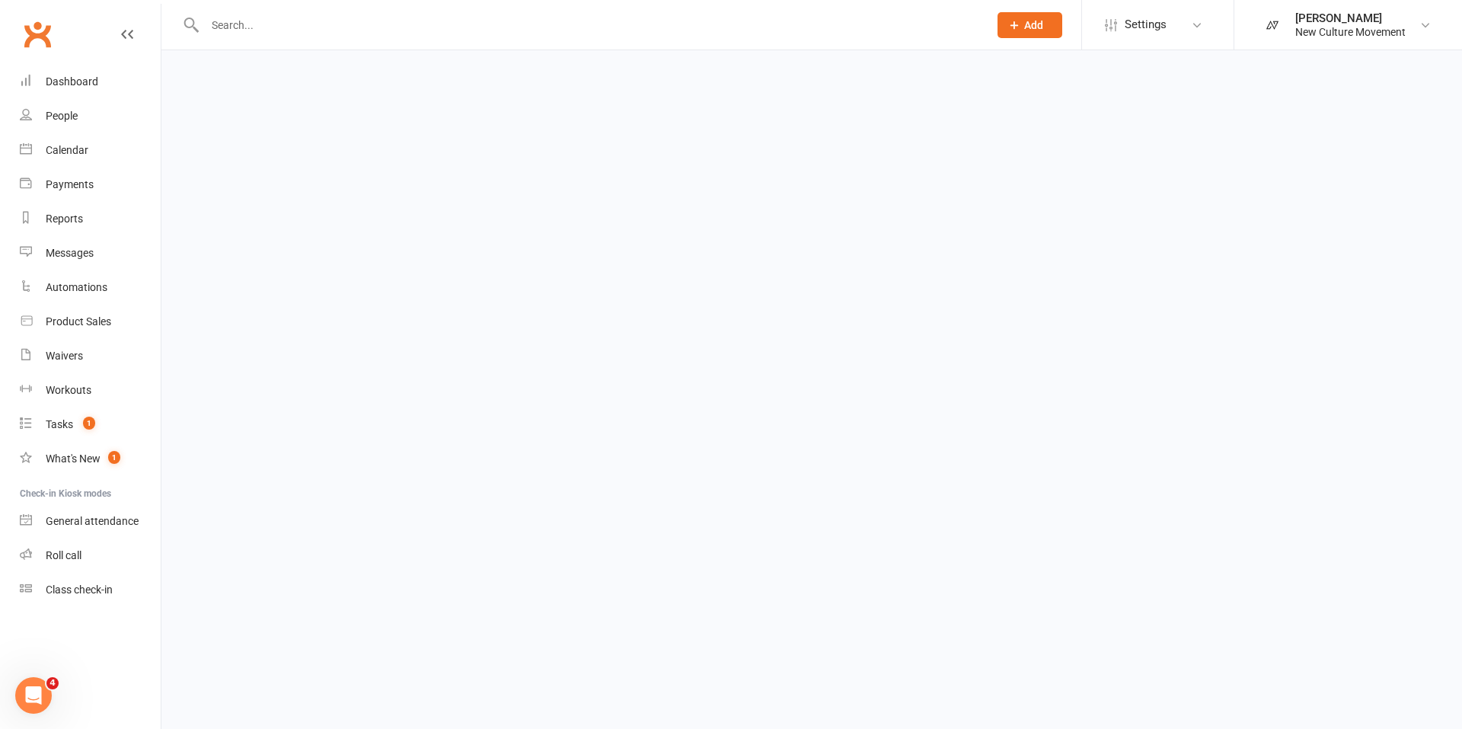
select select "100"
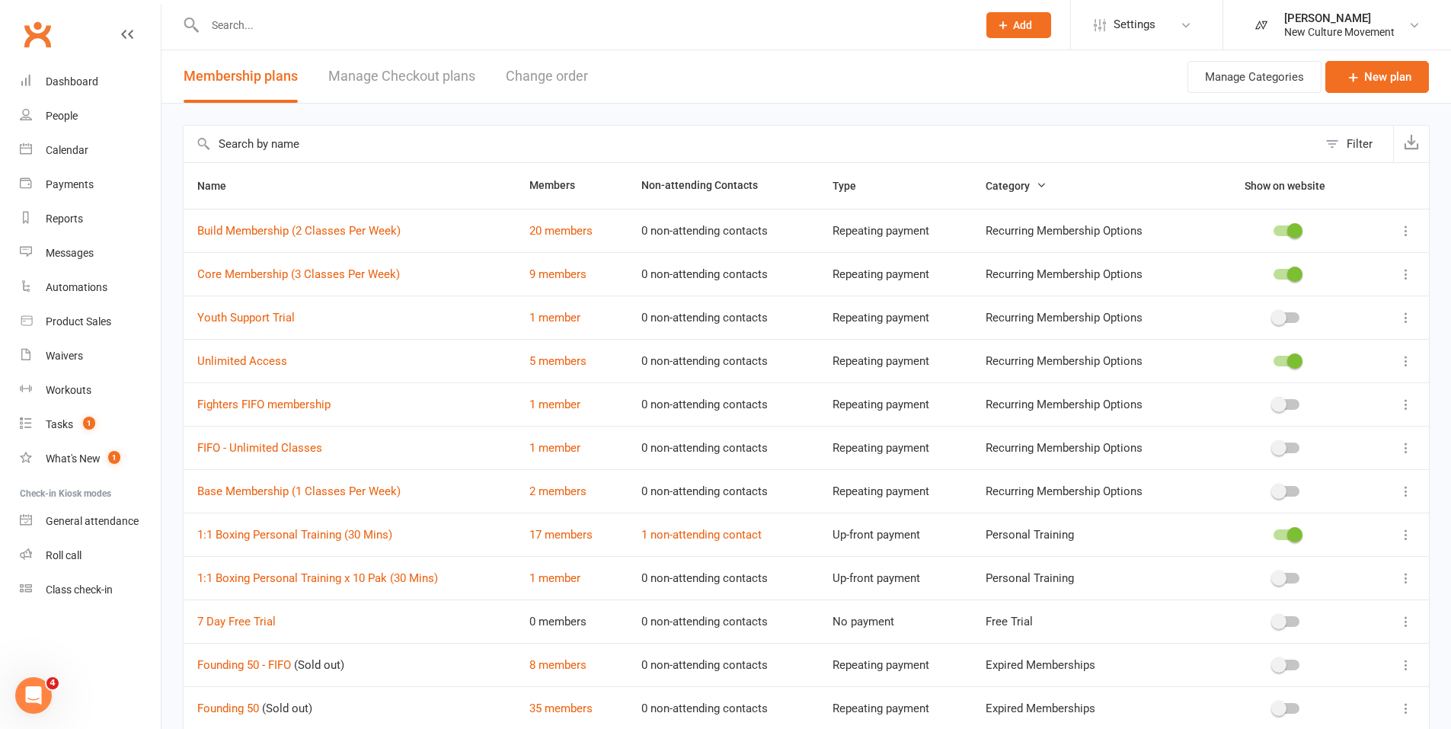
scroll to position [216, 0]
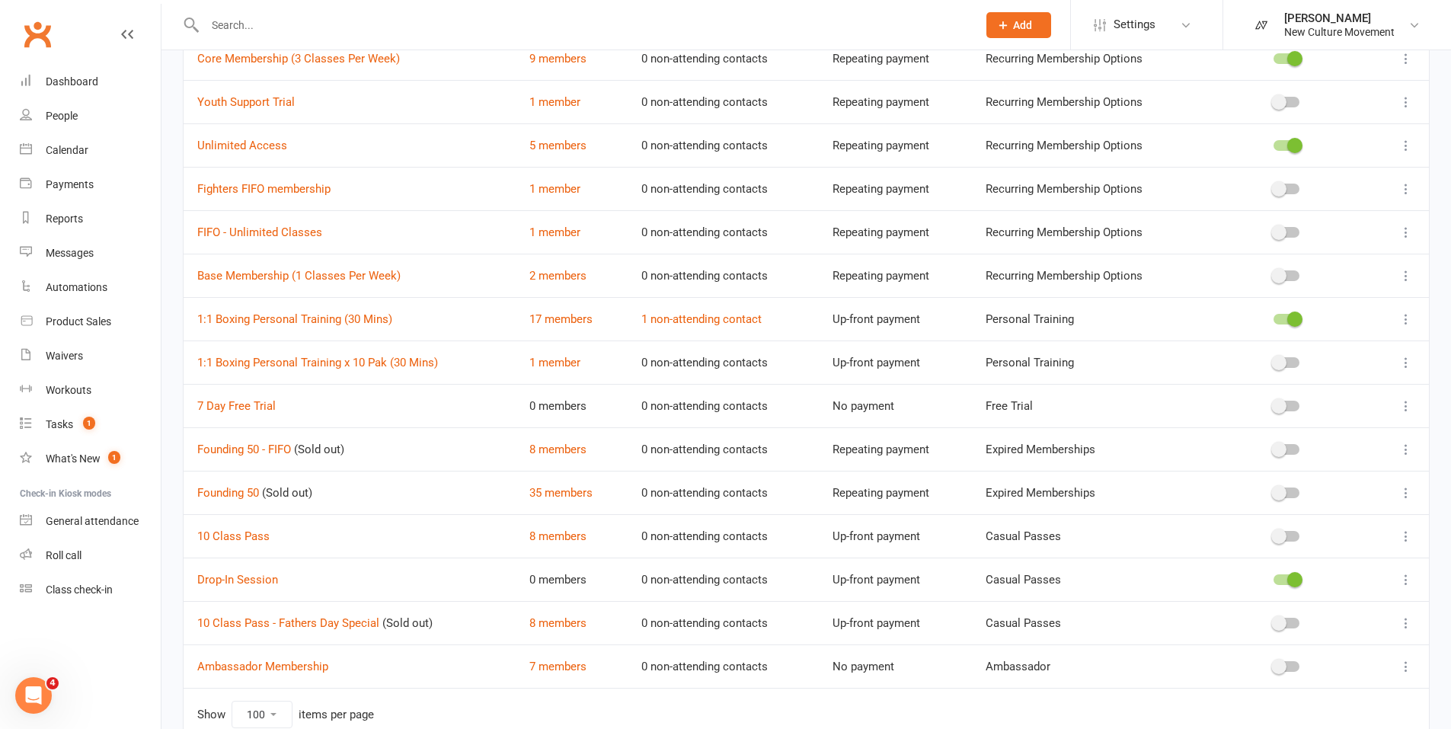
click at [1405, 535] on icon at bounding box center [1405, 536] width 15 height 15
click at [1305, 564] on link "Edit" at bounding box center [1327, 566] width 151 height 30
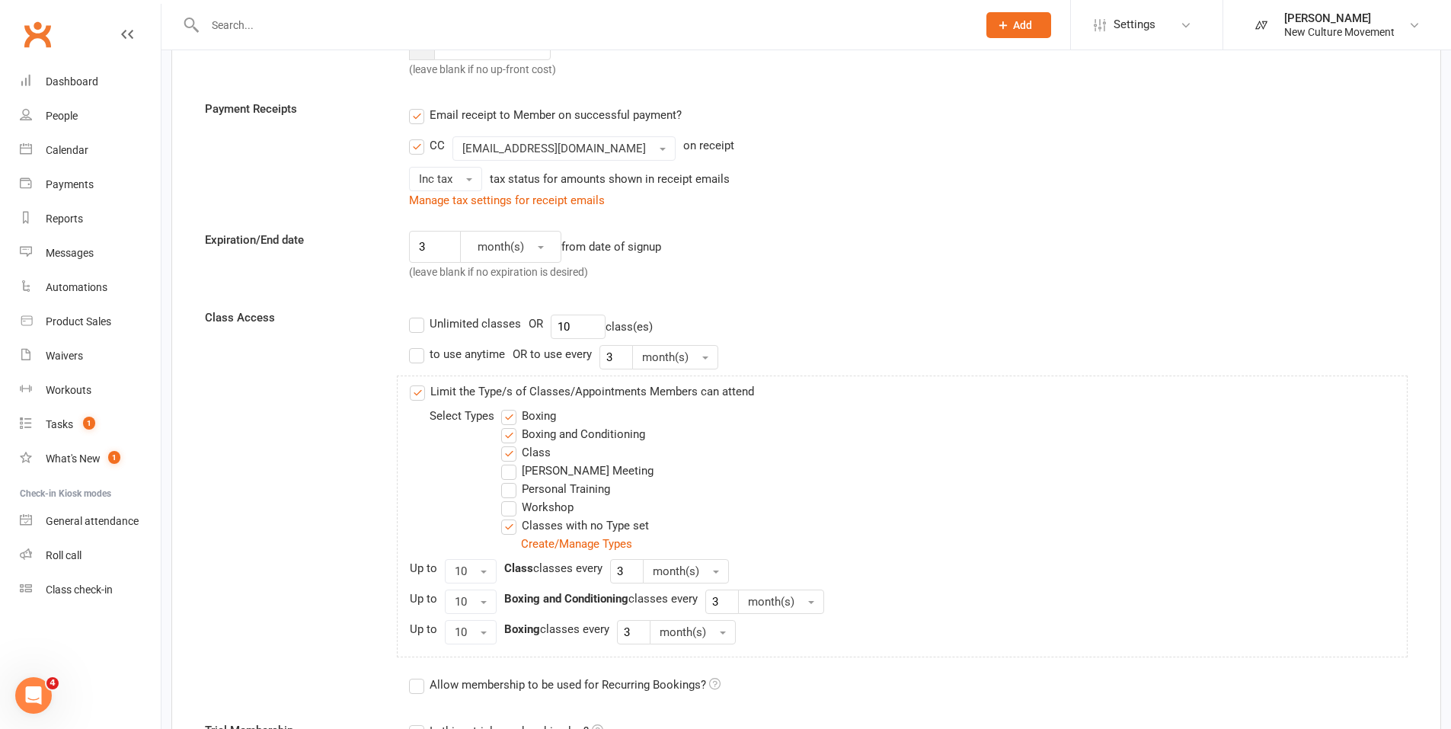
scroll to position [257, 0]
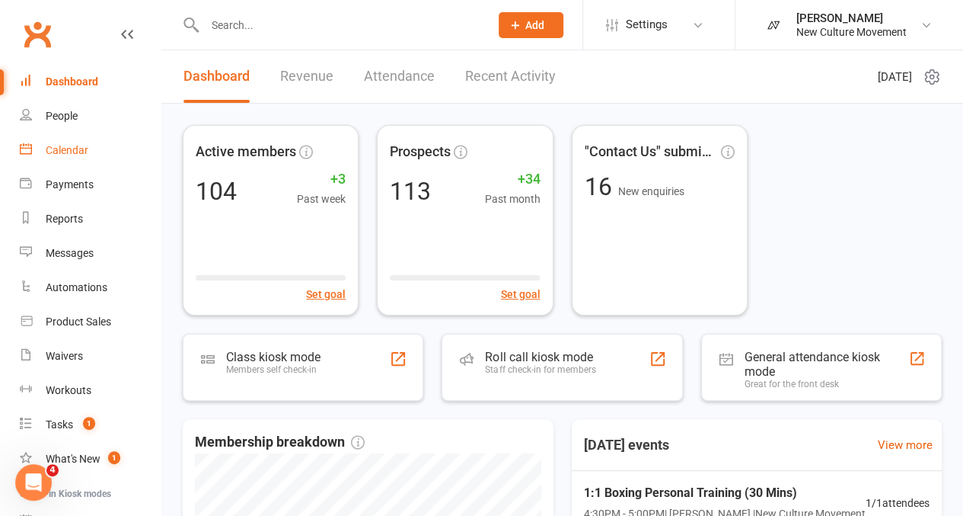
click at [67, 155] on div "Calendar" at bounding box center [67, 150] width 43 height 12
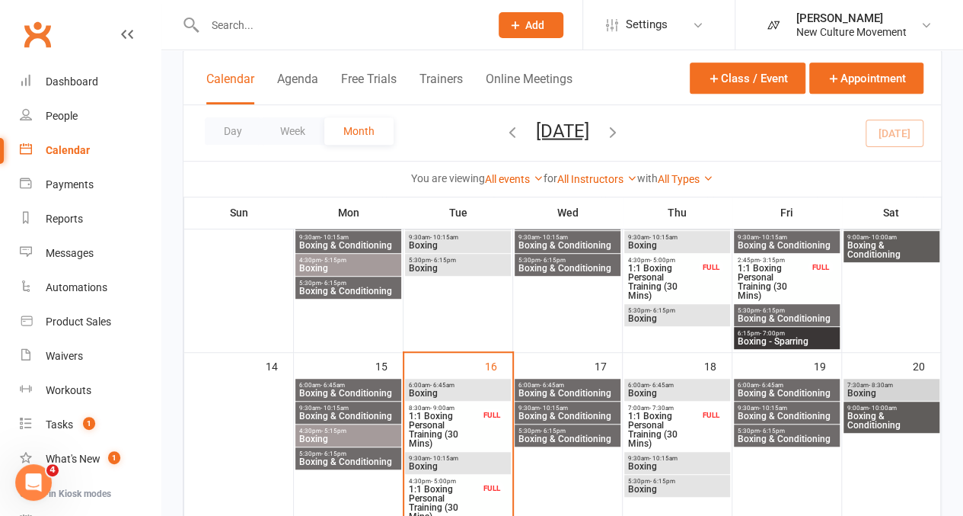
scroll to position [419, 0]
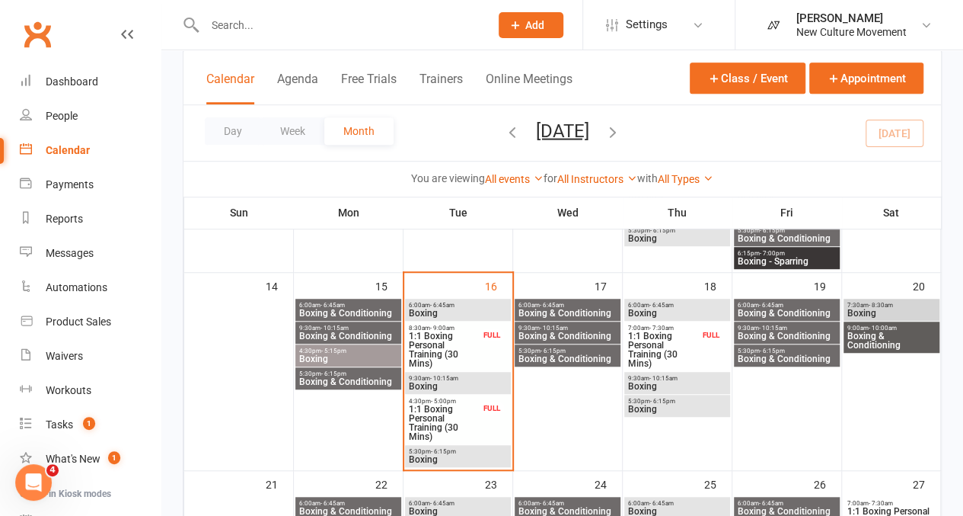
click at [426, 448] on span "5:30pm - 6:15pm" at bounding box center [458, 451] width 100 height 7
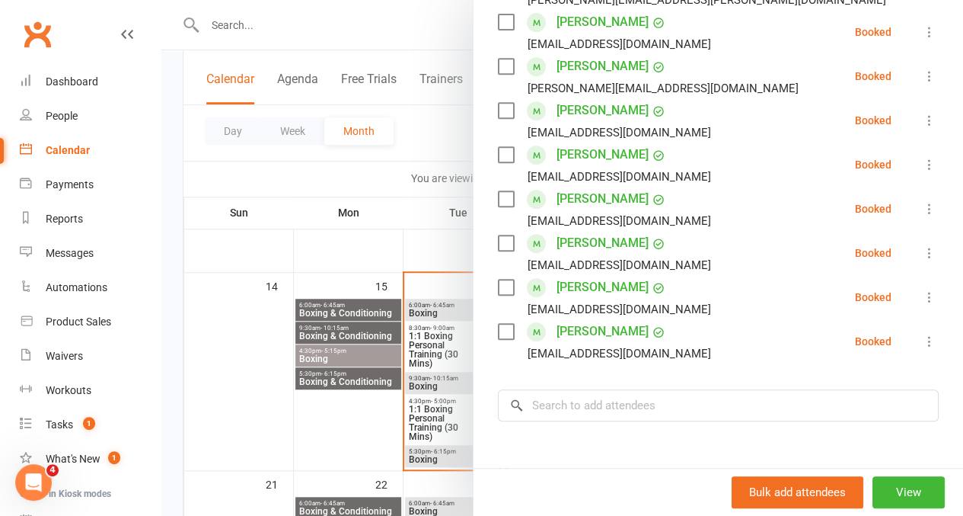
scroll to position [326, 0]
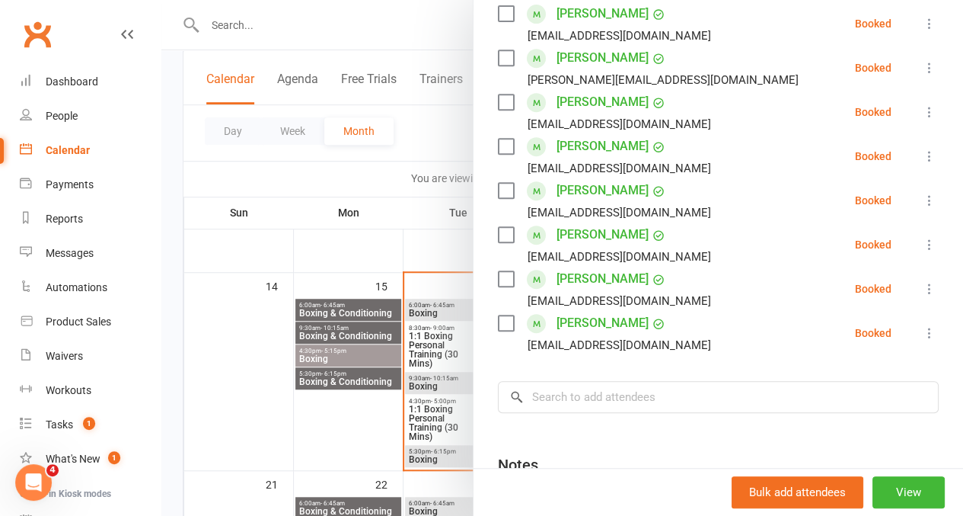
click at [429, 139] on div at bounding box center [562, 258] width 802 height 516
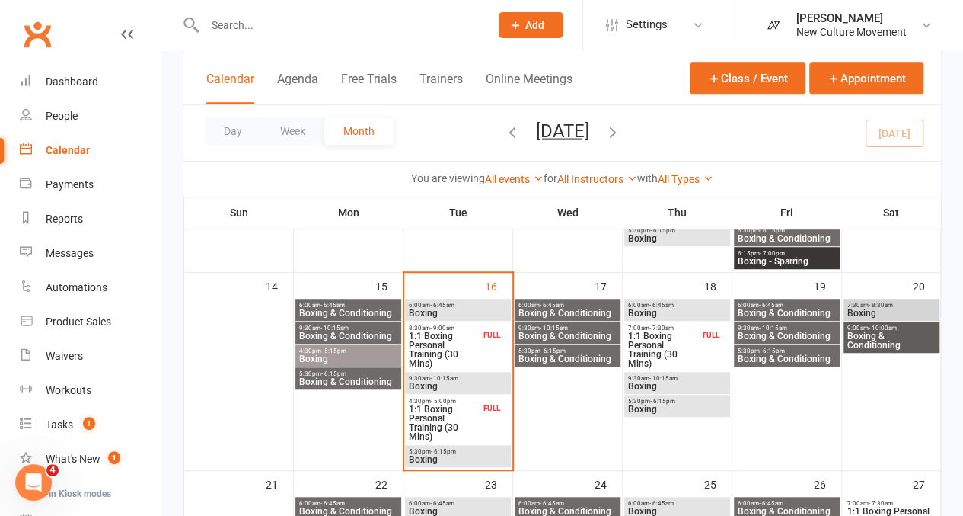
click at [544, 299] on div "6:00am - 6:45am Boxing & Conditioning" at bounding box center [568, 310] width 106 height 22
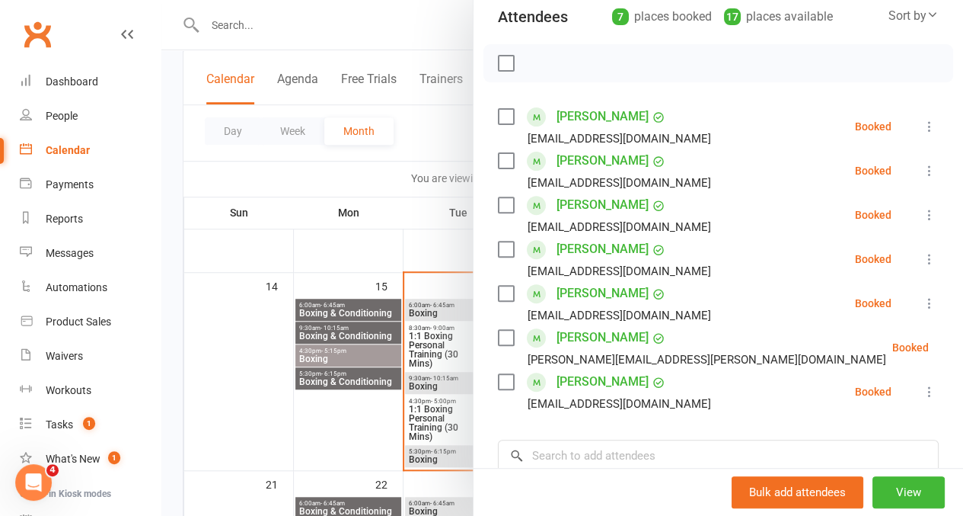
scroll to position [178, 0]
click at [60, 113] on div "People" at bounding box center [62, 116] width 32 height 12
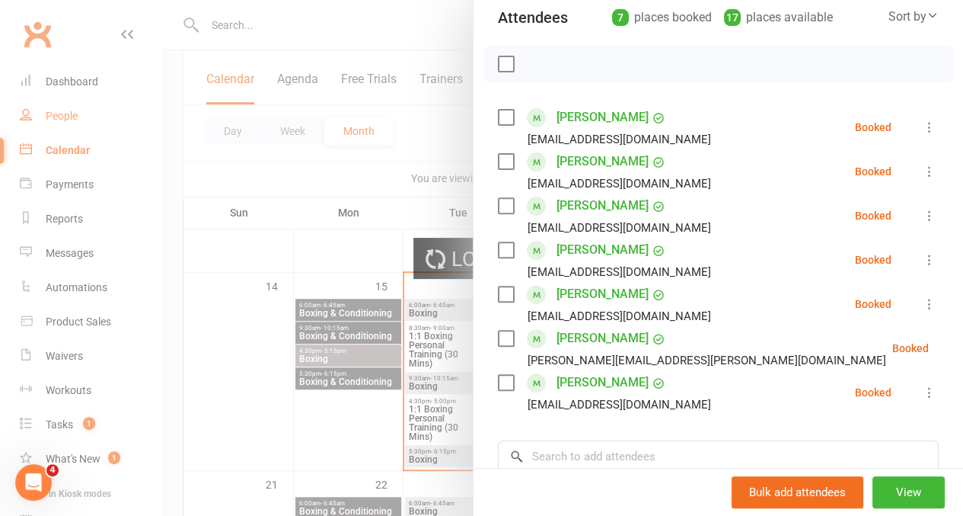
select select "100"
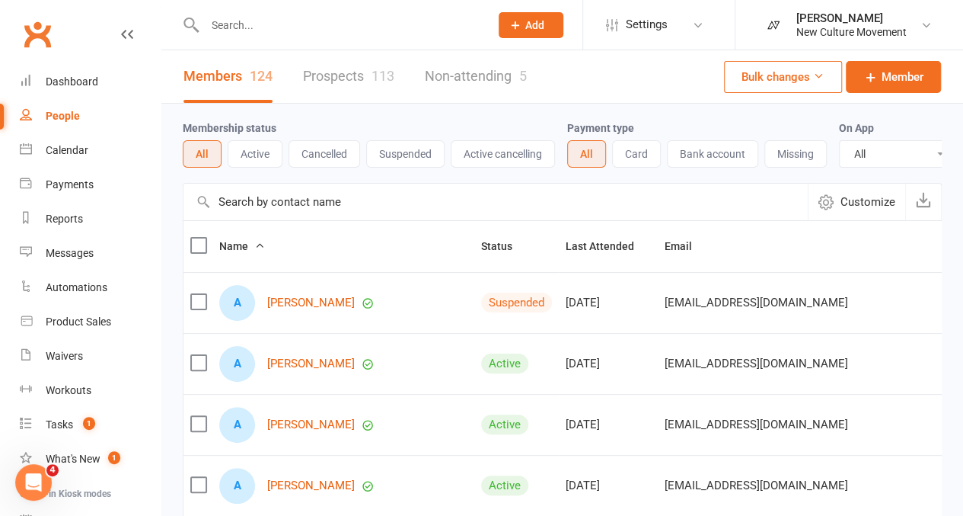
click at [343, 216] on input "text" at bounding box center [496, 202] width 624 height 37
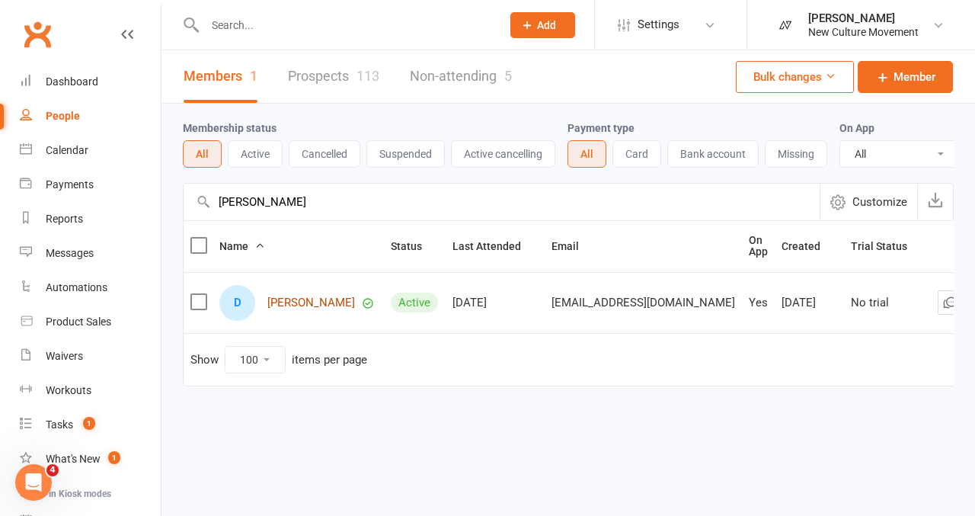
type input "dean"
click at [288, 308] on link "Dean Hall" at bounding box center [311, 302] width 88 height 13
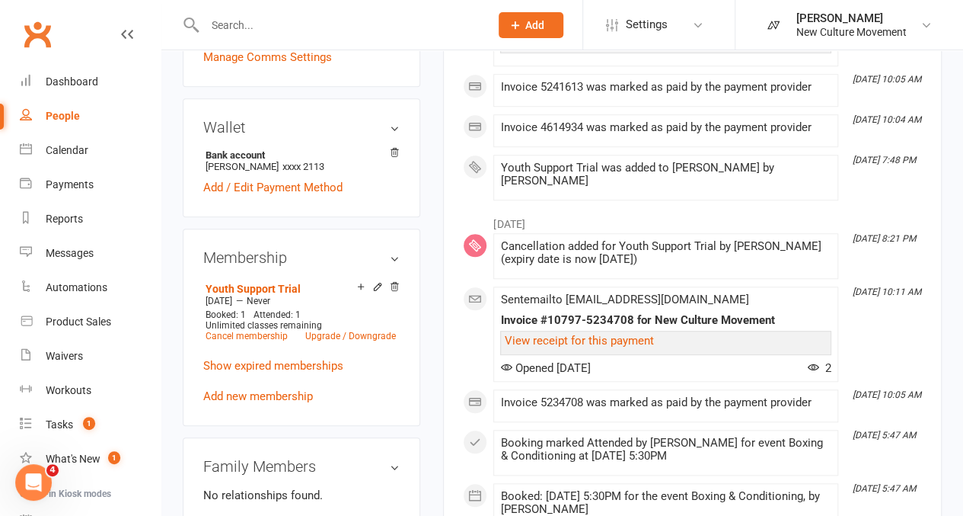
scroll to position [539, 0]
click at [259, 331] on link "Cancel membership" at bounding box center [247, 336] width 82 height 11
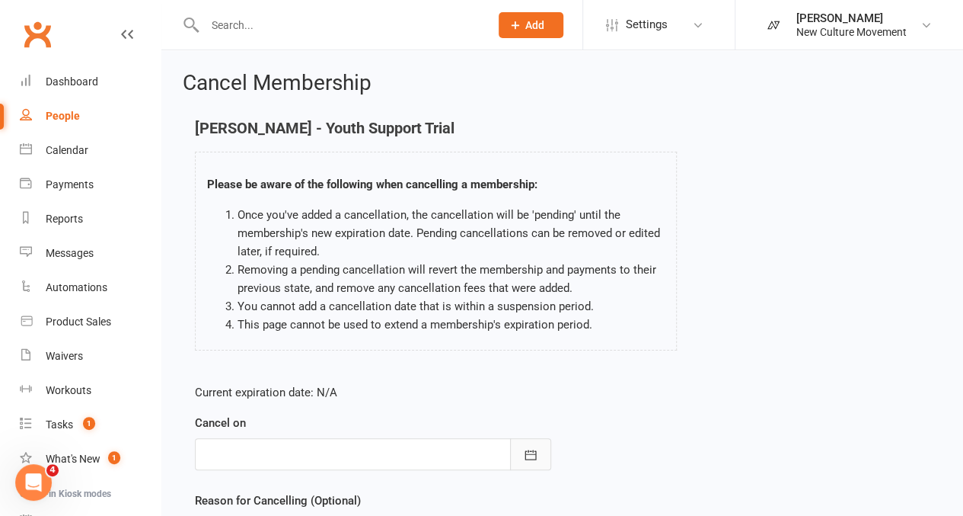
click at [532, 456] on icon "button" at bounding box center [530, 454] width 15 height 15
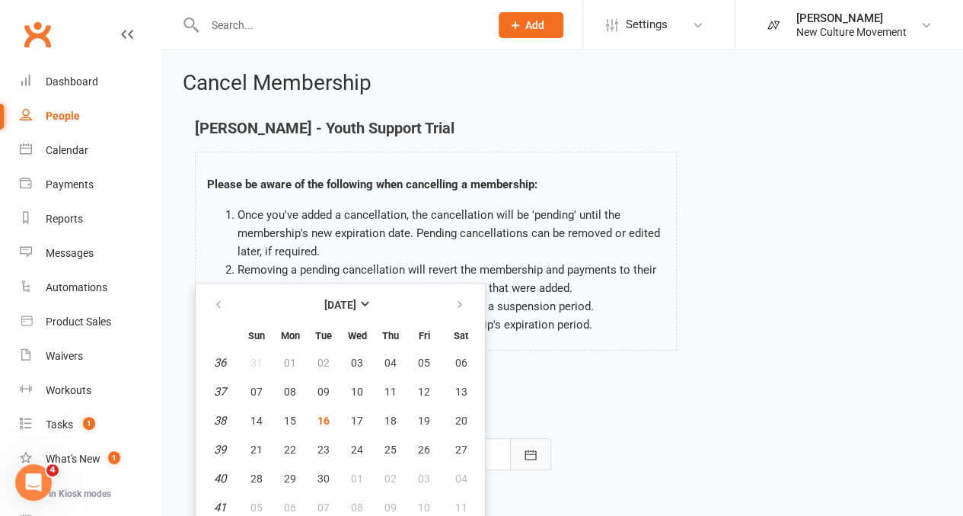
scroll to position [5, 0]
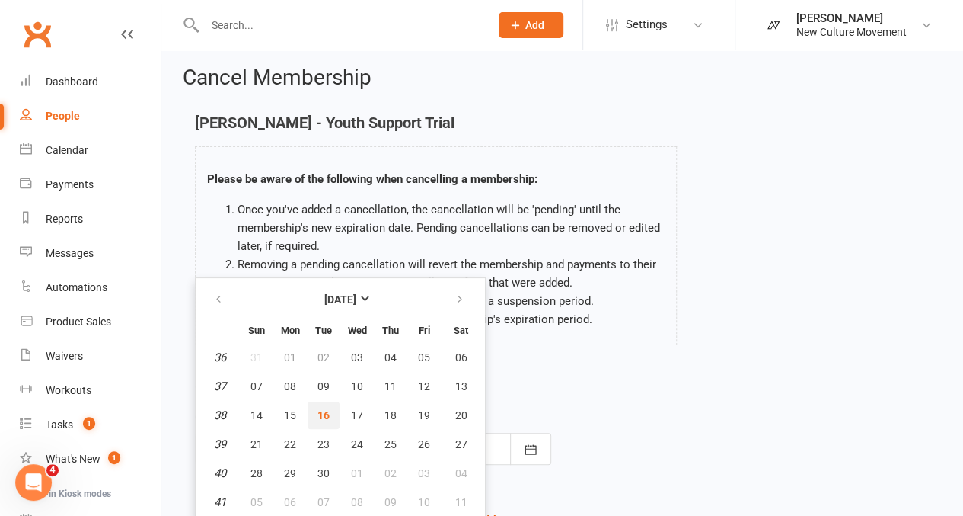
click at [324, 413] on span "16" at bounding box center [324, 415] width 12 height 12
type input "16 Sep 2025"
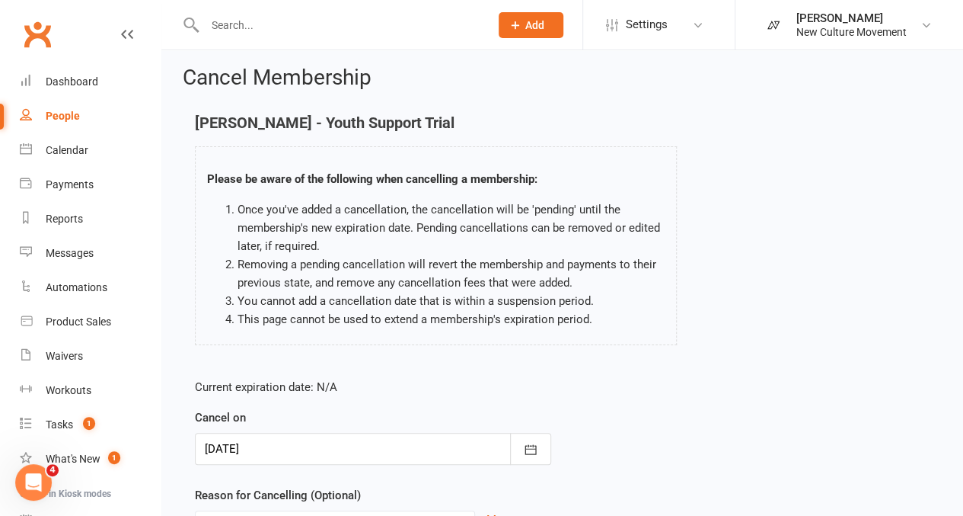
scroll to position [158, 0]
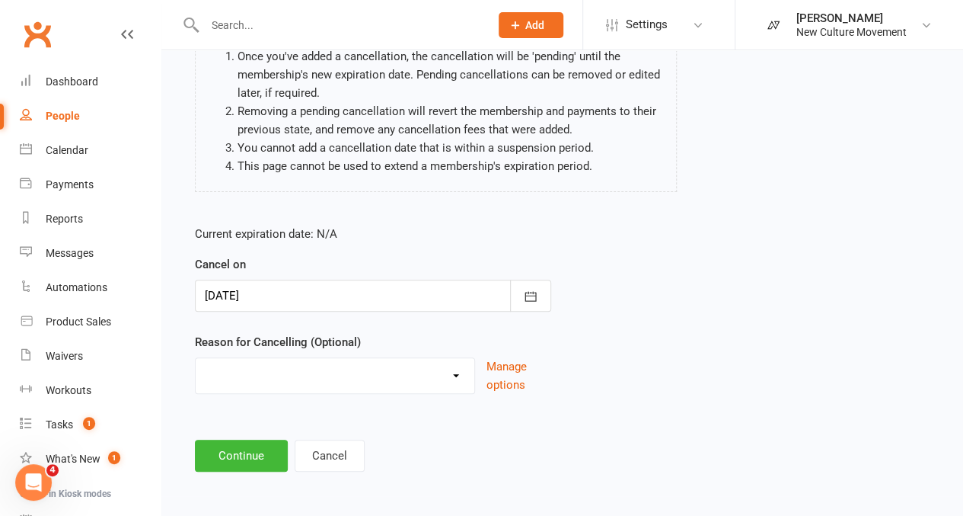
click at [311, 388] on div "Holiday Injury Other reason" at bounding box center [335, 375] width 280 height 37
click at [306, 376] on select "Holiday Injury Other reason" at bounding box center [335, 373] width 279 height 30
select select "2"
click at [196, 358] on select "Holiday Injury Other reason" at bounding box center [335, 373] width 279 height 30
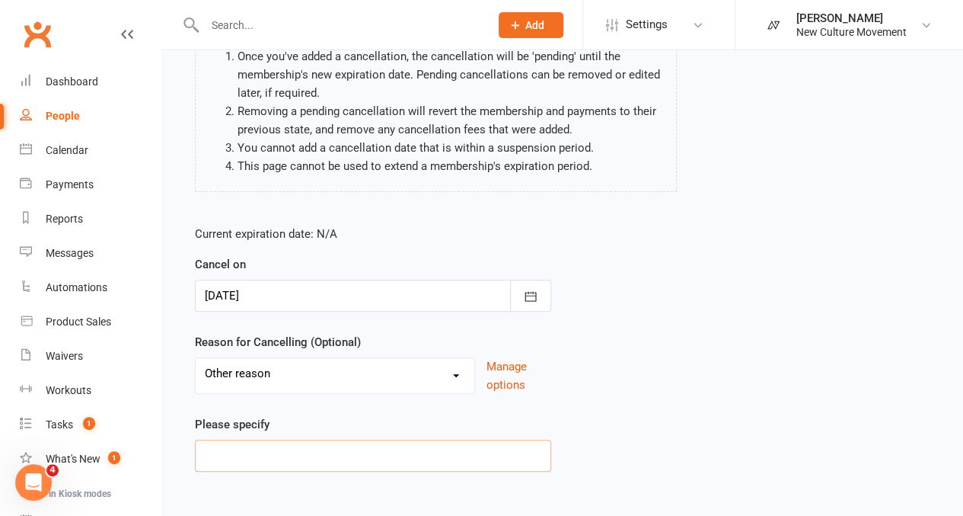
click at [315, 453] on input at bounding box center [373, 455] width 356 height 32
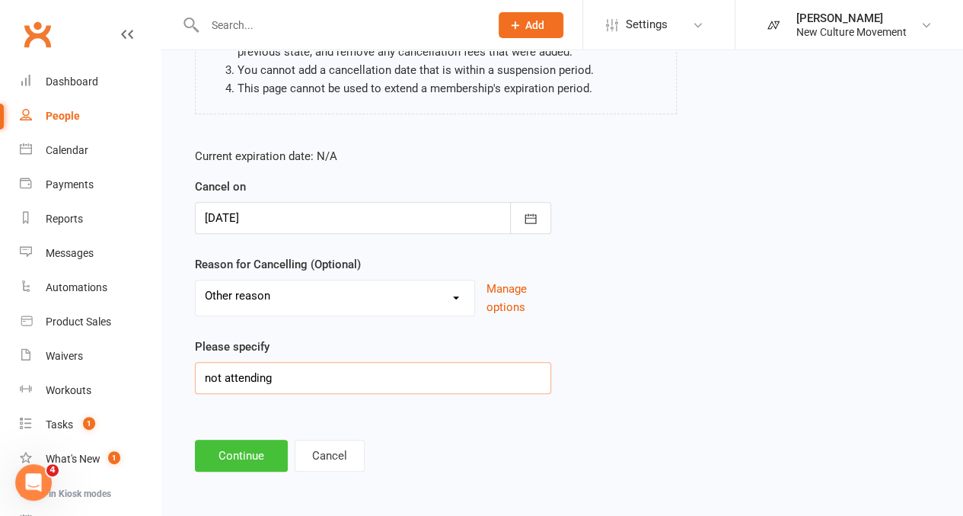
type input "not attending"
click at [257, 452] on button "Continue" at bounding box center [241, 455] width 93 height 32
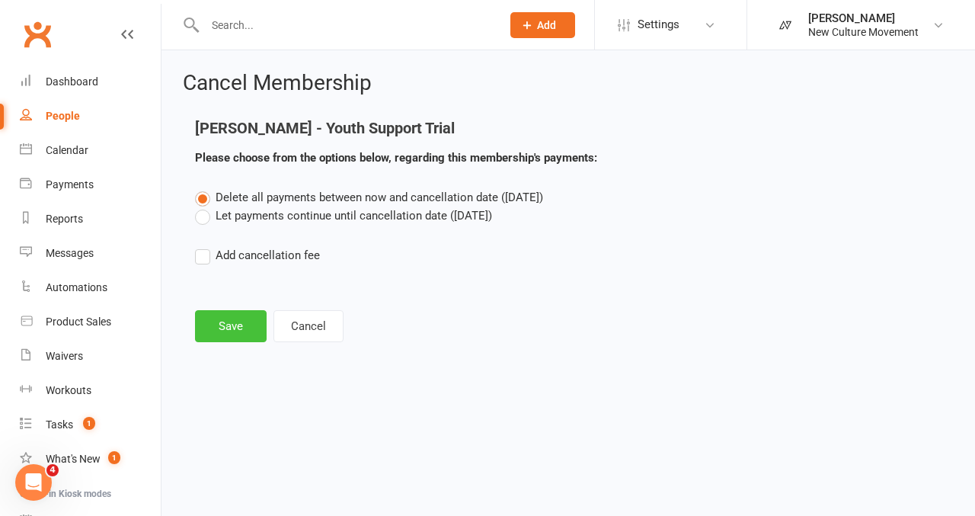
click at [241, 328] on button "Save" at bounding box center [231, 326] width 72 height 32
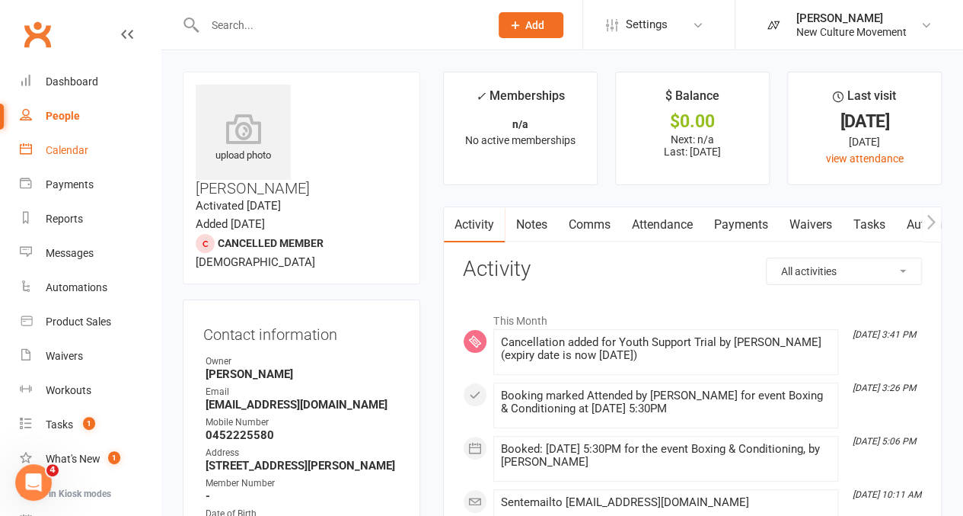
click at [78, 149] on div "Calendar" at bounding box center [67, 150] width 43 height 12
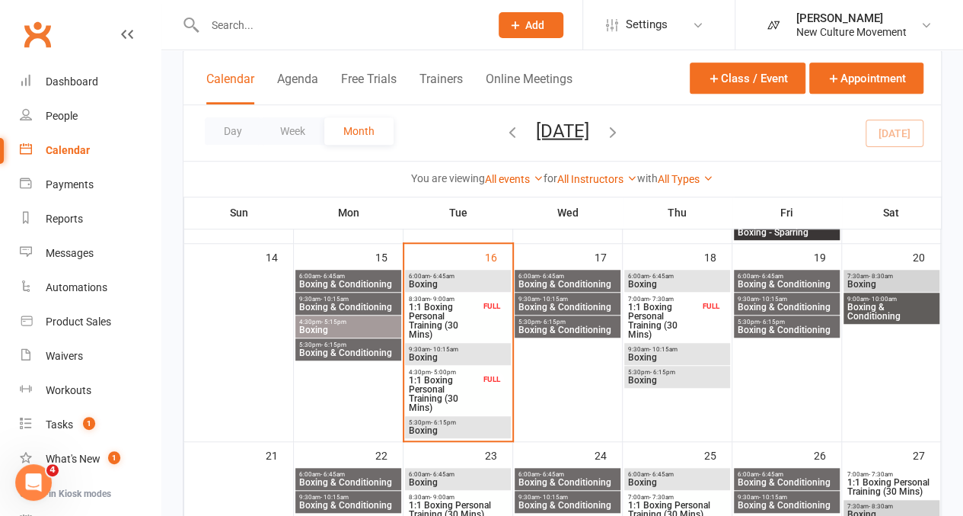
scroll to position [447, 0]
click at [449, 422] on span "- 6:15pm" at bounding box center [443, 423] width 25 height 7
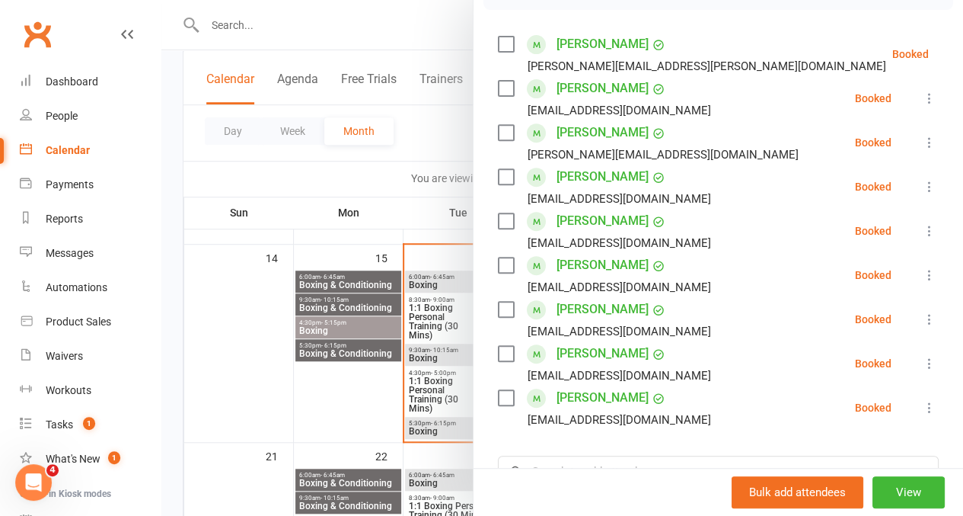
scroll to position [219, 0]
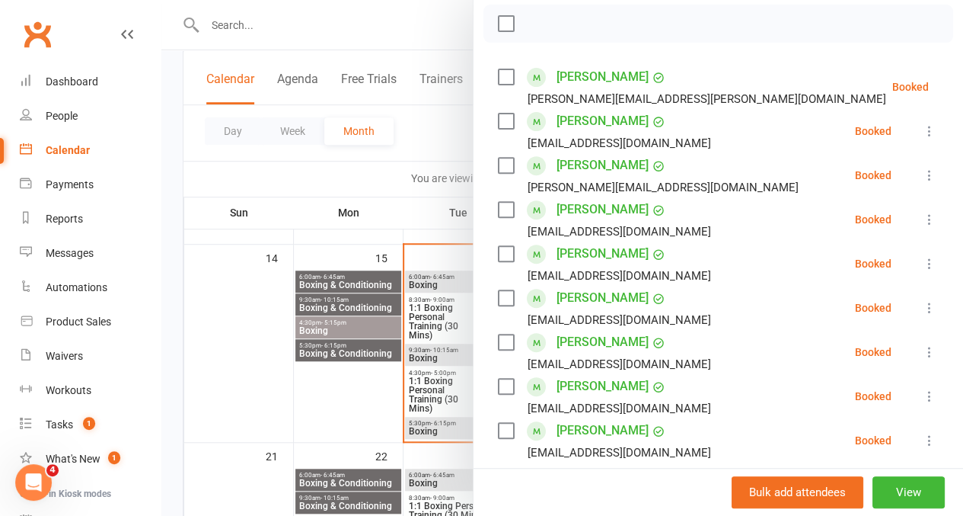
click at [643, 232] on div "bhoskins@nine.com.au" at bounding box center [607, 232] width 219 height 20
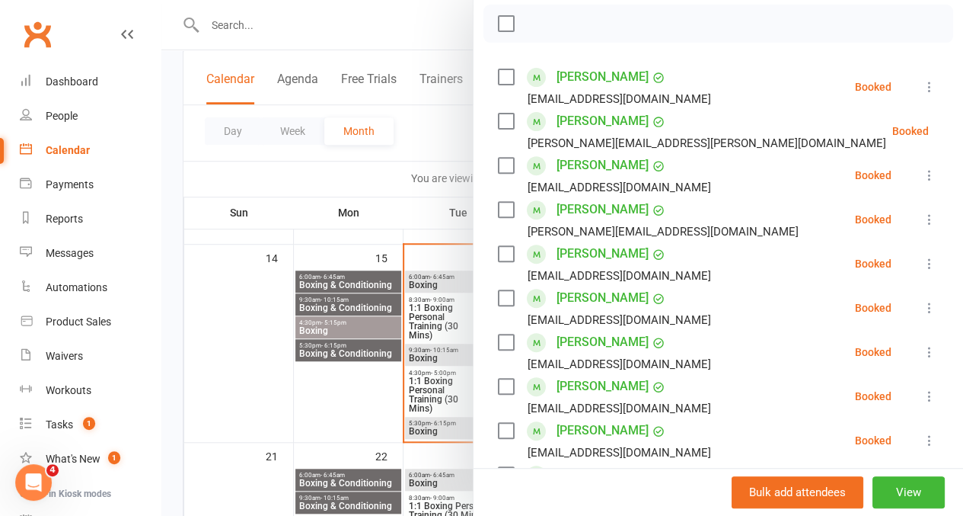
click at [335, 21] on div at bounding box center [562, 258] width 802 height 516
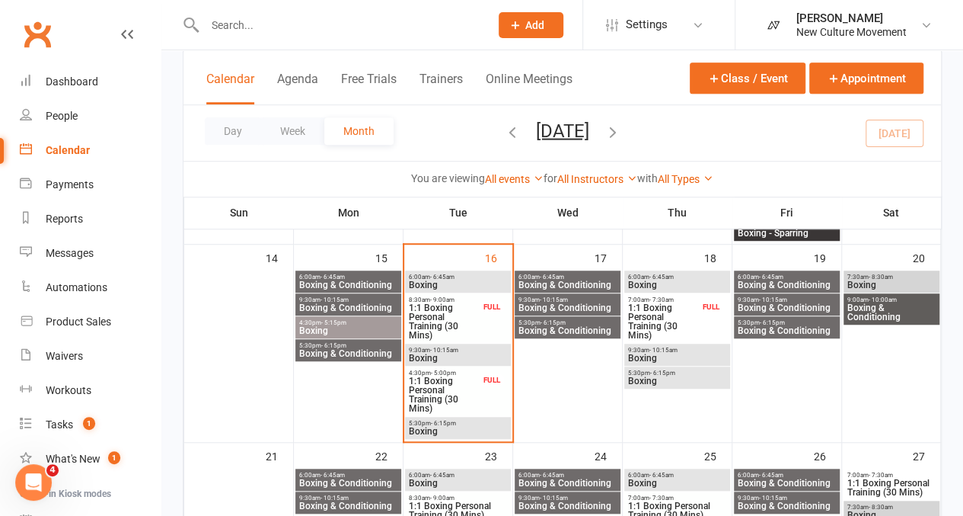
click at [546, 281] on span "Boxing & Conditioning" at bounding box center [568, 284] width 100 height 9
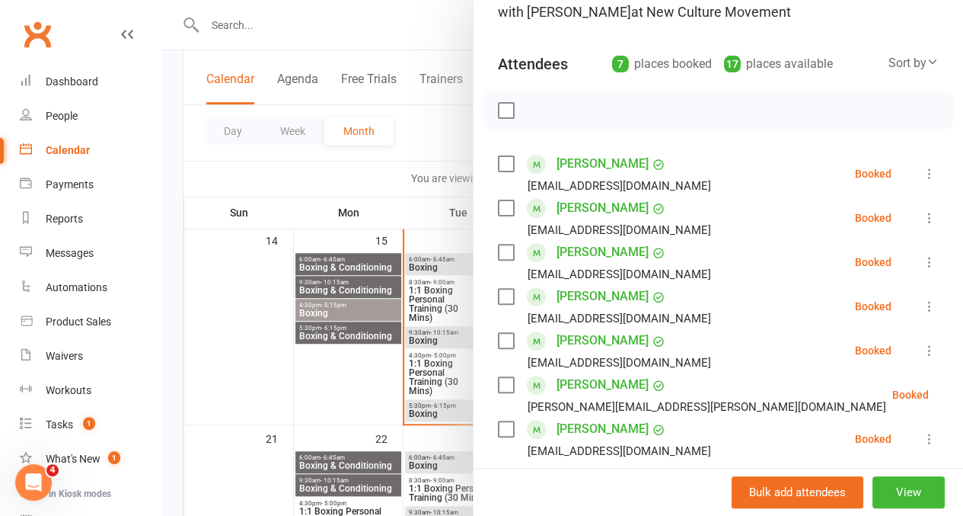
scroll to position [464, 0]
click at [355, 187] on div at bounding box center [562, 258] width 802 height 516
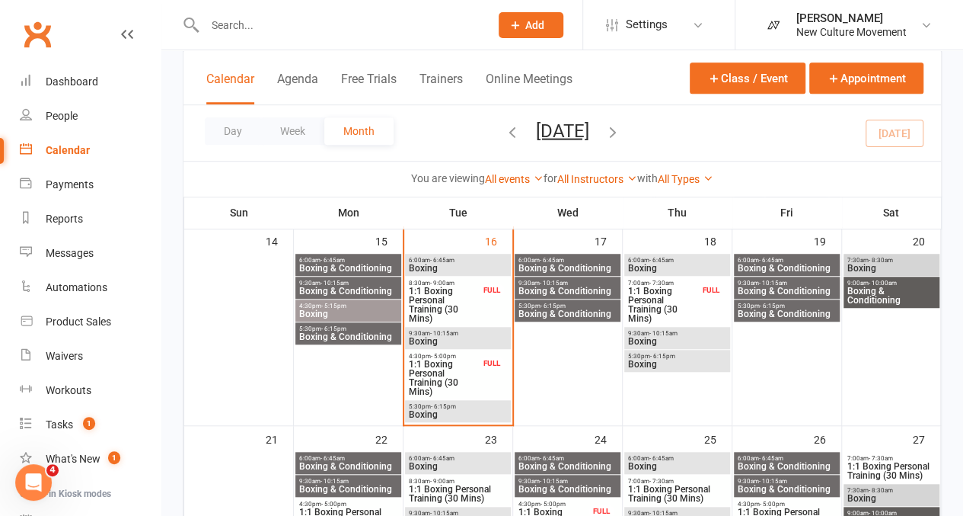
click at [472, 410] on span "Boxing" at bounding box center [458, 414] width 100 height 9
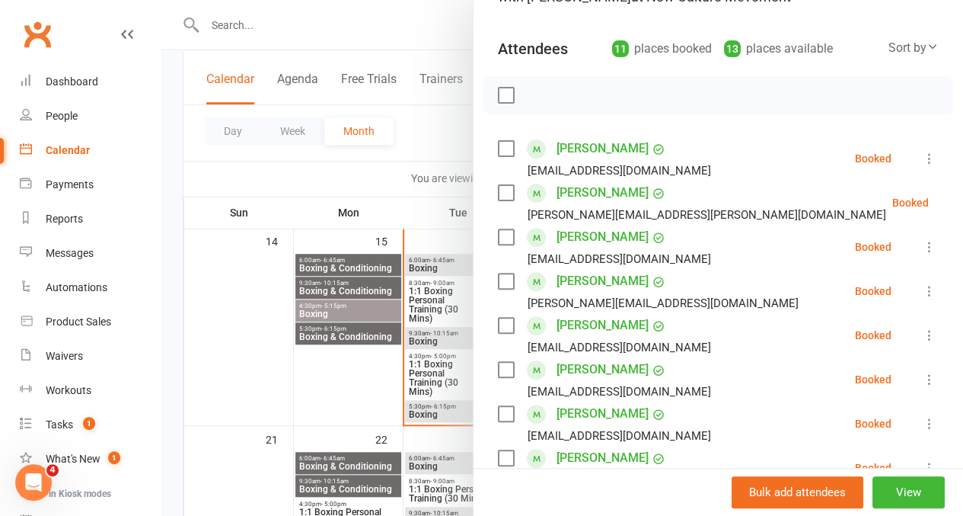
scroll to position [0, 0]
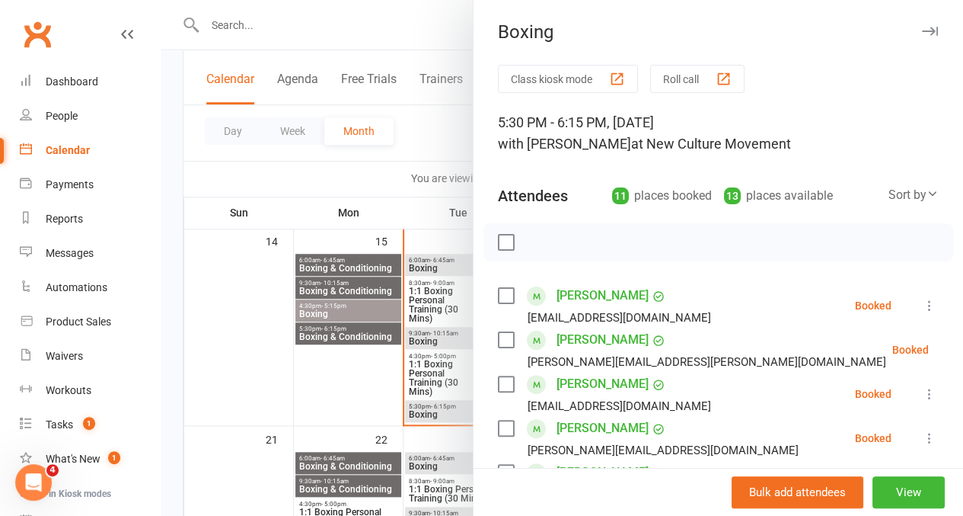
click at [353, 24] on div at bounding box center [562, 258] width 802 height 516
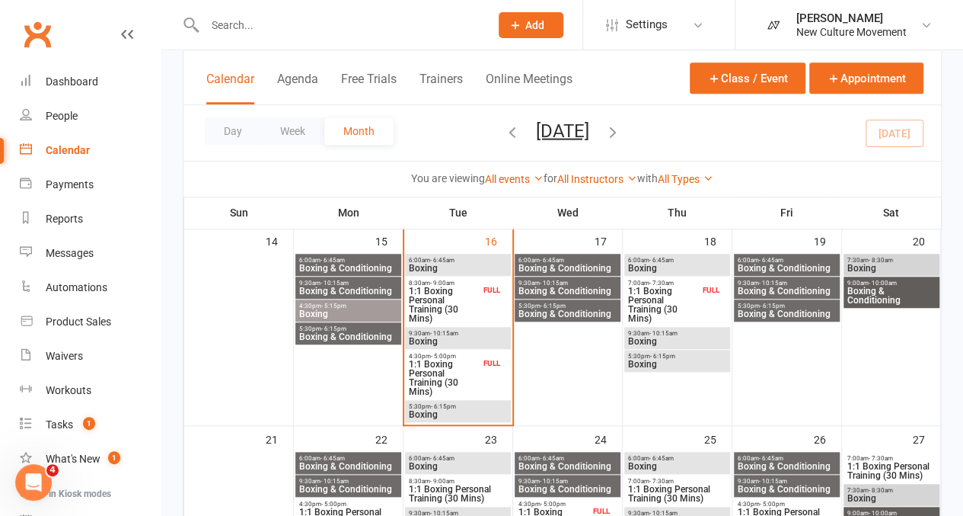
click at [573, 267] on span "Boxing & Conditioning" at bounding box center [568, 267] width 100 height 9
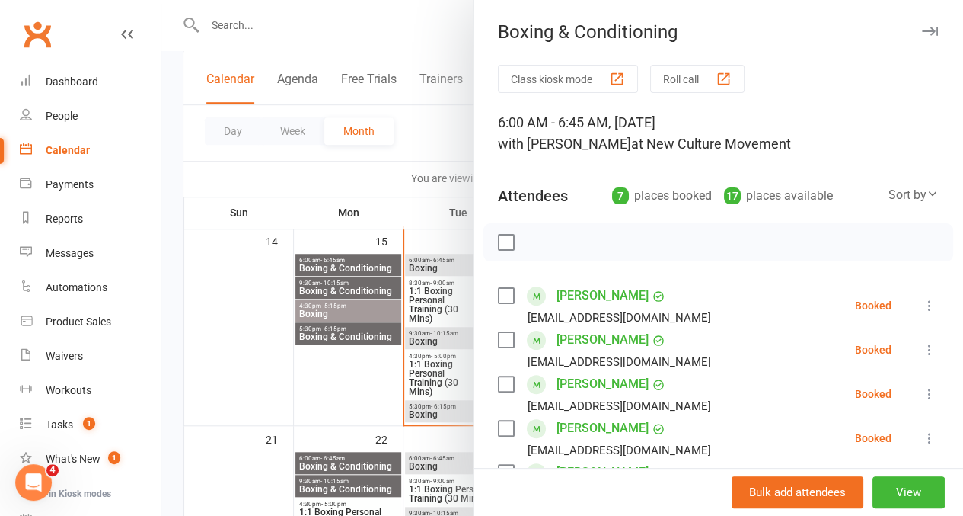
click at [431, 147] on div at bounding box center [562, 258] width 802 height 516
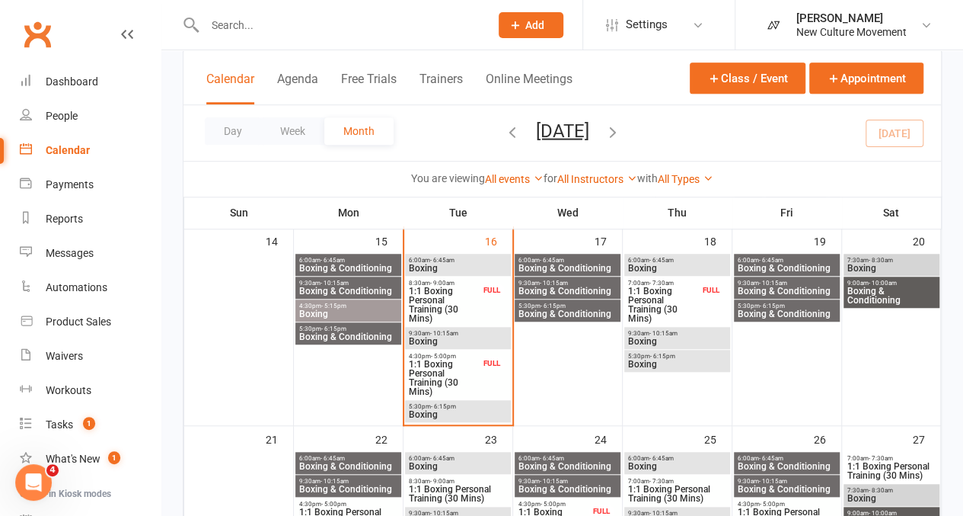
click at [445, 412] on span "Boxing" at bounding box center [458, 414] width 100 height 9
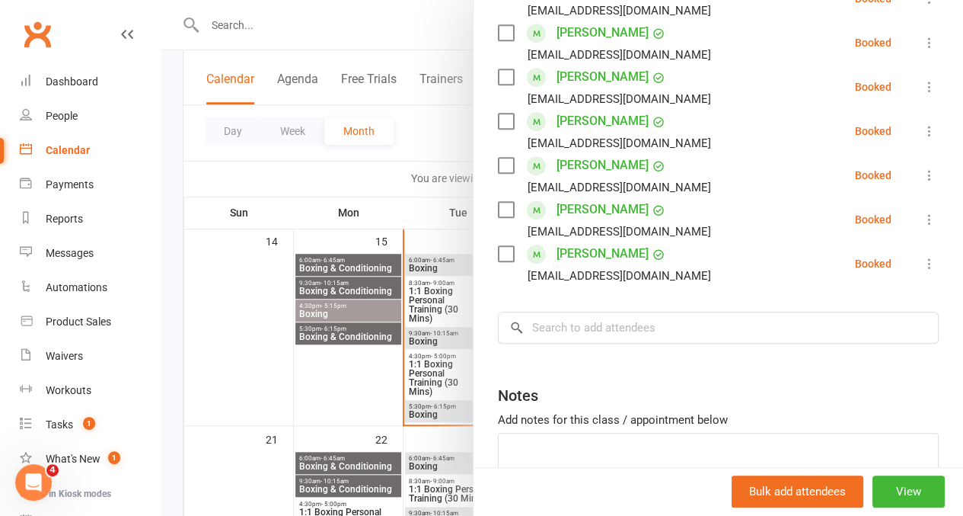
scroll to position [528, 0]
